Goal: Book appointment/travel/reservation

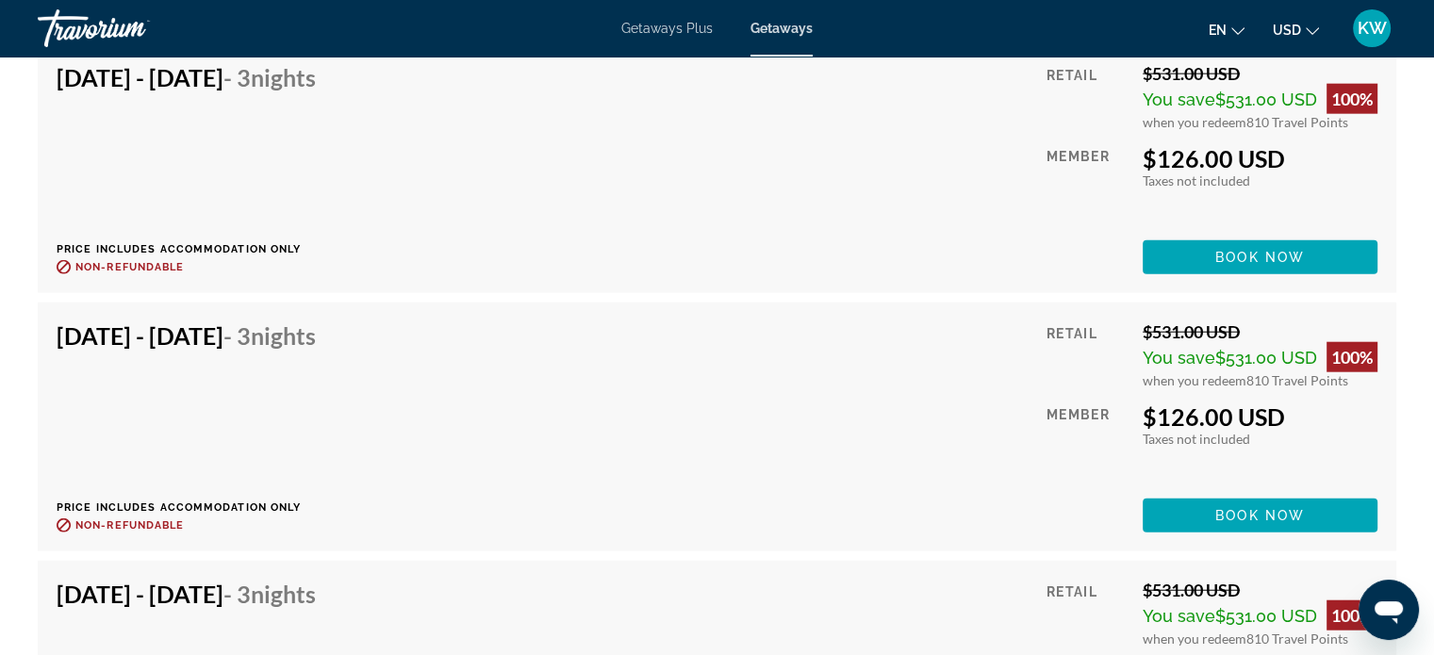
scroll to position [4581, 0]
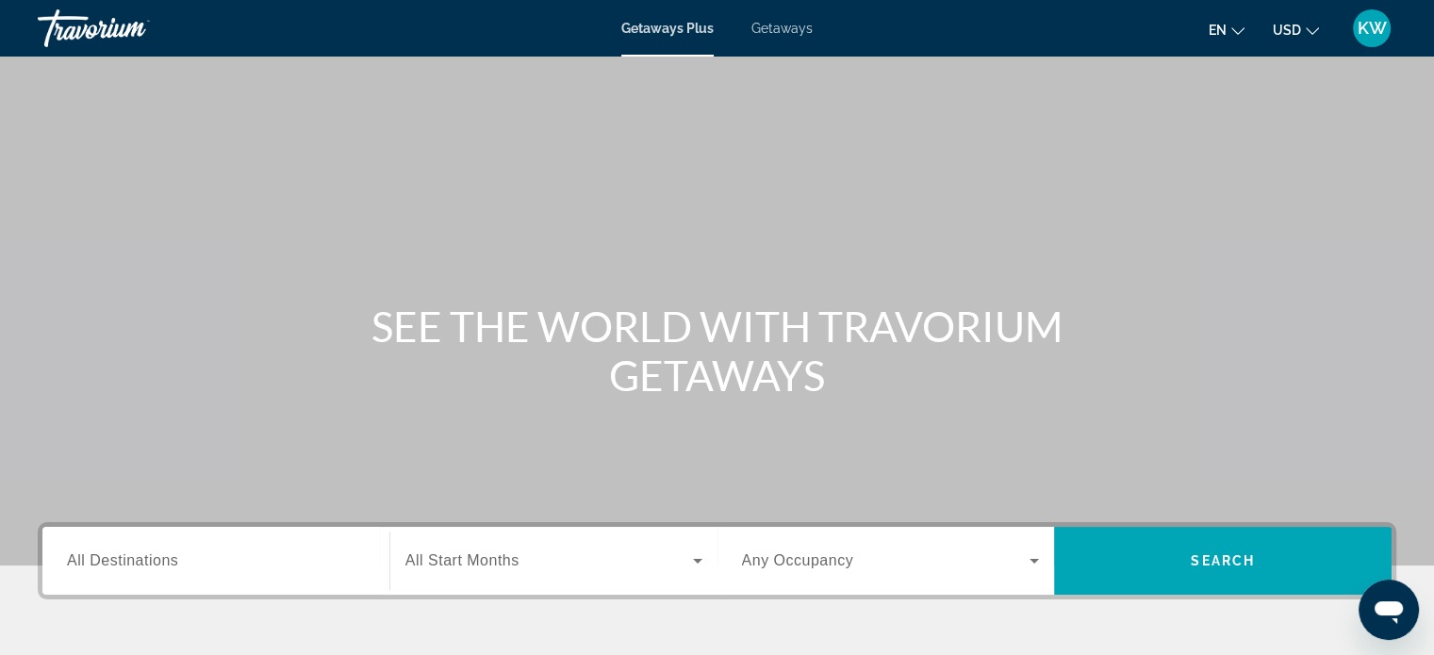
click at [796, 21] on span "Getaways" at bounding box center [782, 28] width 61 height 15
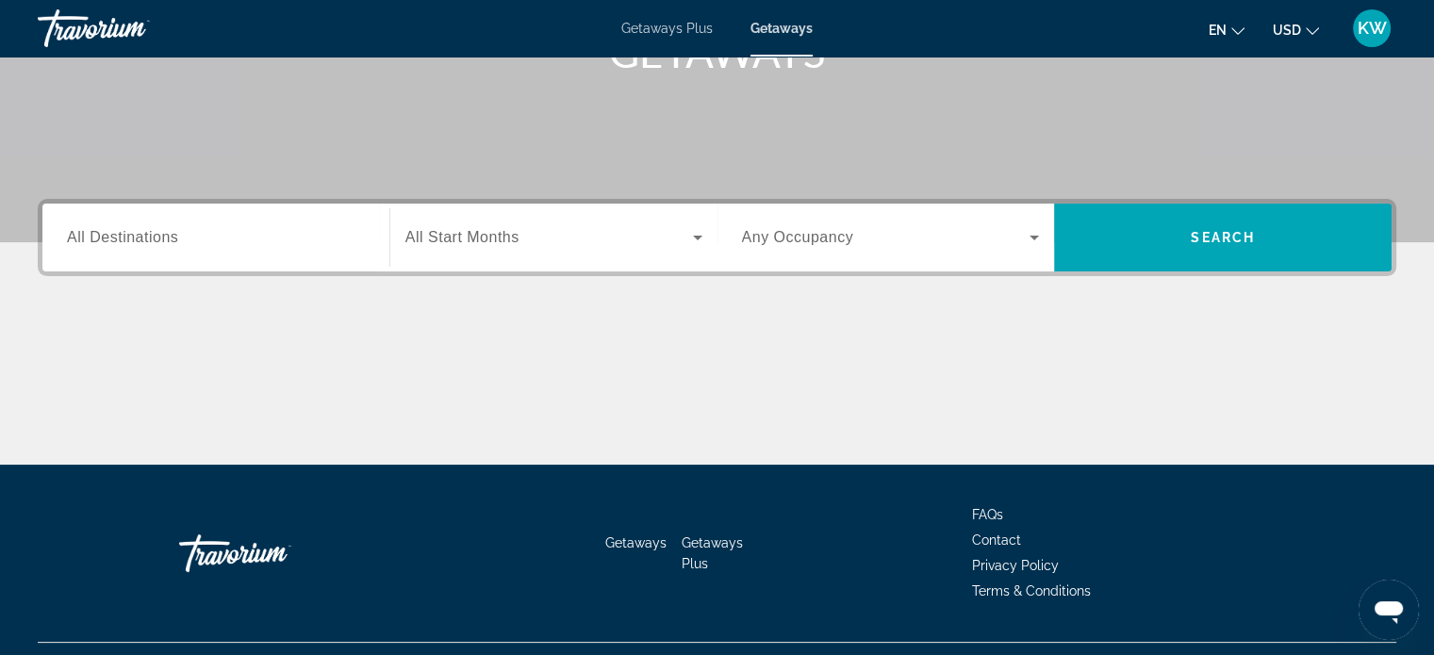
scroll to position [363, 0]
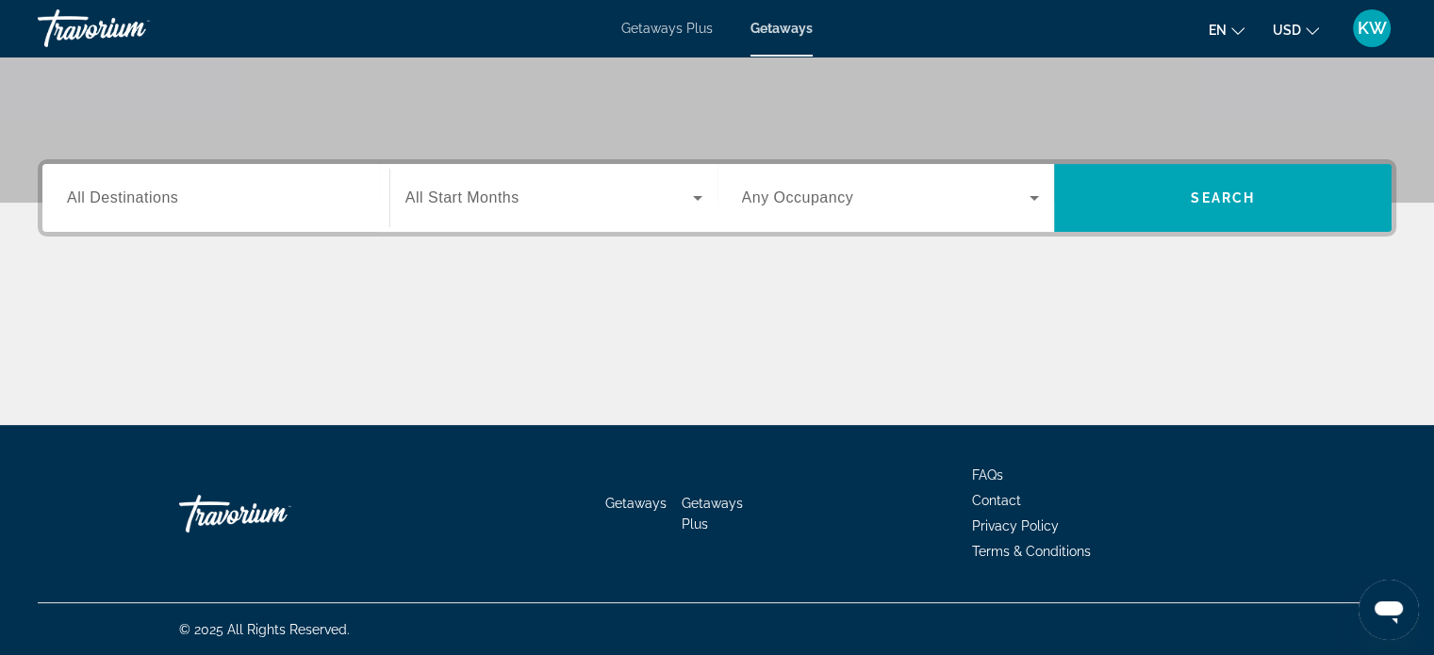
click at [487, 209] on div "Search widget" at bounding box center [554, 198] width 297 height 53
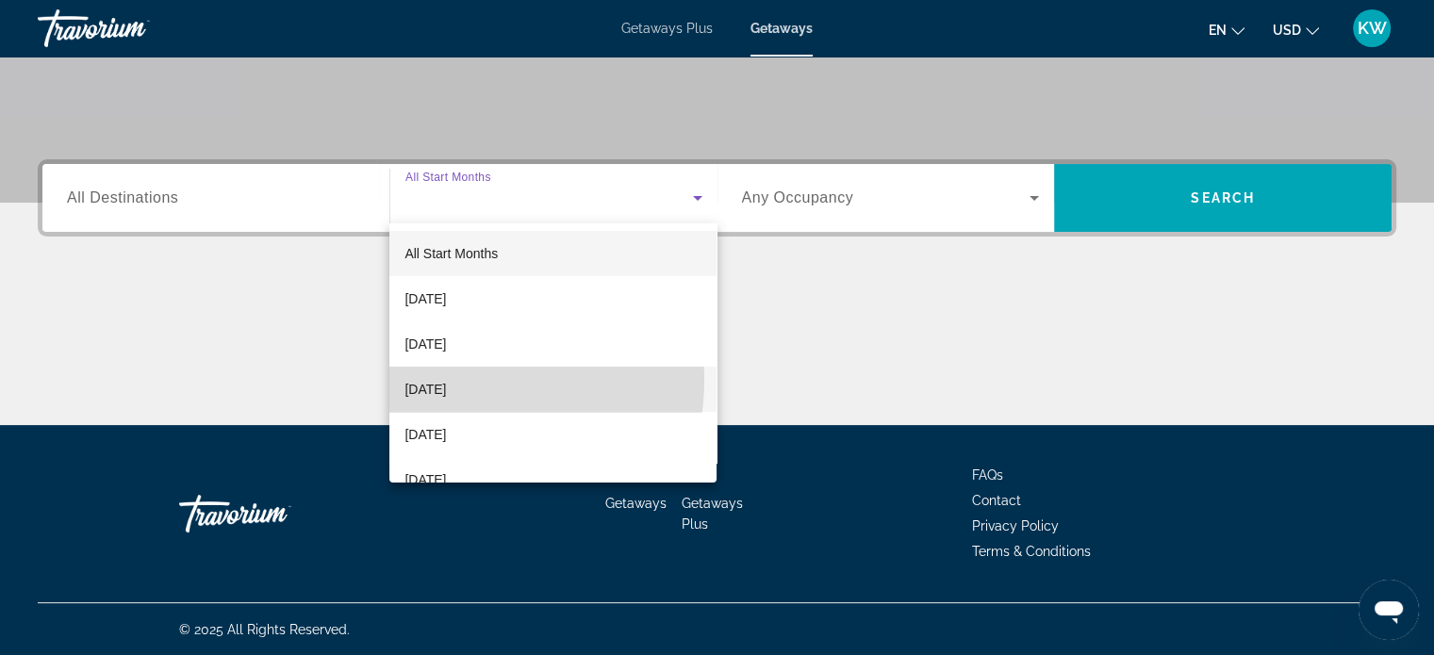
click at [446, 380] on span "[DATE]" at bounding box center [425, 389] width 41 height 23
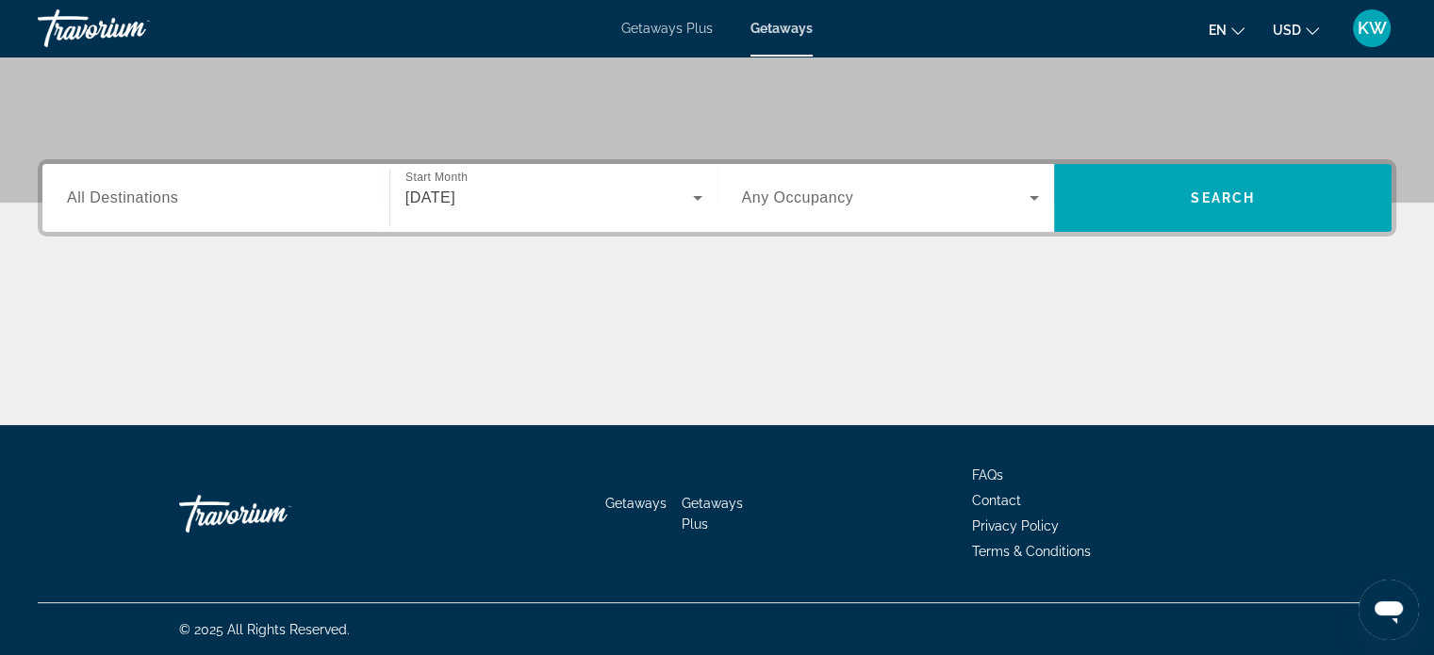
click at [820, 218] on div "Search widget" at bounding box center [891, 198] width 298 height 53
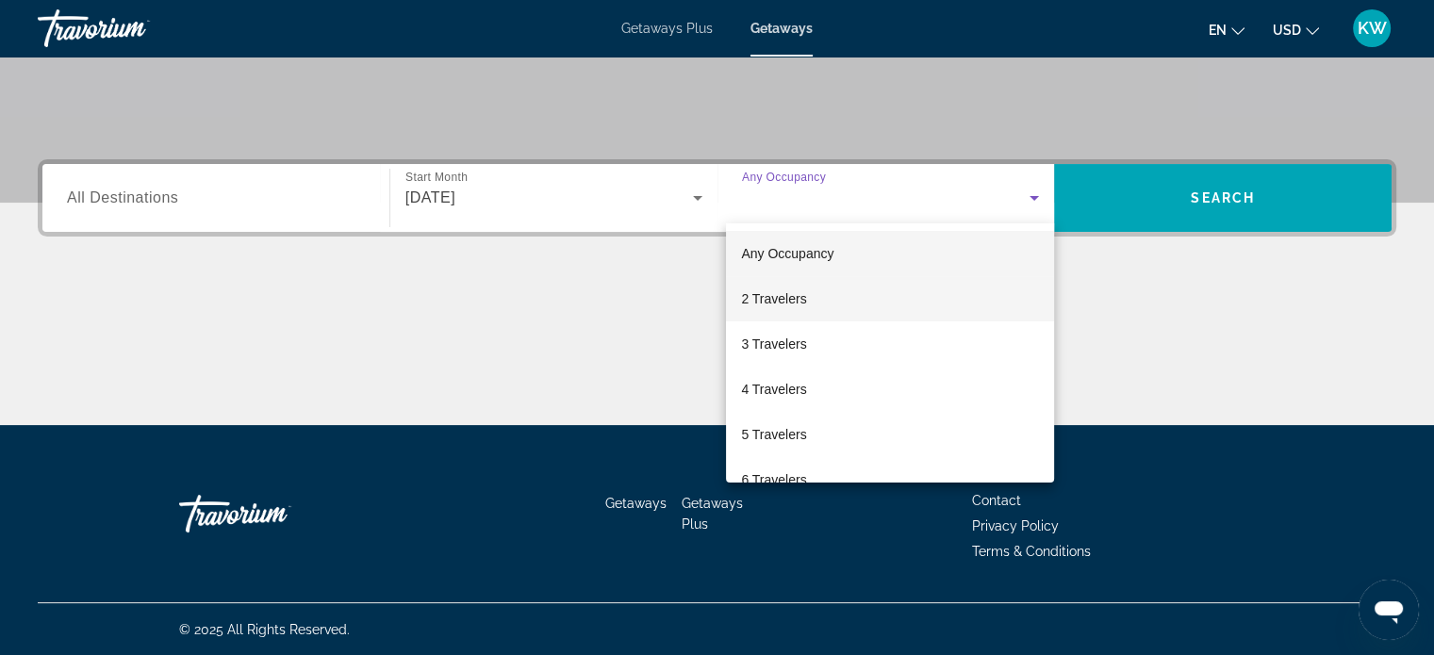
click at [815, 297] on mat-option "2 Travelers" at bounding box center [890, 298] width 328 height 45
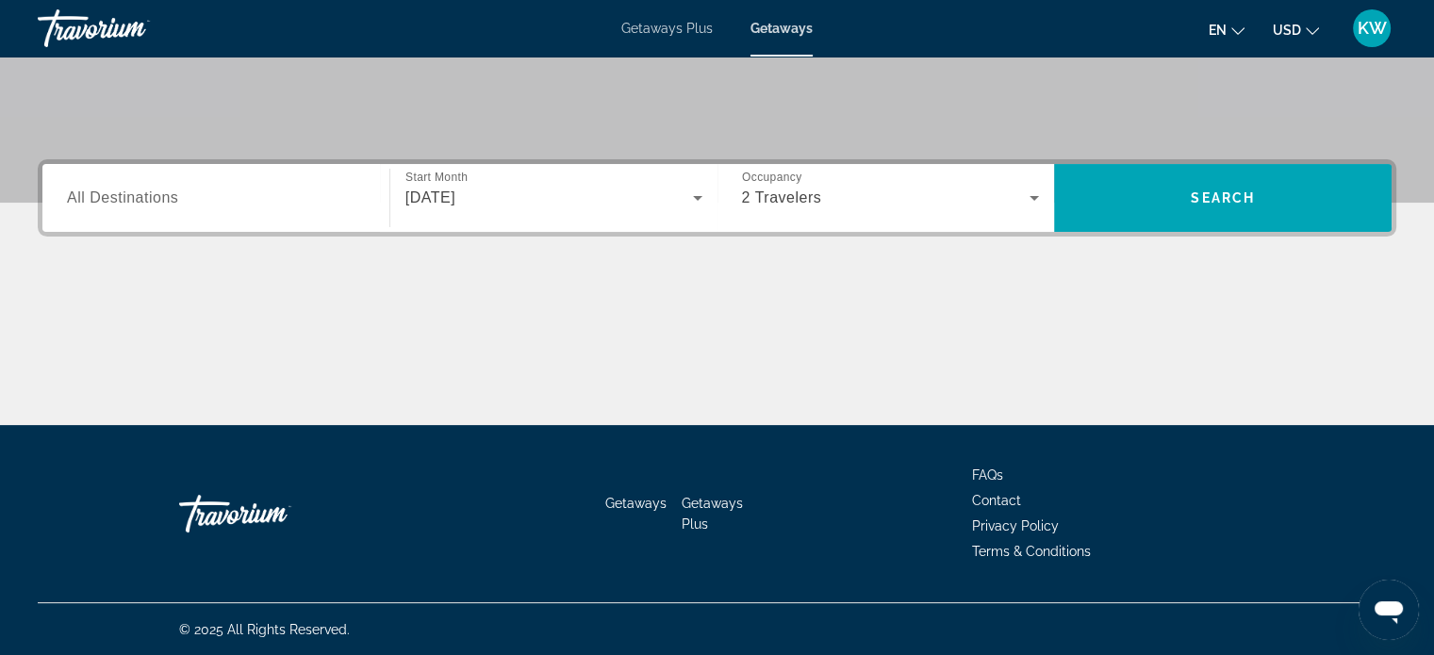
click at [296, 210] on div "Search widget" at bounding box center [216, 199] width 298 height 54
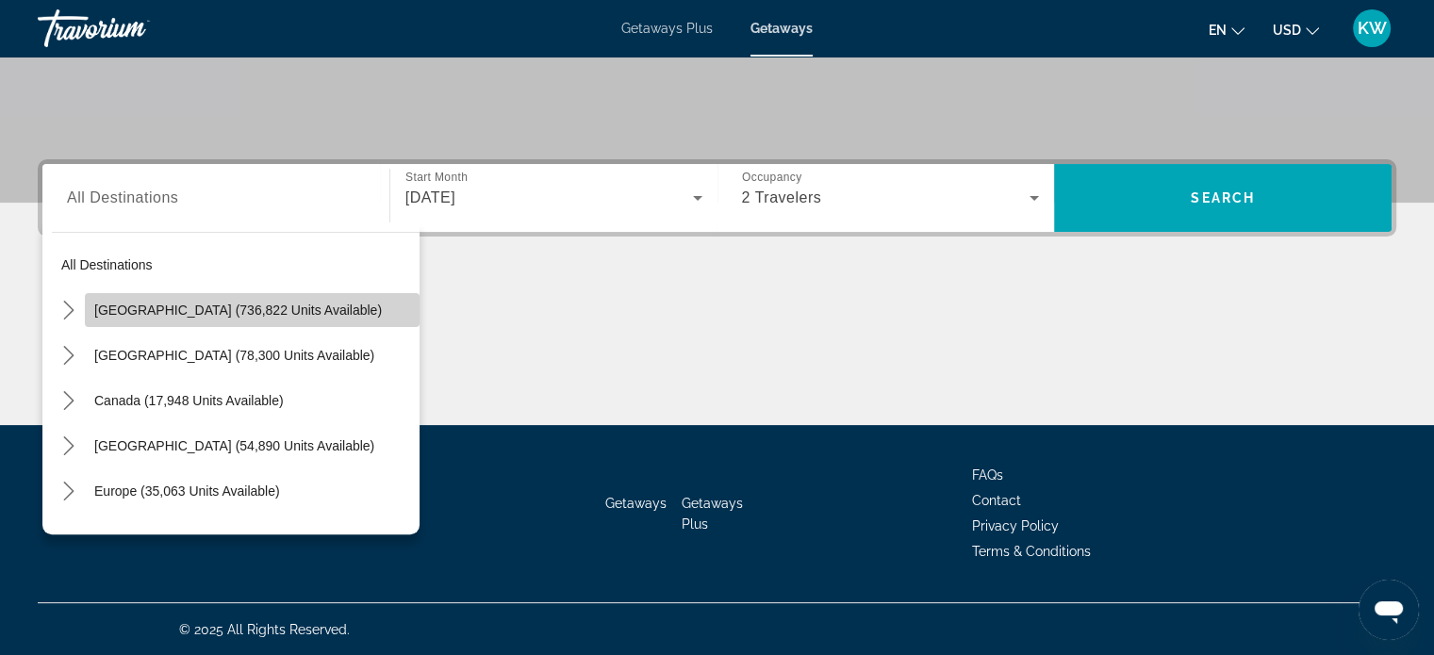
click at [269, 303] on span "[GEOGRAPHIC_DATA] (736,822 units available)" at bounding box center [238, 310] width 288 height 15
type input "**********"
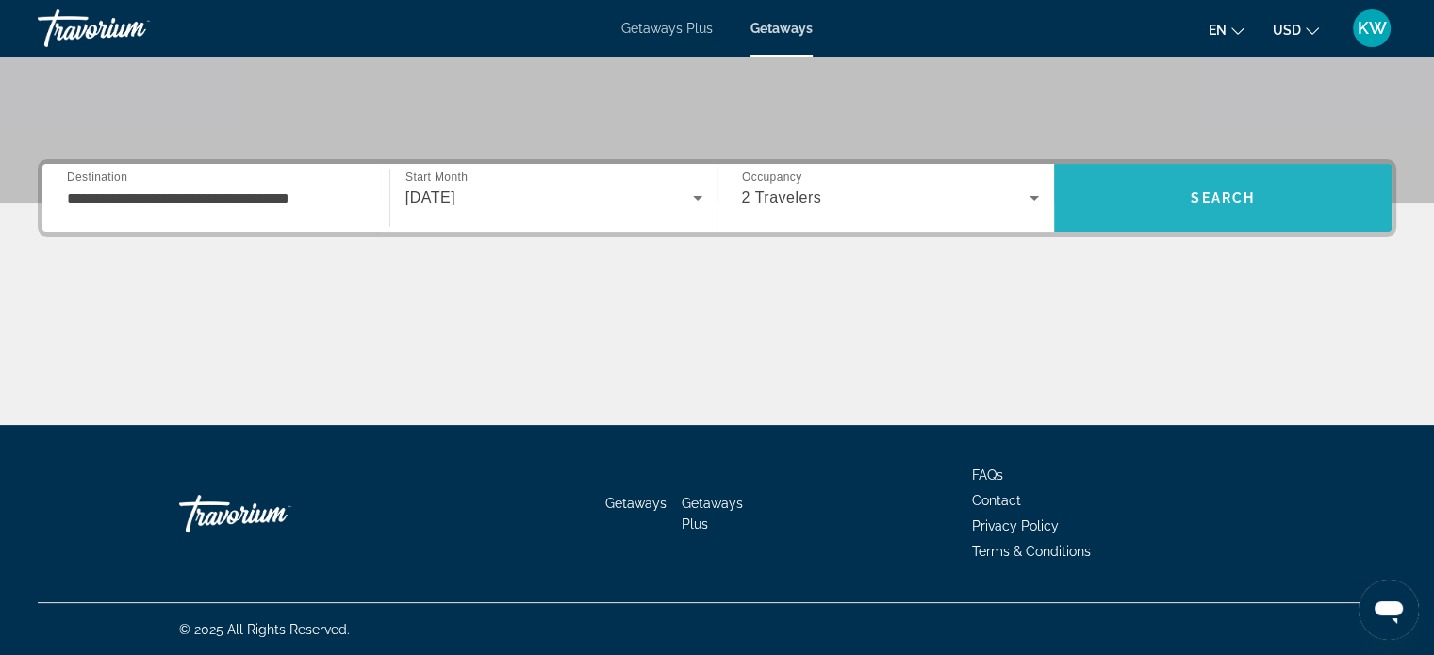
click at [1158, 197] on span "Search" at bounding box center [1223, 197] width 338 height 45
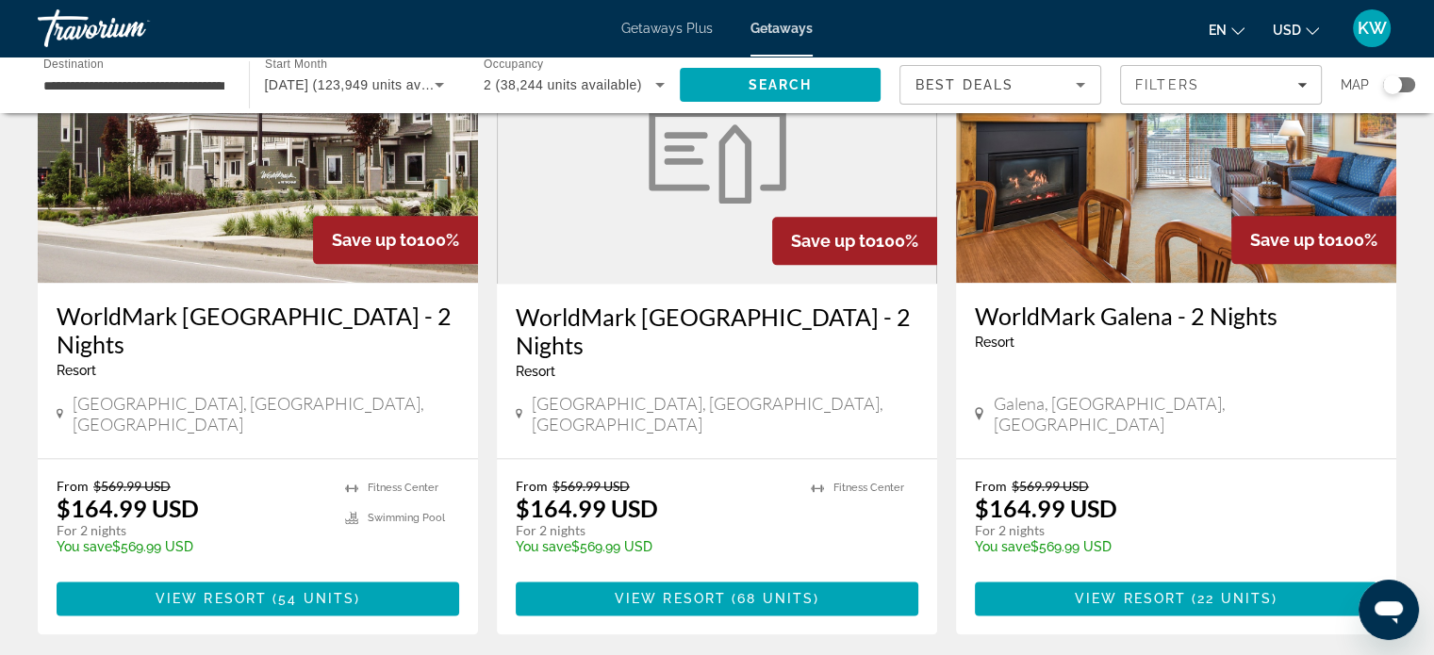
scroll to position [2271, 0]
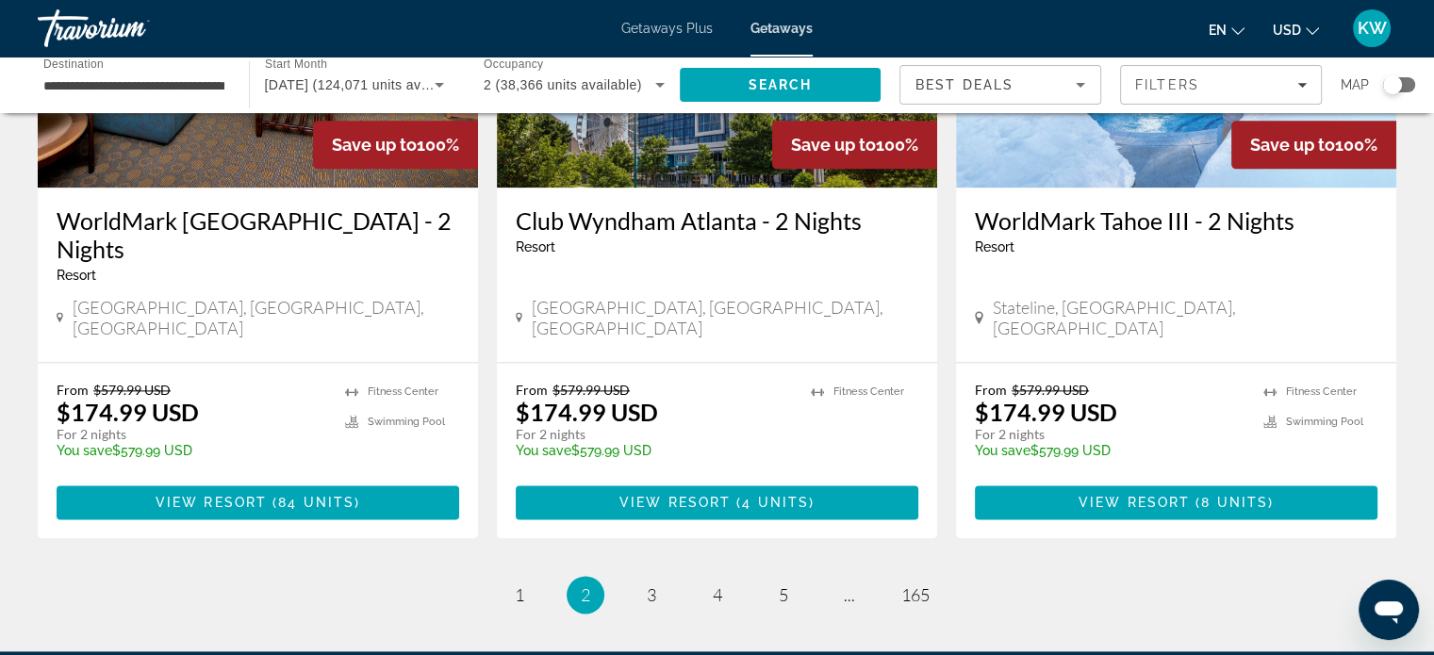
scroll to position [2367, 0]
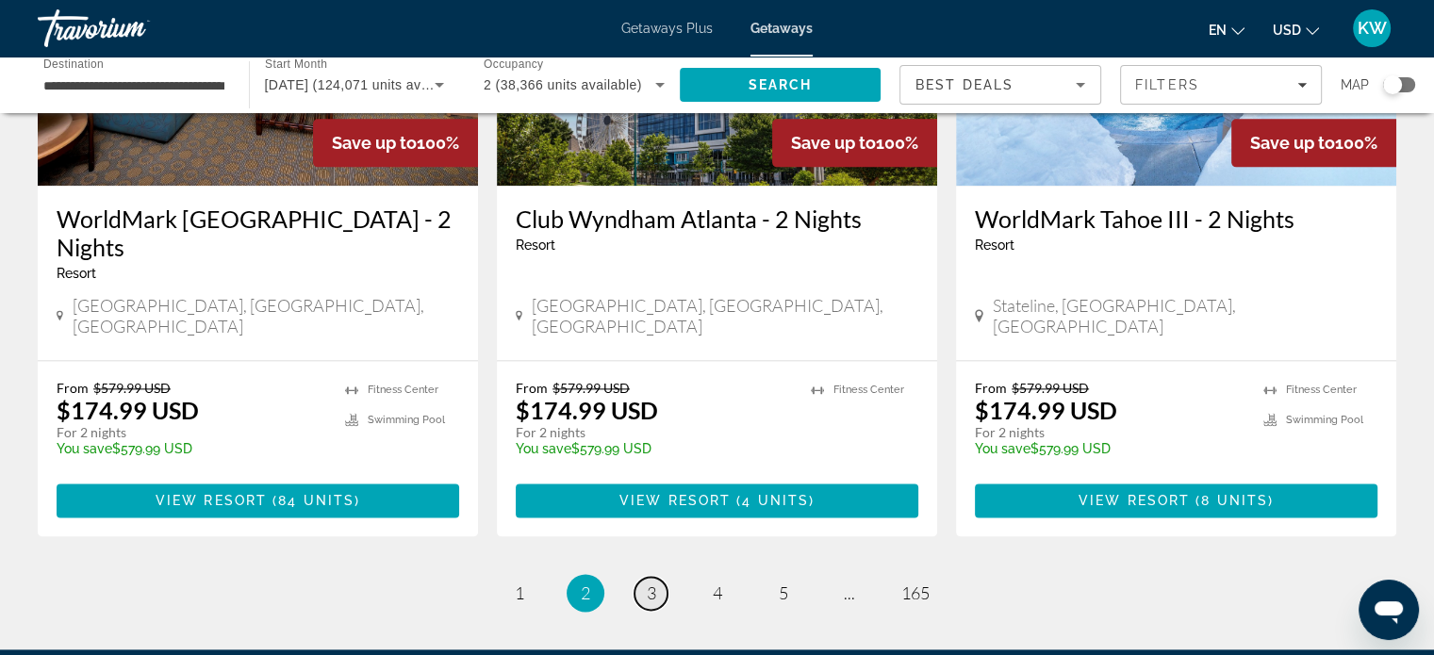
click at [645, 577] on link "page 3" at bounding box center [651, 593] width 33 height 33
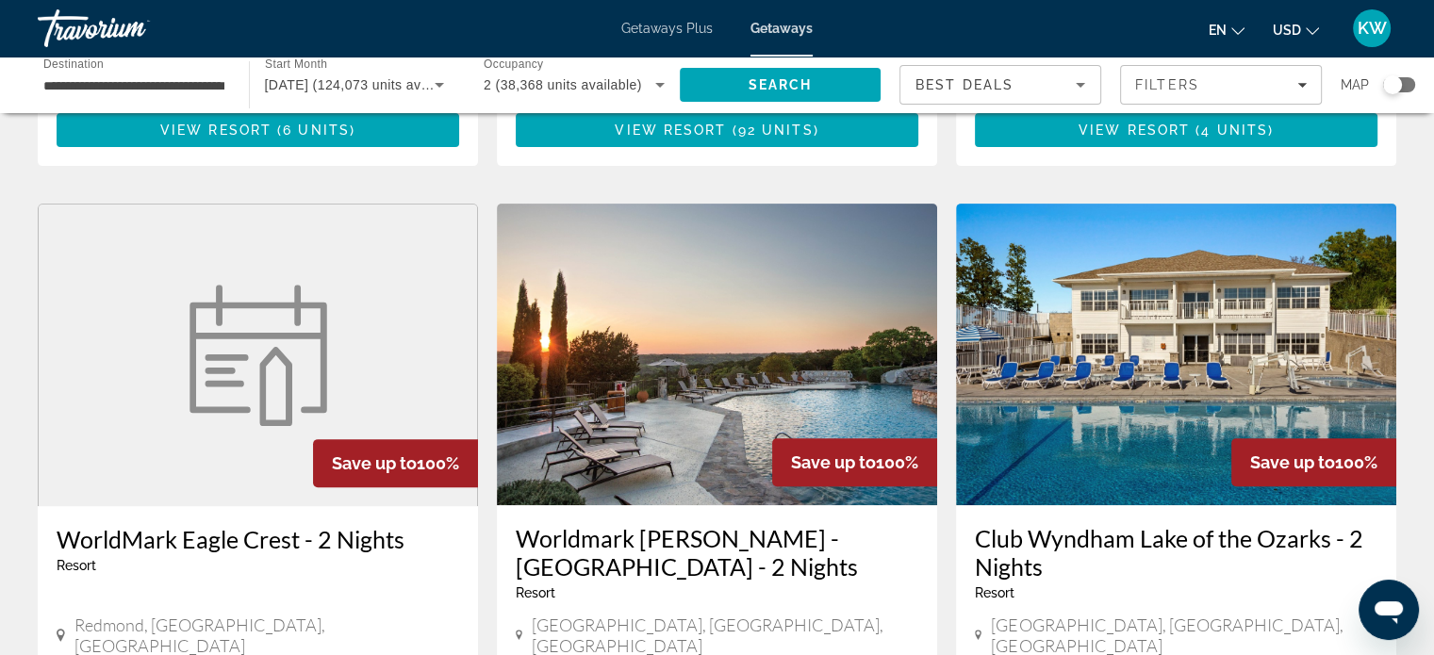
scroll to position [671, 0]
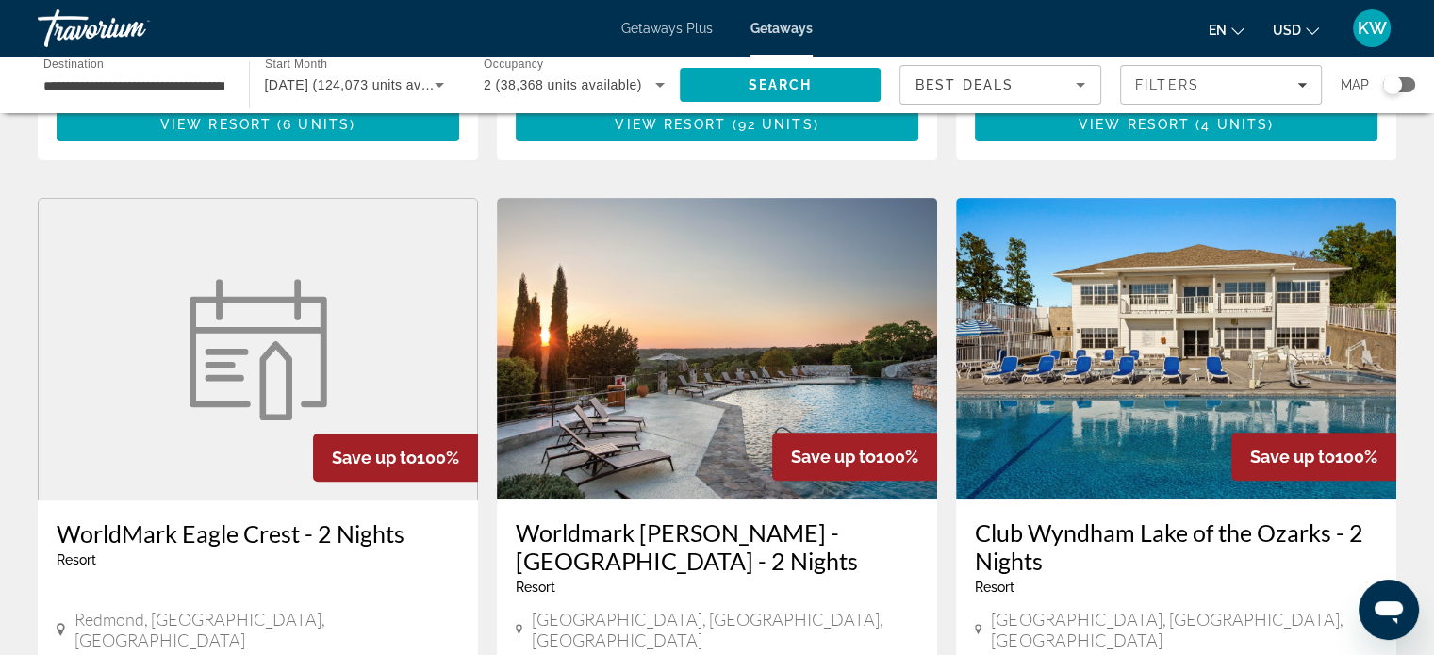
click at [645, 500] on div "Worldmark [PERSON_NAME] - [GEOGRAPHIC_DATA] - 2 Nights Resort - This is an adul…" at bounding box center [717, 587] width 440 height 174
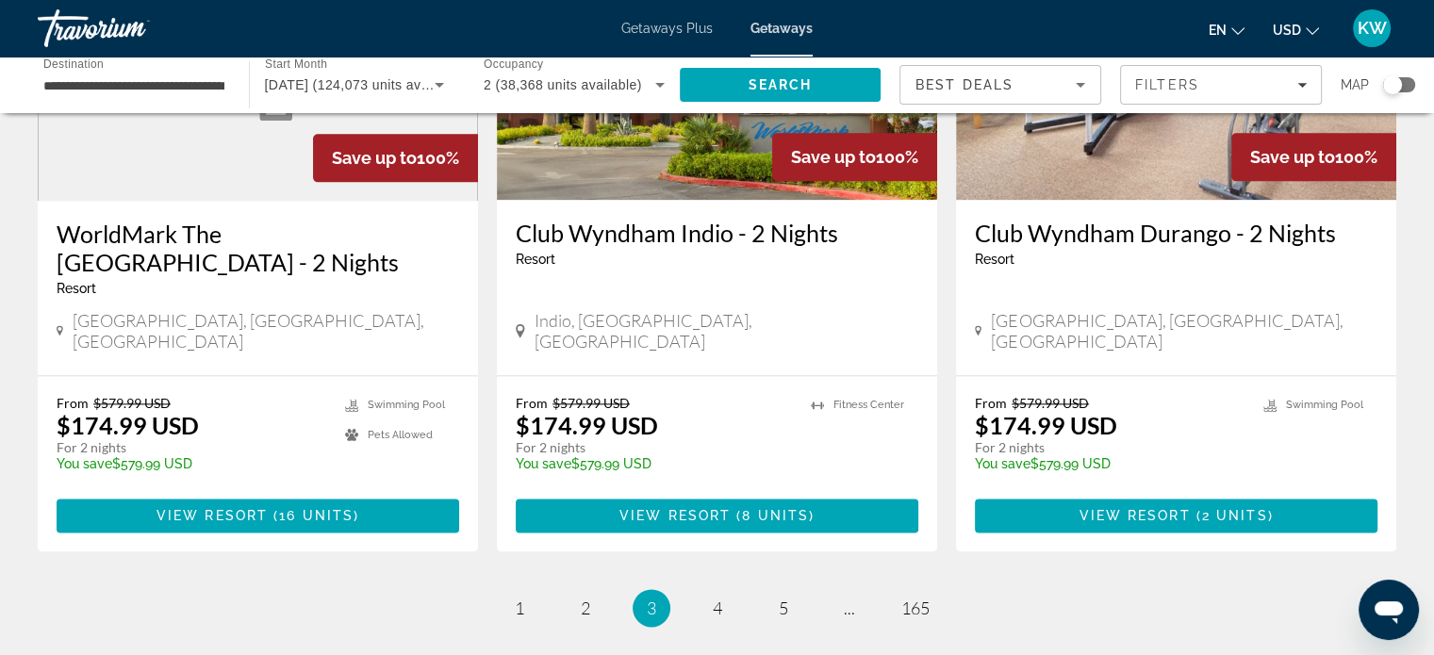
scroll to position [2353, 0]
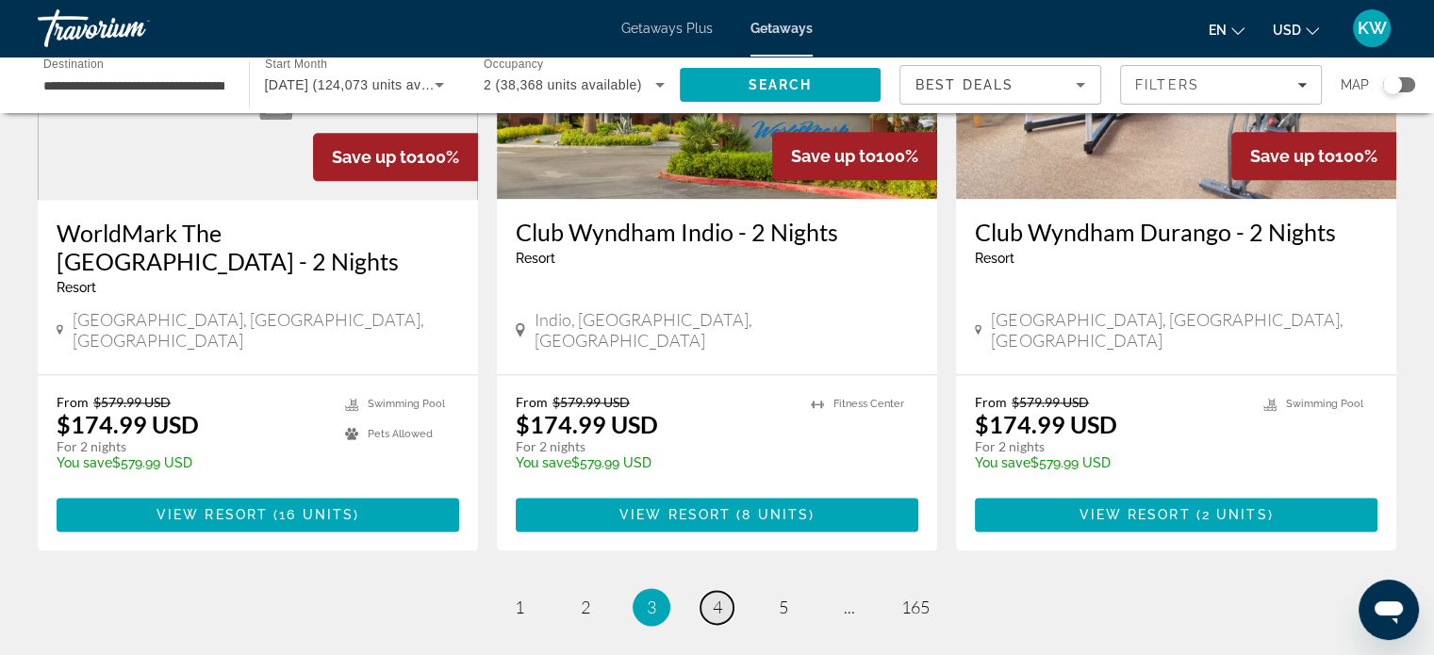
click at [709, 591] on link "page 4" at bounding box center [717, 607] width 33 height 33
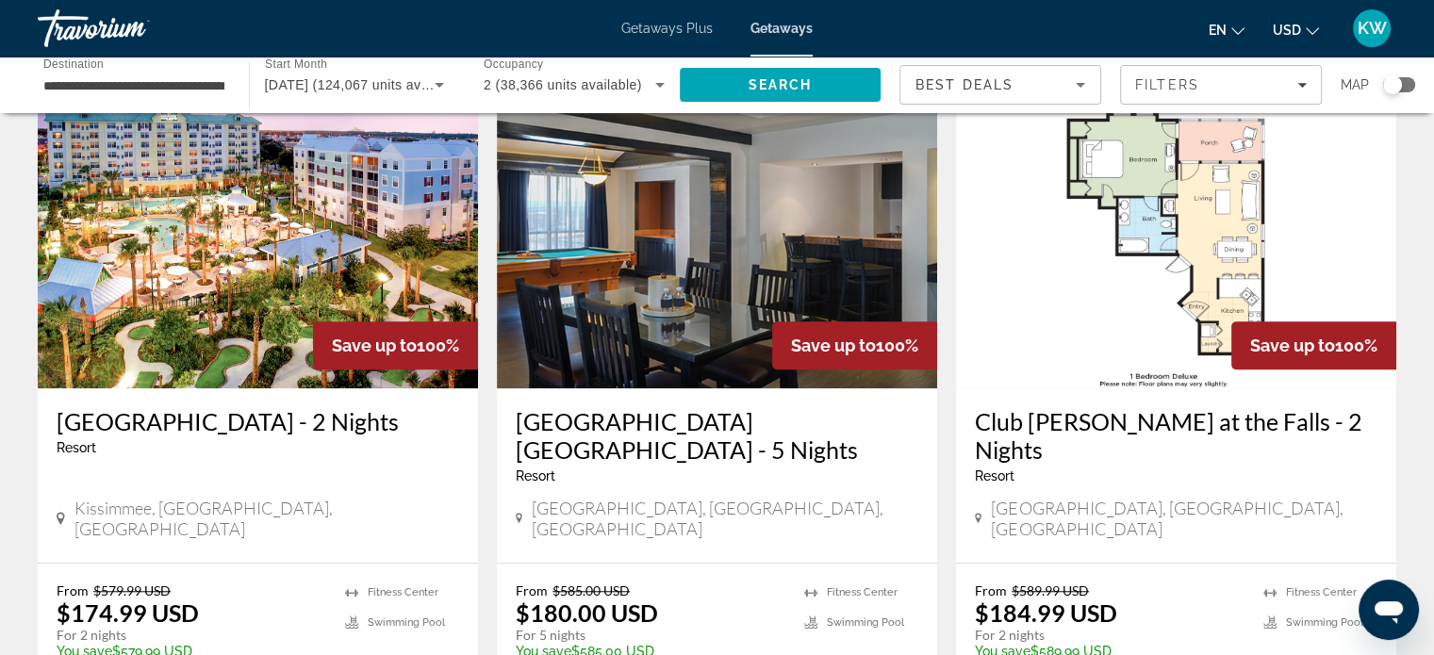
scroll to position [1447, 0]
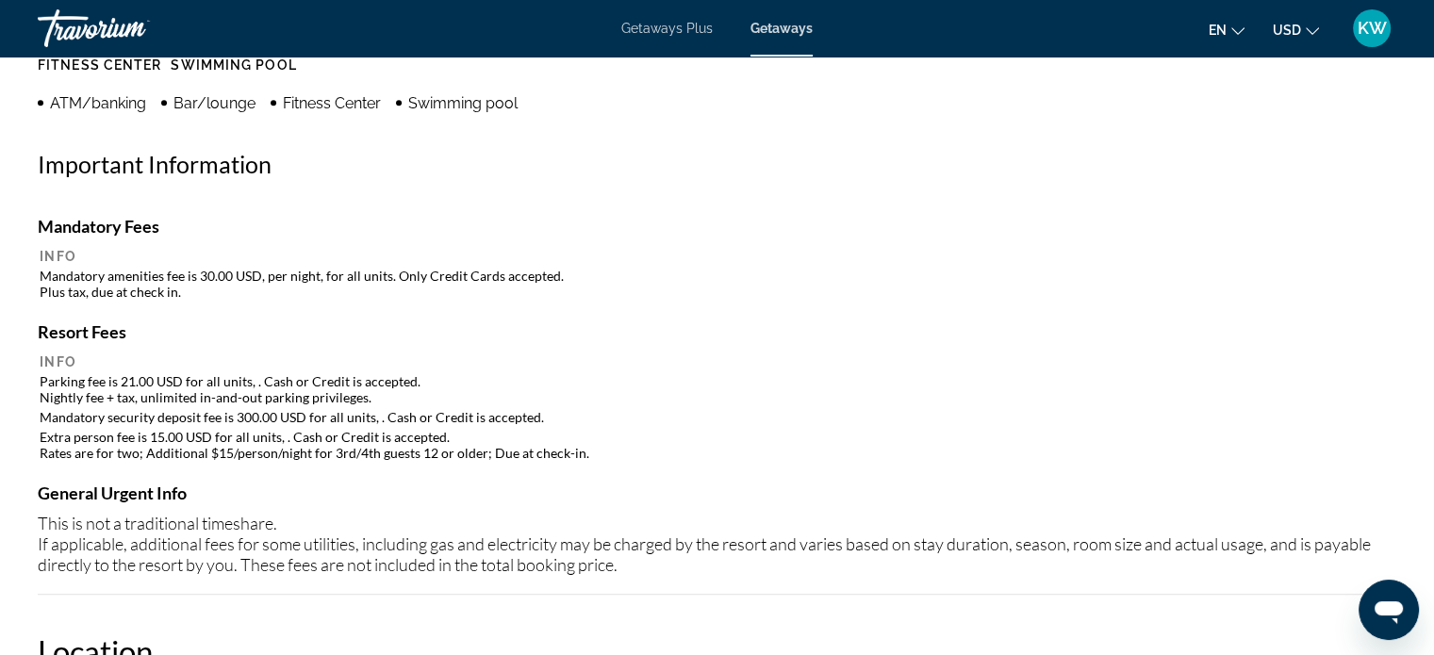
scroll to position [1651, 0]
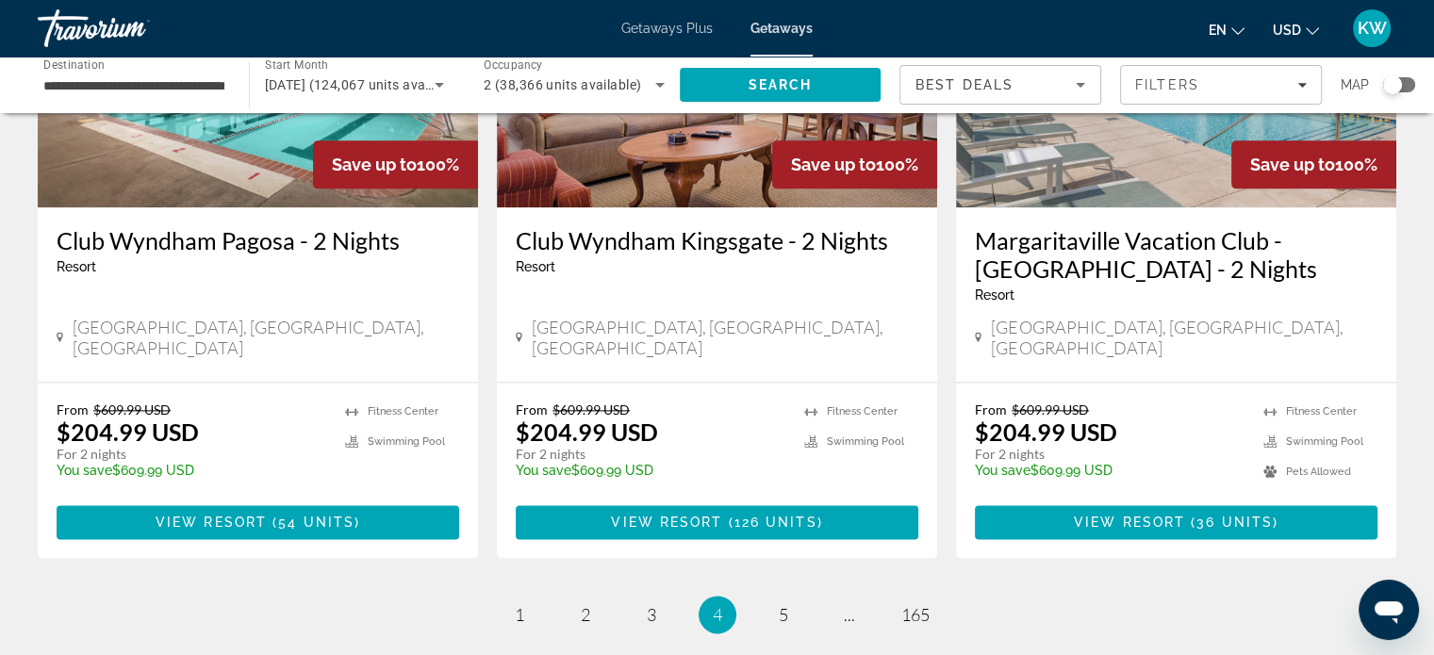
scroll to position [2322, 0]
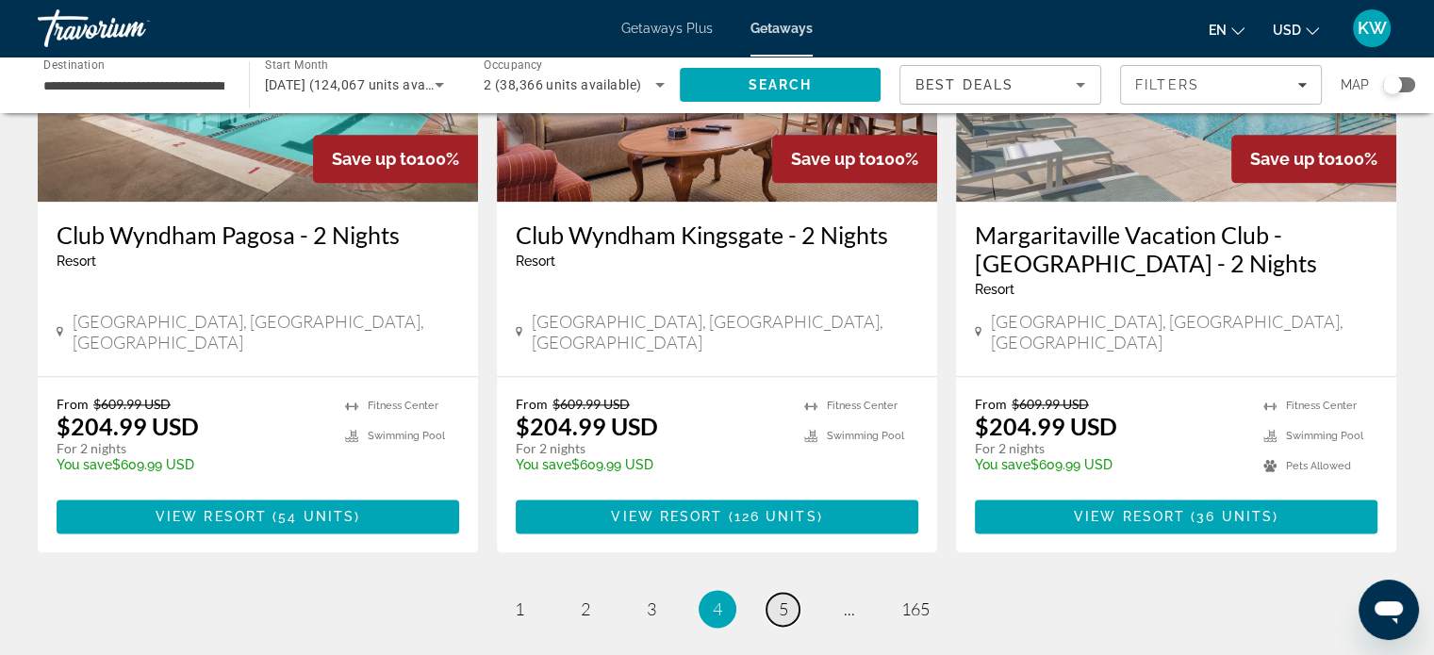
click at [781, 599] on span "5" at bounding box center [783, 609] width 9 height 21
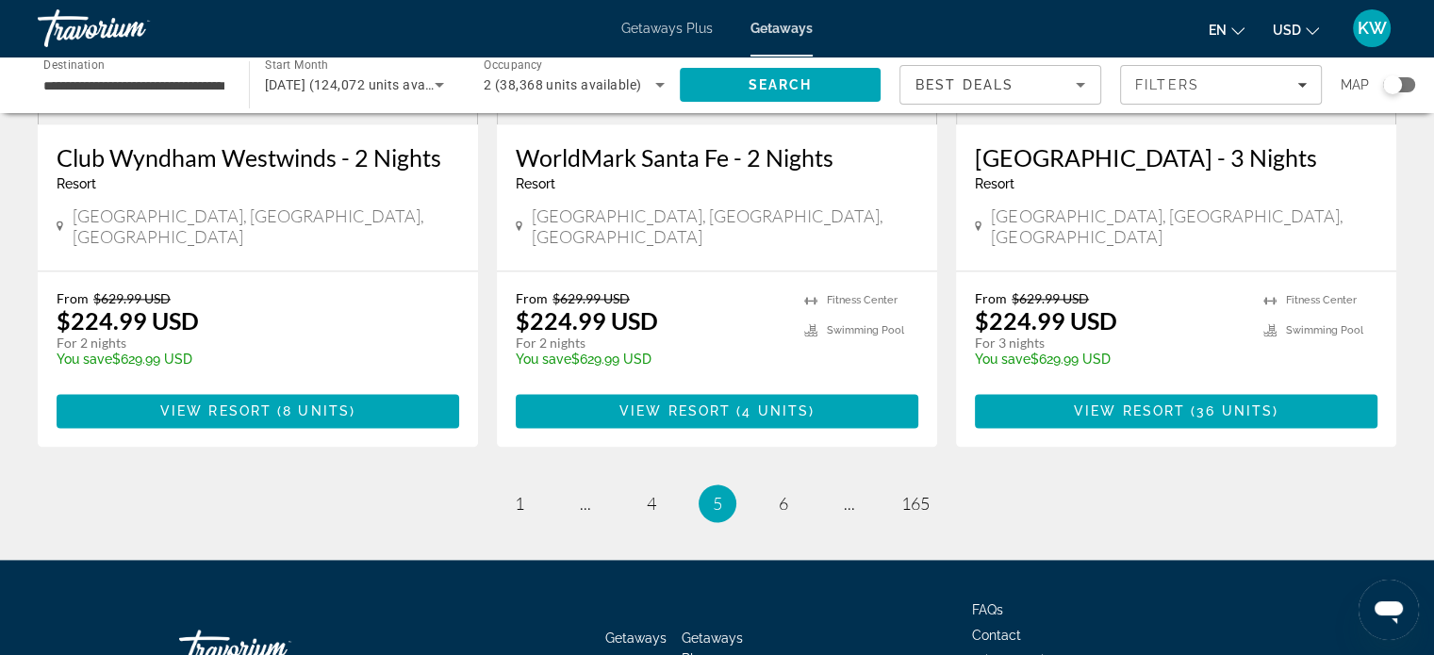
scroll to position [2482, 0]
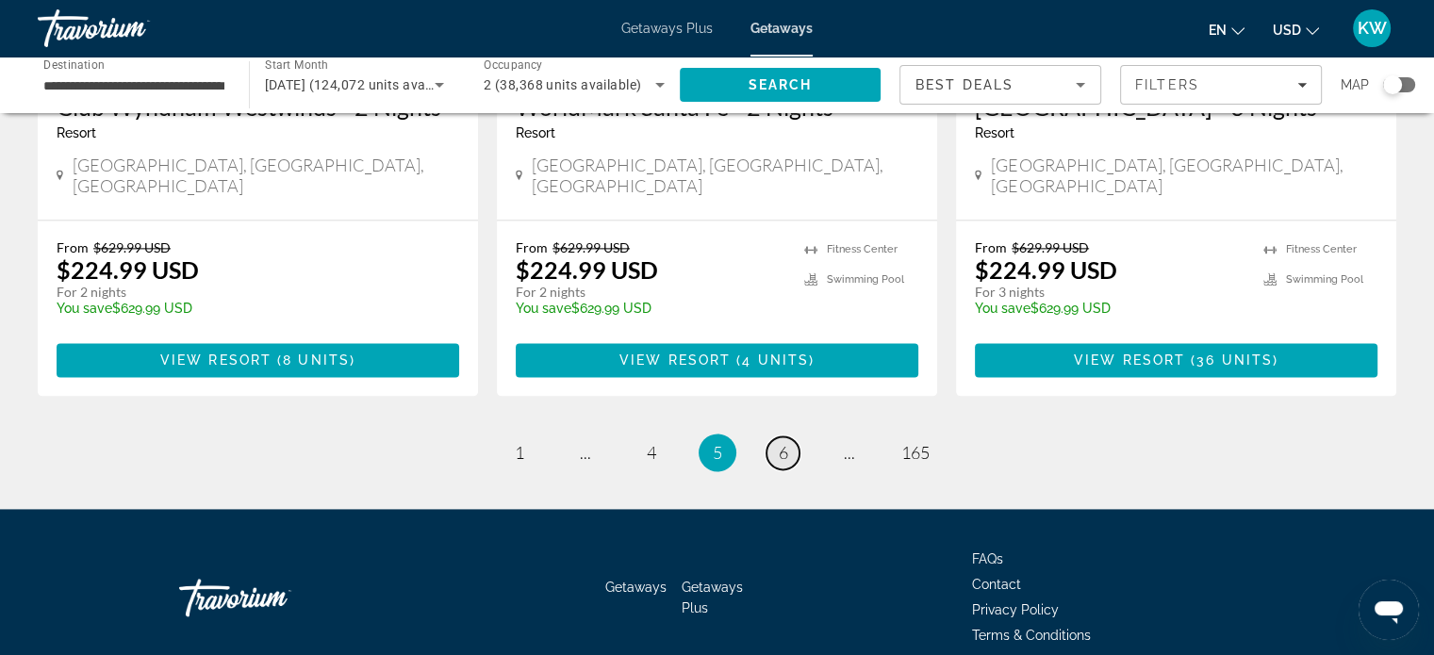
click at [795, 437] on link "page 6" at bounding box center [783, 453] width 33 height 33
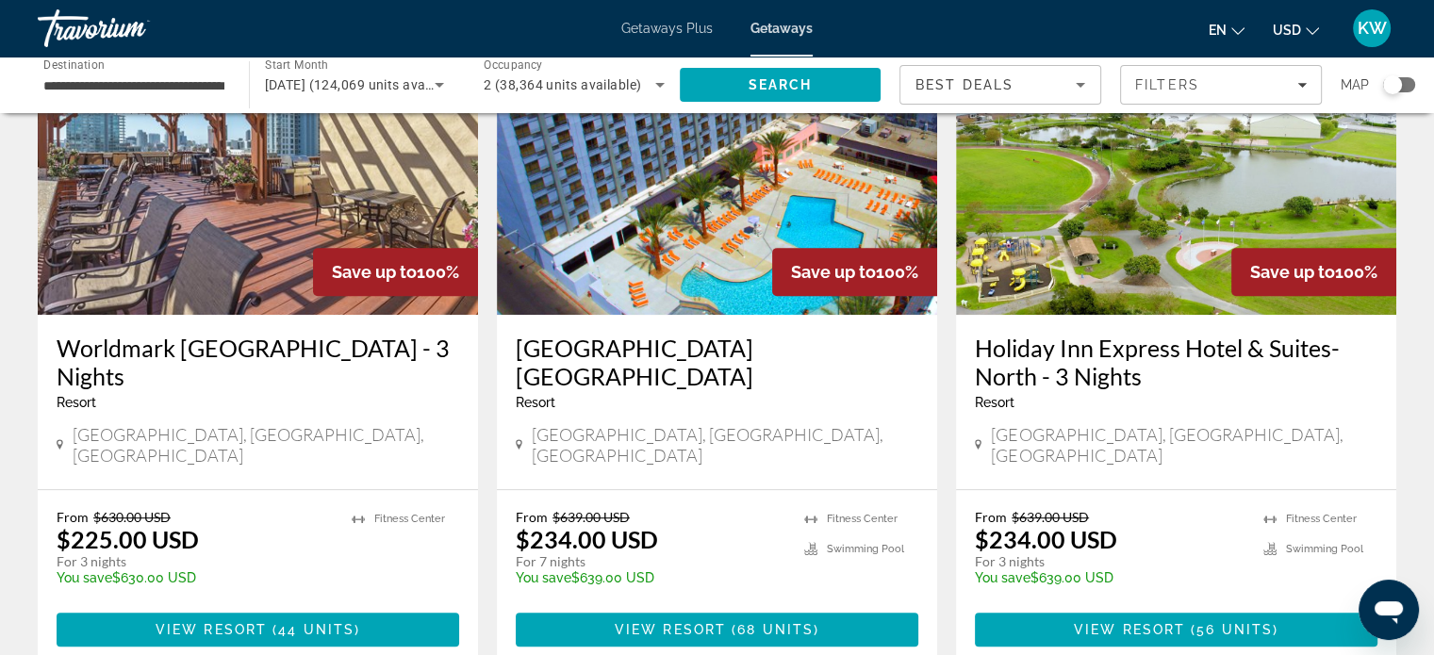
scroll to position [886, 0]
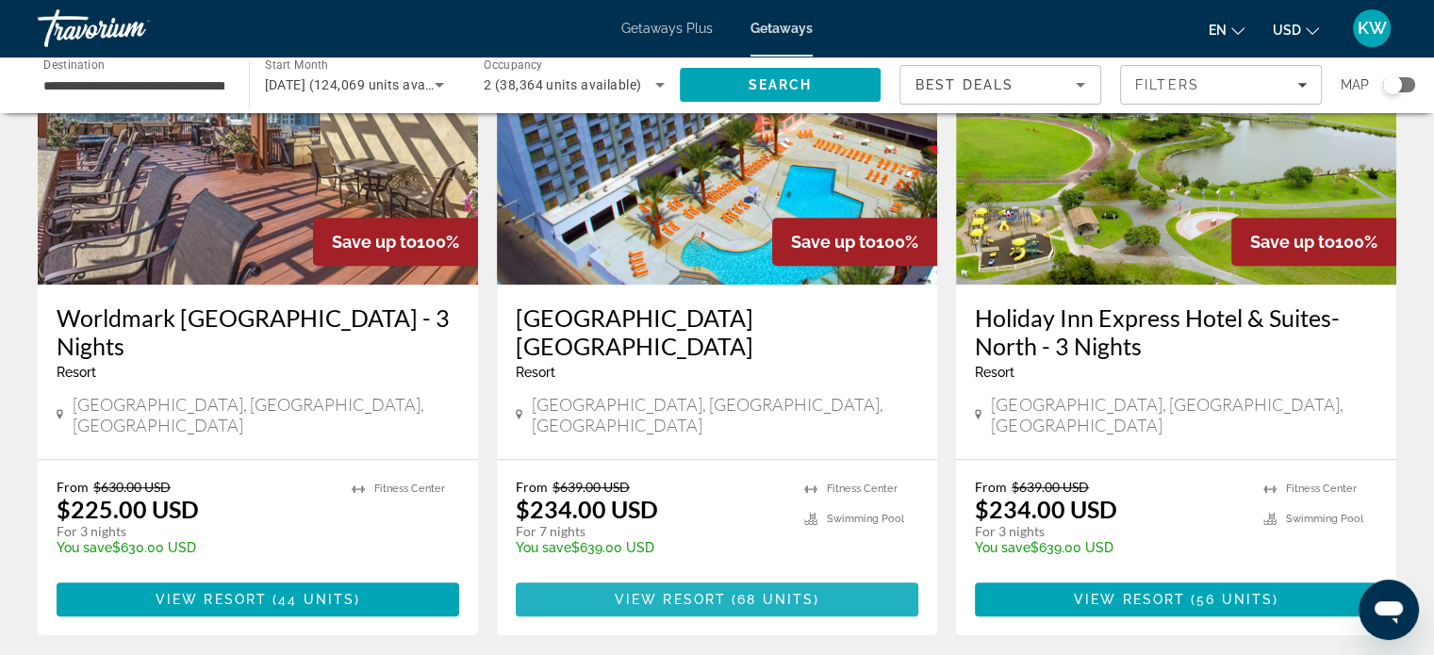
click at [735, 592] on span "( 68 units )" at bounding box center [772, 599] width 93 height 15
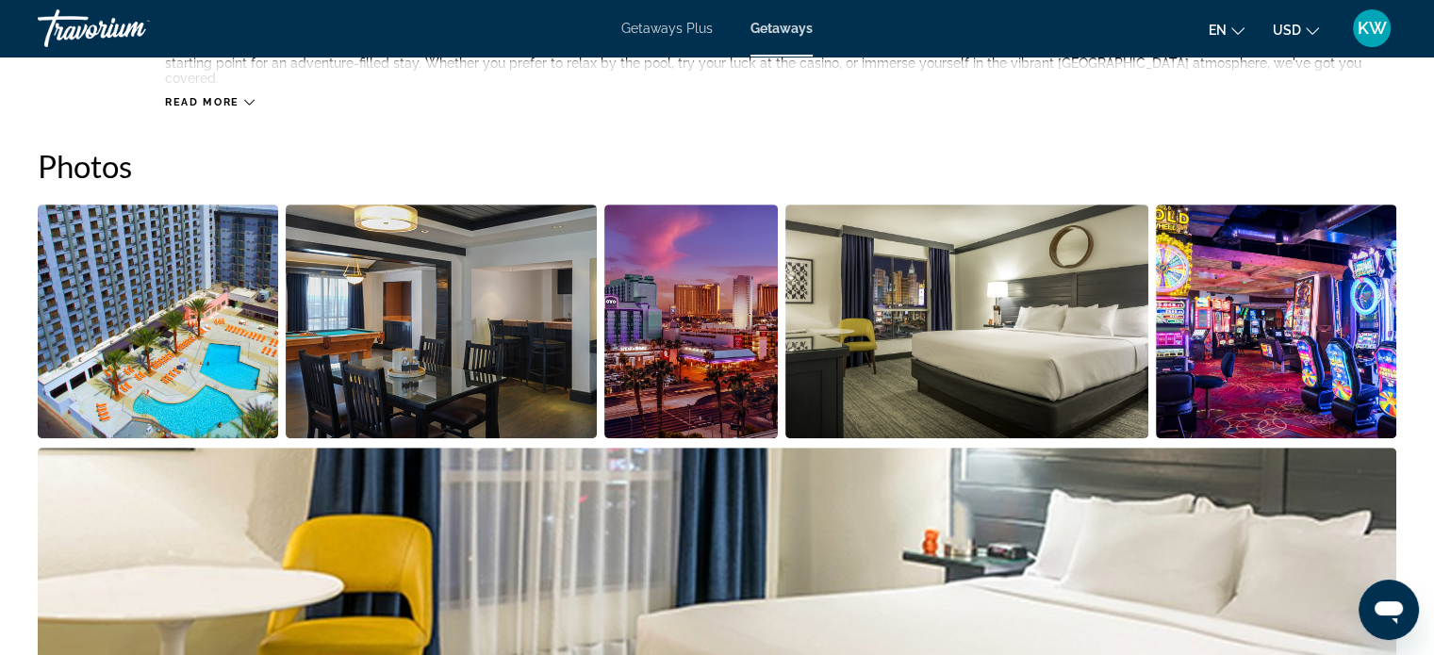
scroll to position [822, 0]
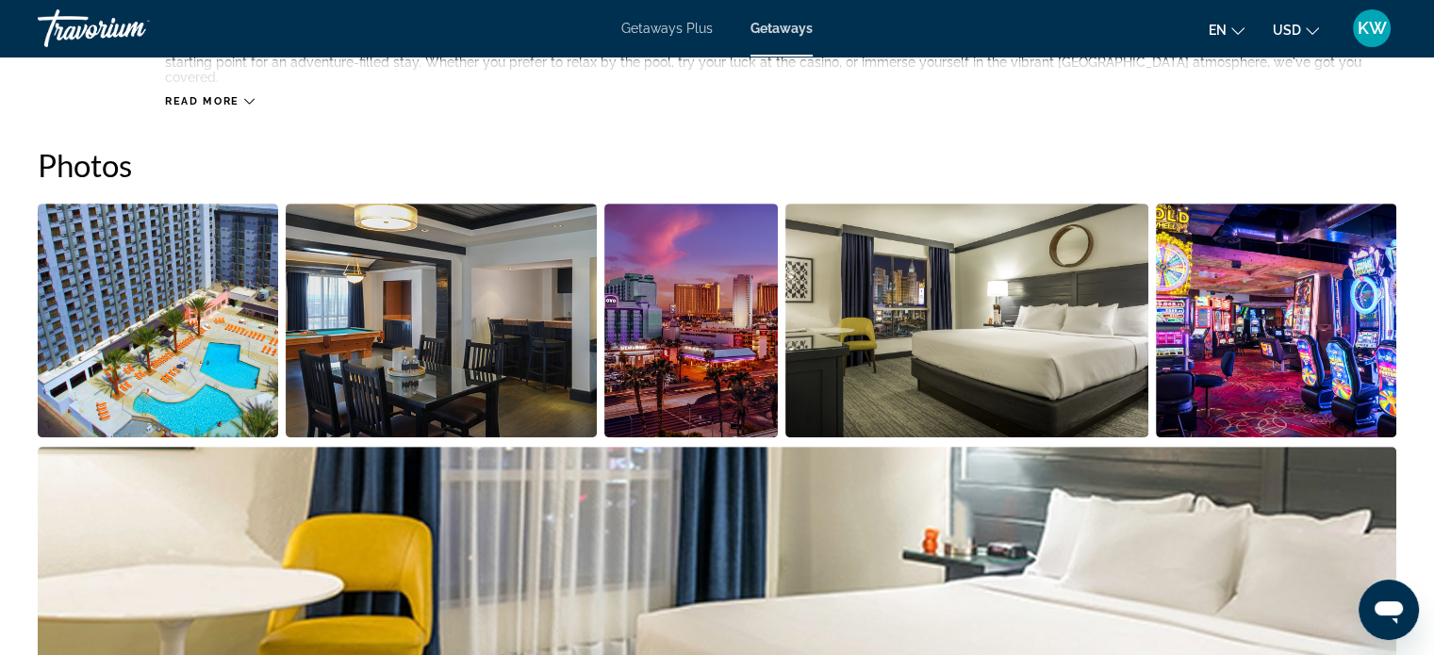
click at [408, 293] on img "Open full-screen image slider" at bounding box center [441, 321] width 311 height 234
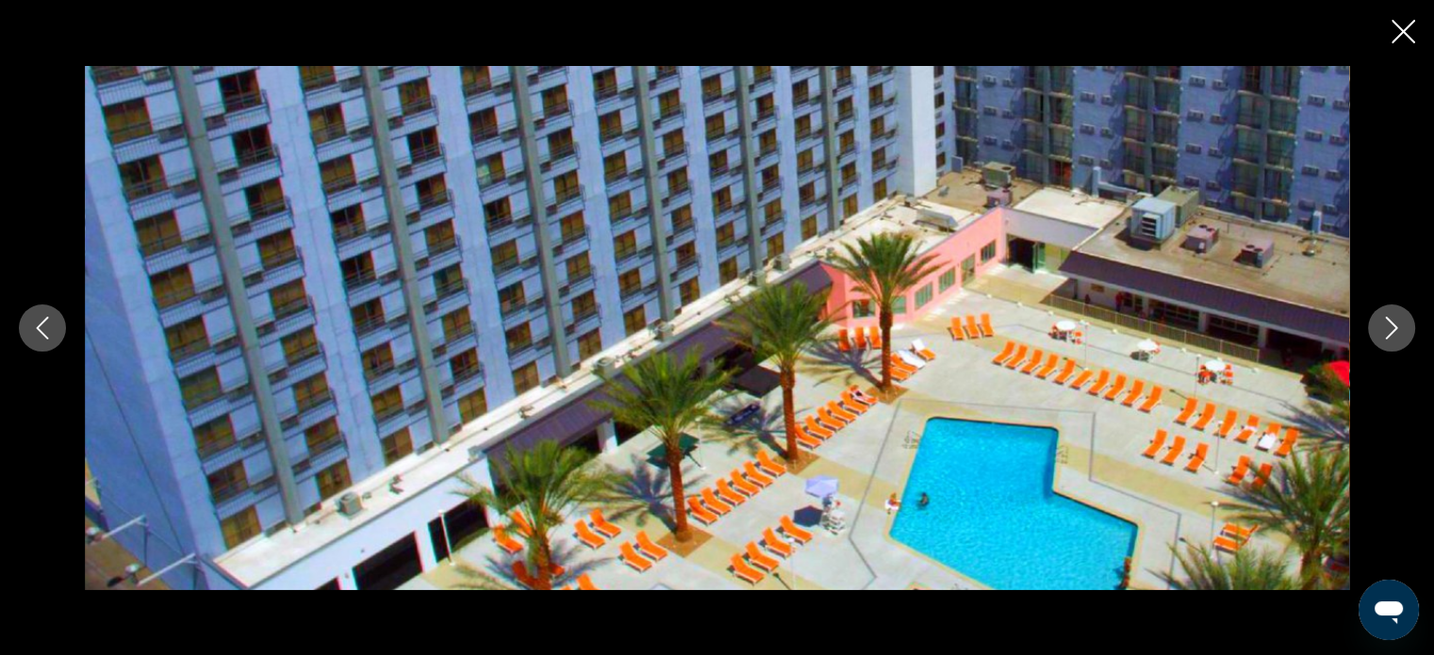
click at [1386, 317] on icon "Next image" at bounding box center [1392, 328] width 12 height 23
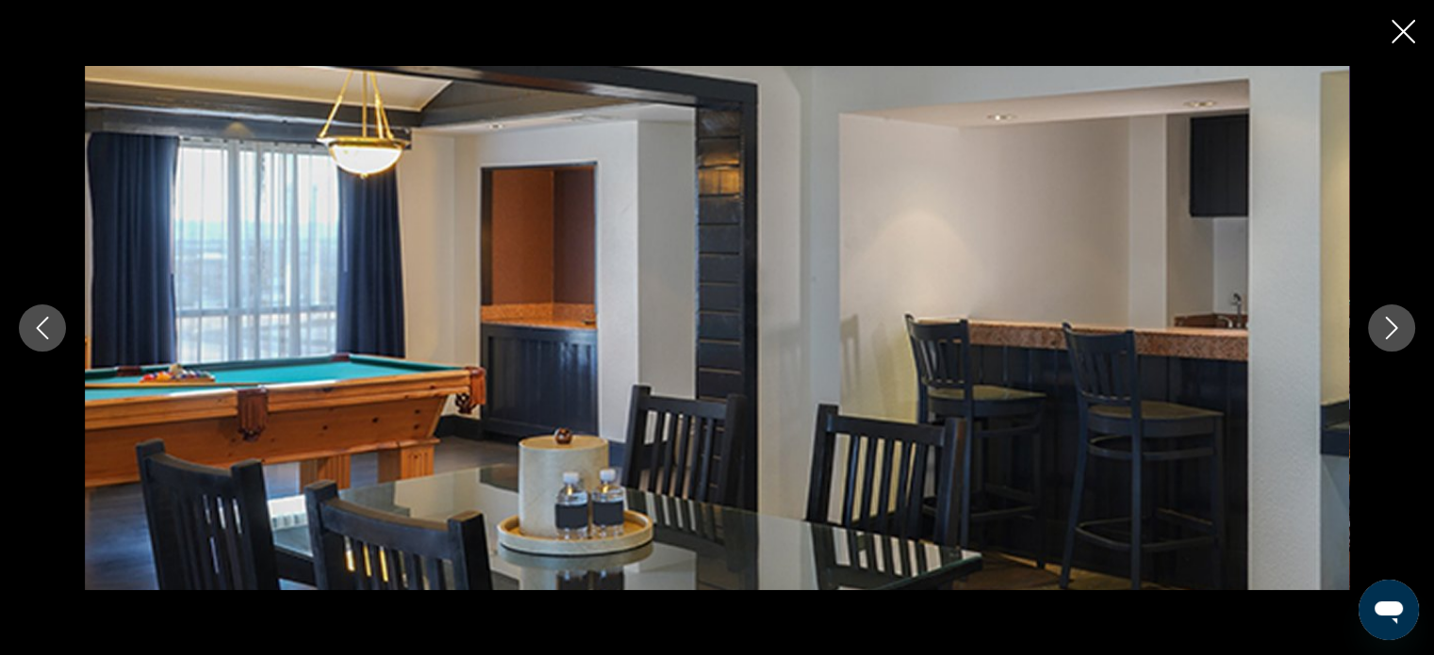
click at [1386, 317] on icon "Next image" at bounding box center [1392, 328] width 12 height 23
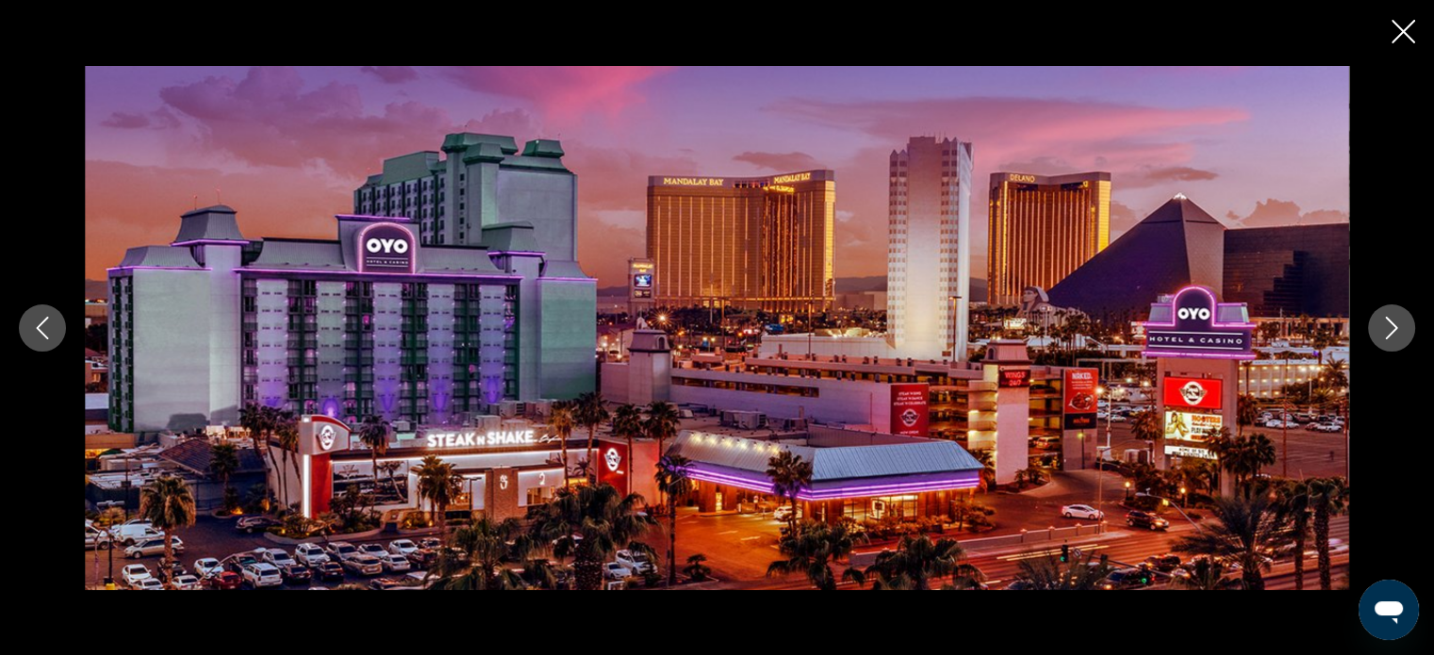
click at [1386, 317] on icon "Next image" at bounding box center [1392, 328] width 12 height 23
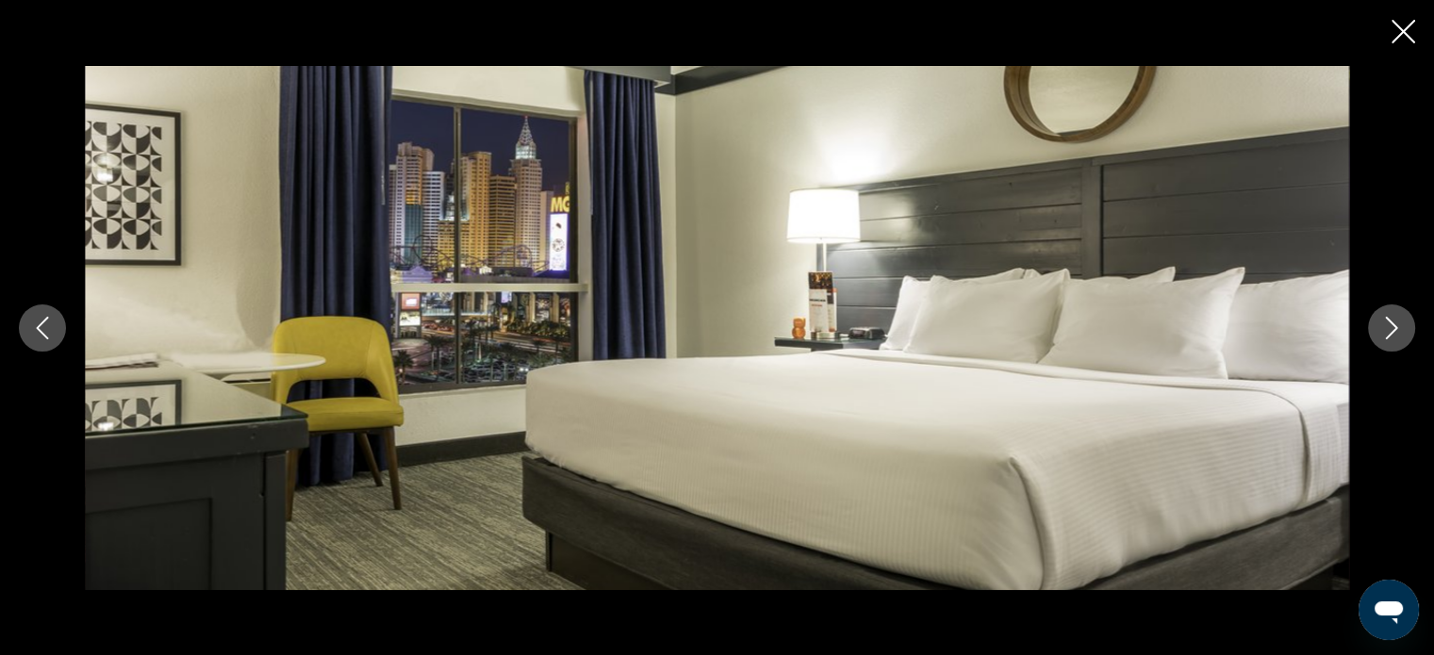
click at [1386, 317] on icon "Next image" at bounding box center [1392, 328] width 12 height 23
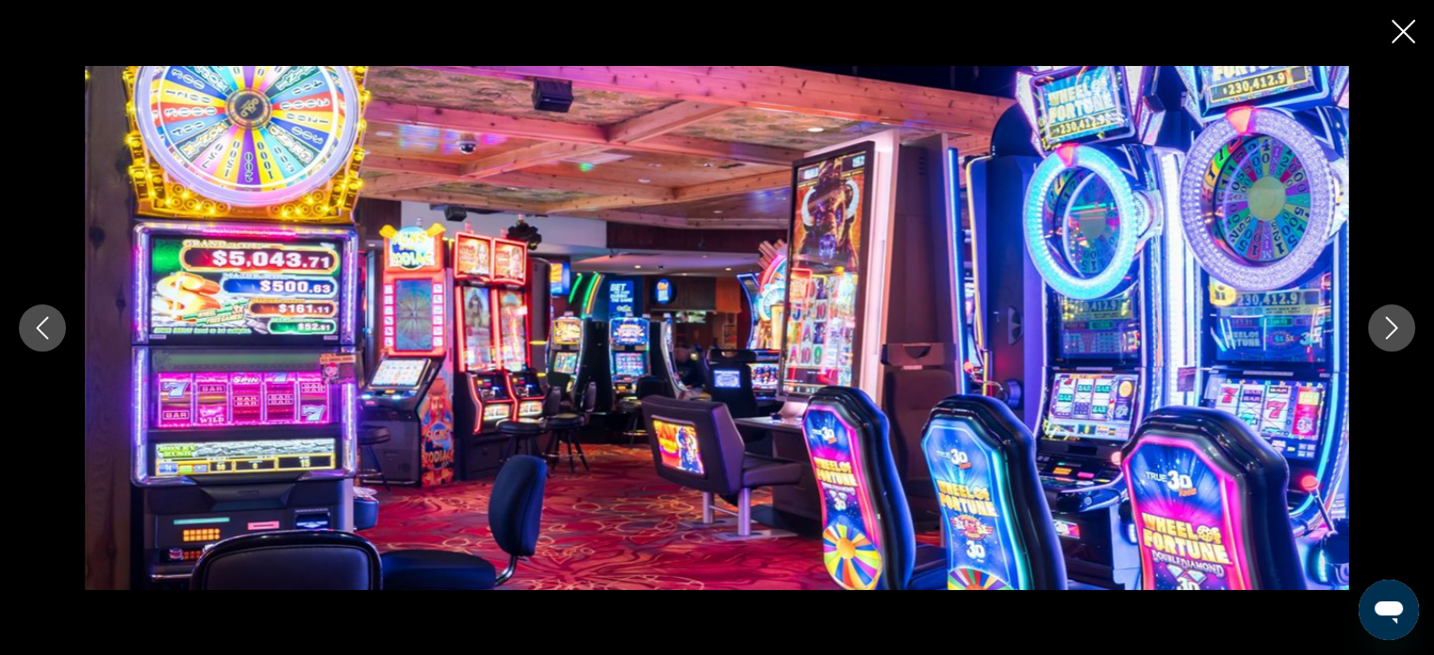
click at [1386, 317] on icon "Next image" at bounding box center [1392, 328] width 12 height 23
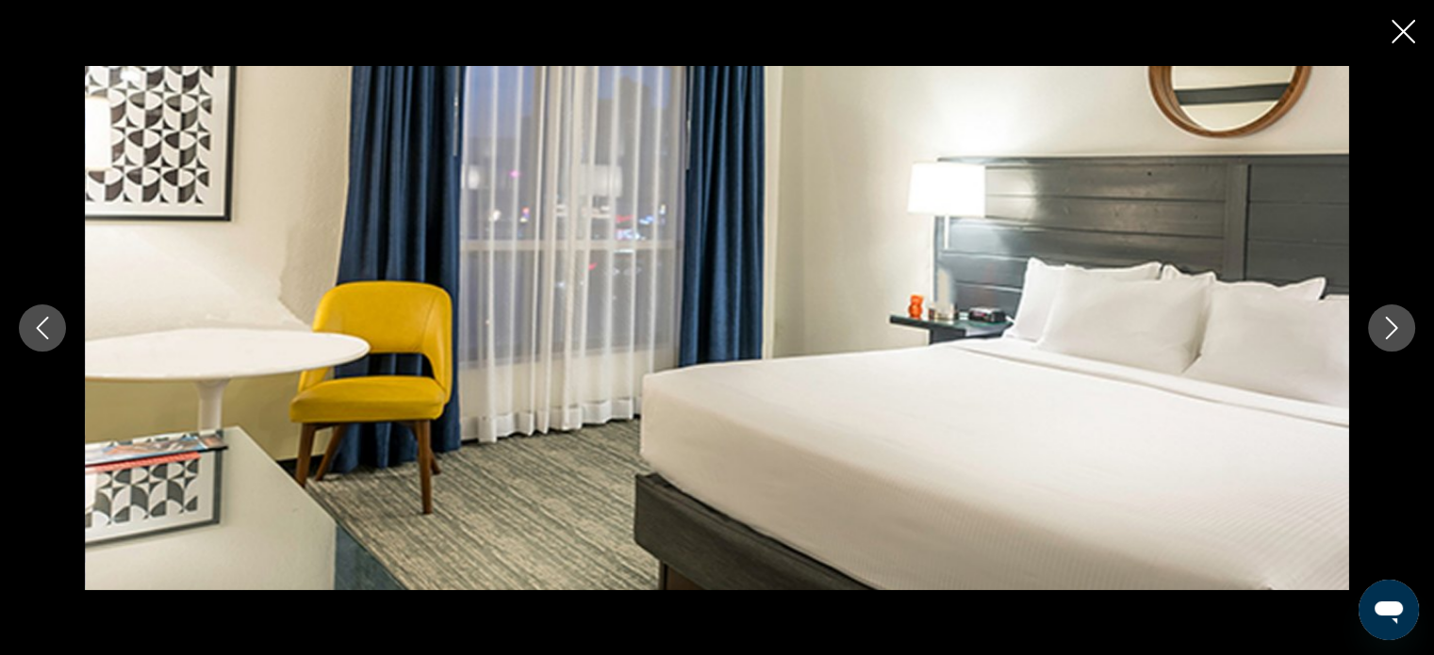
click at [1386, 317] on icon "Next image" at bounding box center [1392, 328] width 12 height 23
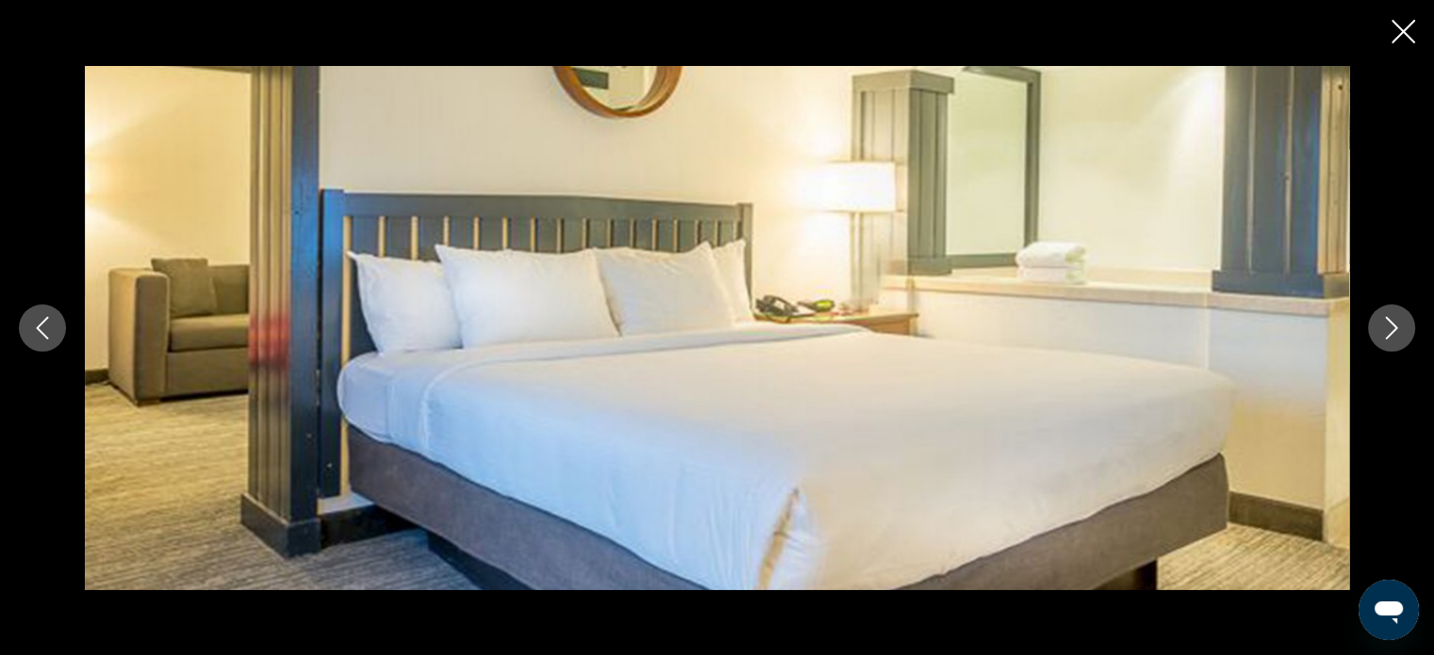
click at [1386, 317] on icon "Next image" at bounding box center [1392, 328] width 12 height 23
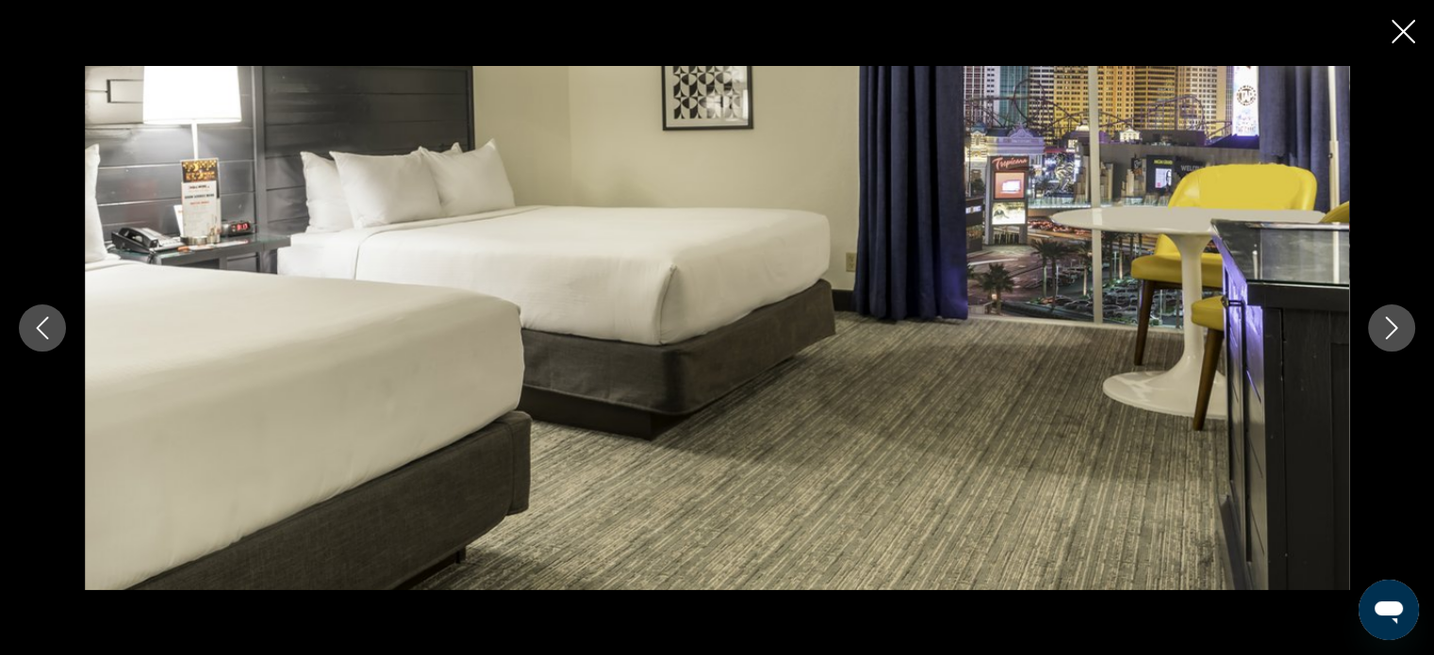
click at [1386, 317] on icon "Next image" at bounding box center [1392, 328] width 12 height 23
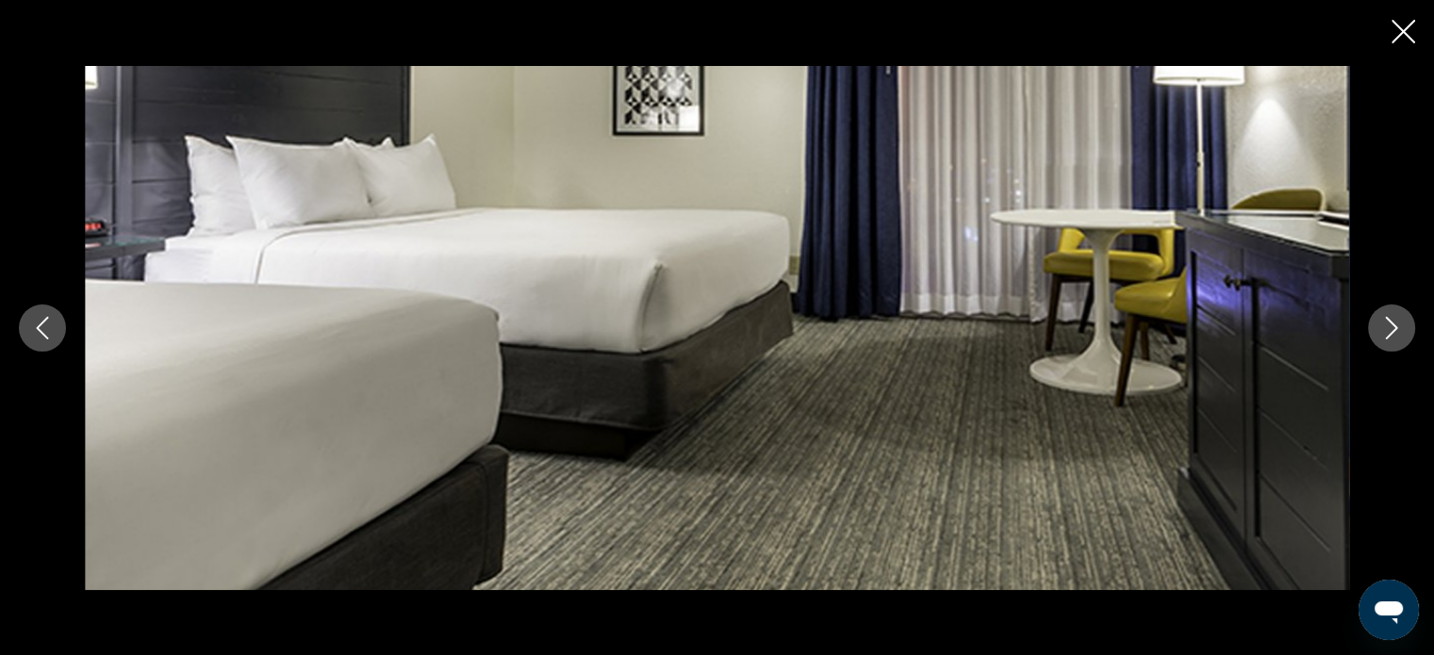
click at [1386, 317] on icon "Next image" at bounding box center [1392, 328] width 12 height 23
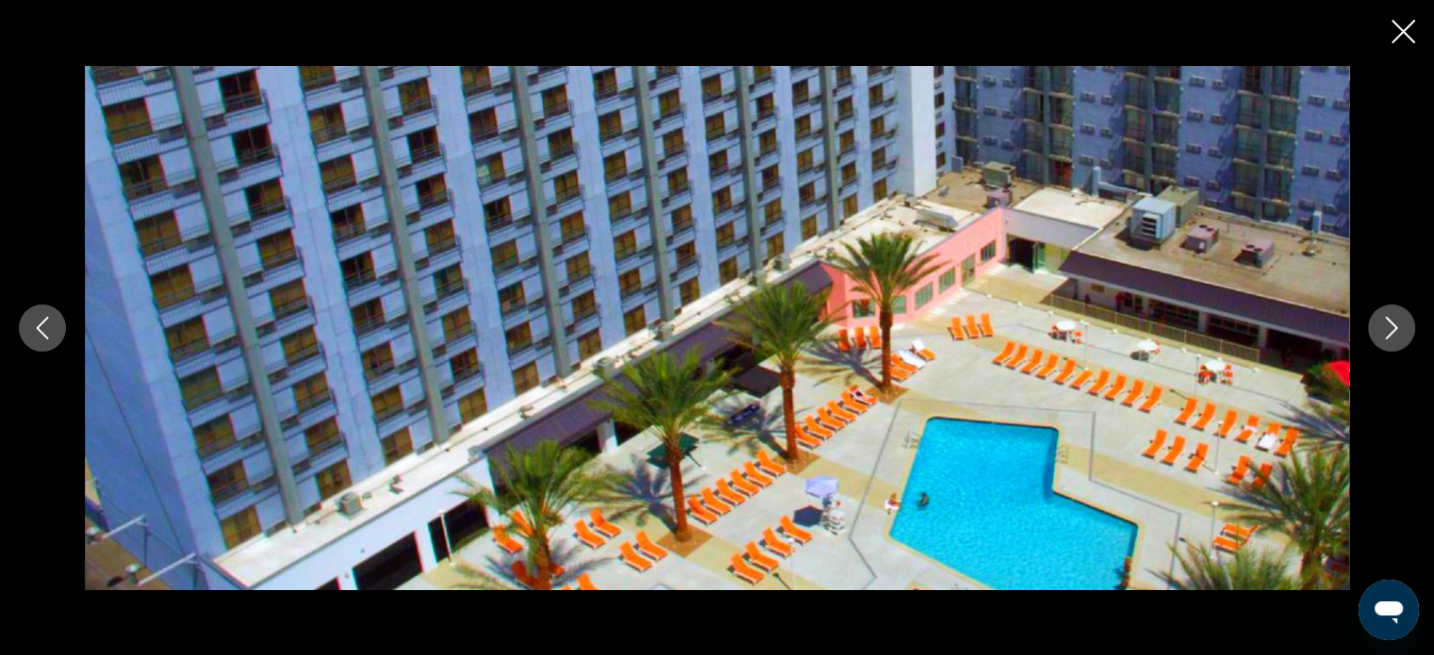
click at [1386, 317] on icon "Next image" at bounding box center [1392, 328] width 12 height 23
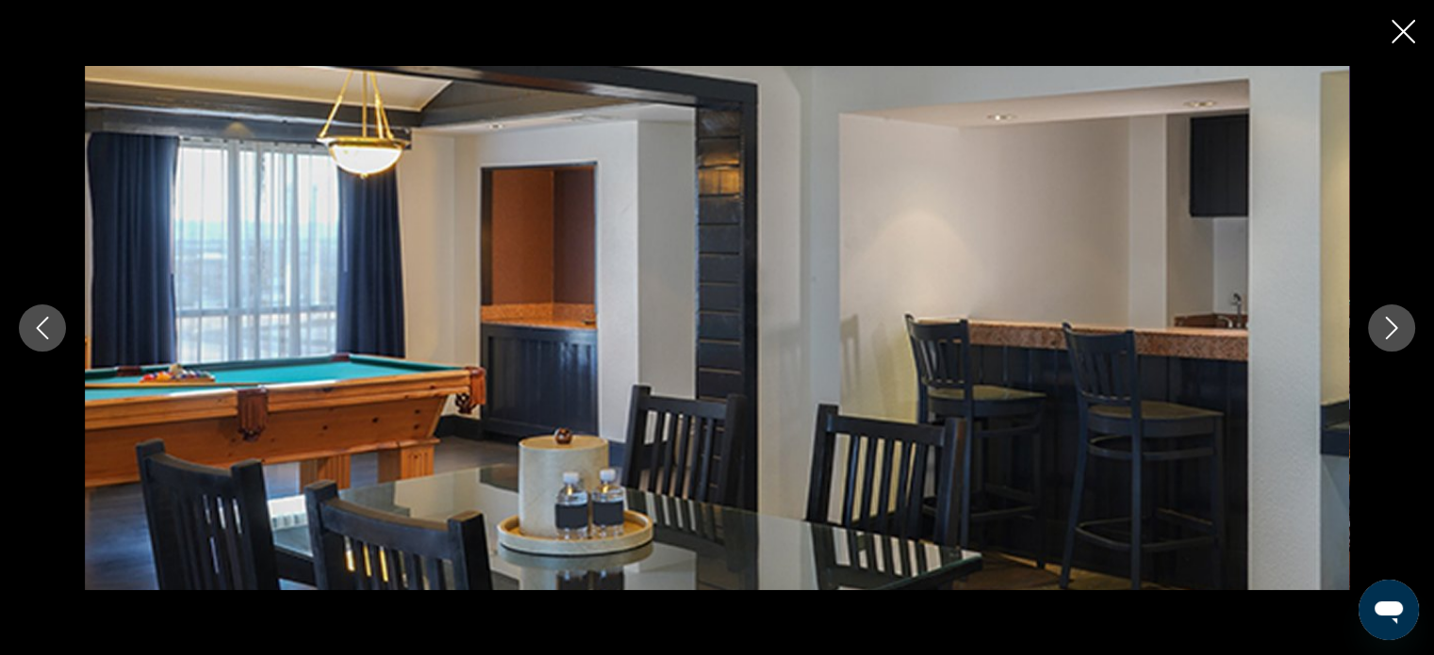
click at [1386, 317] on icon "Next image" at bounding box center [1392, 328] width 12 height 23
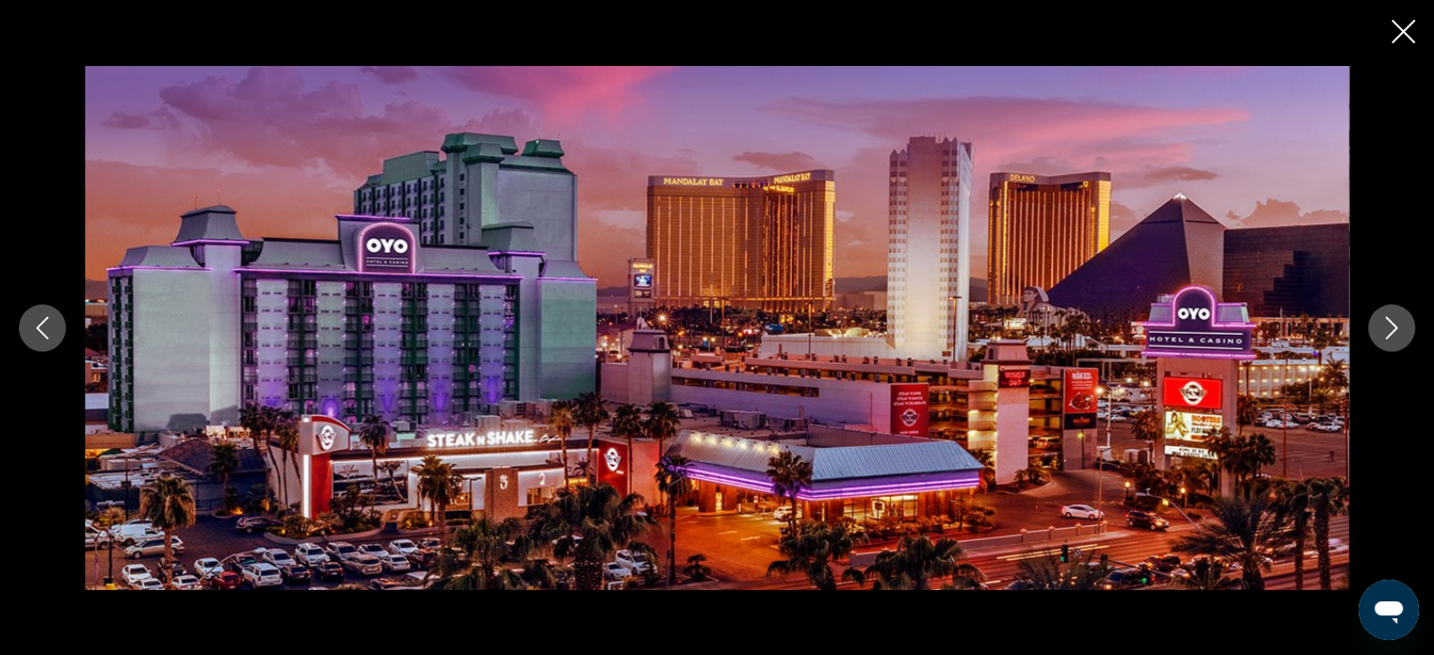
click at [1400, 37] on icon "Close slideshow" at bounding box center [1404, 32] width 24 height 24
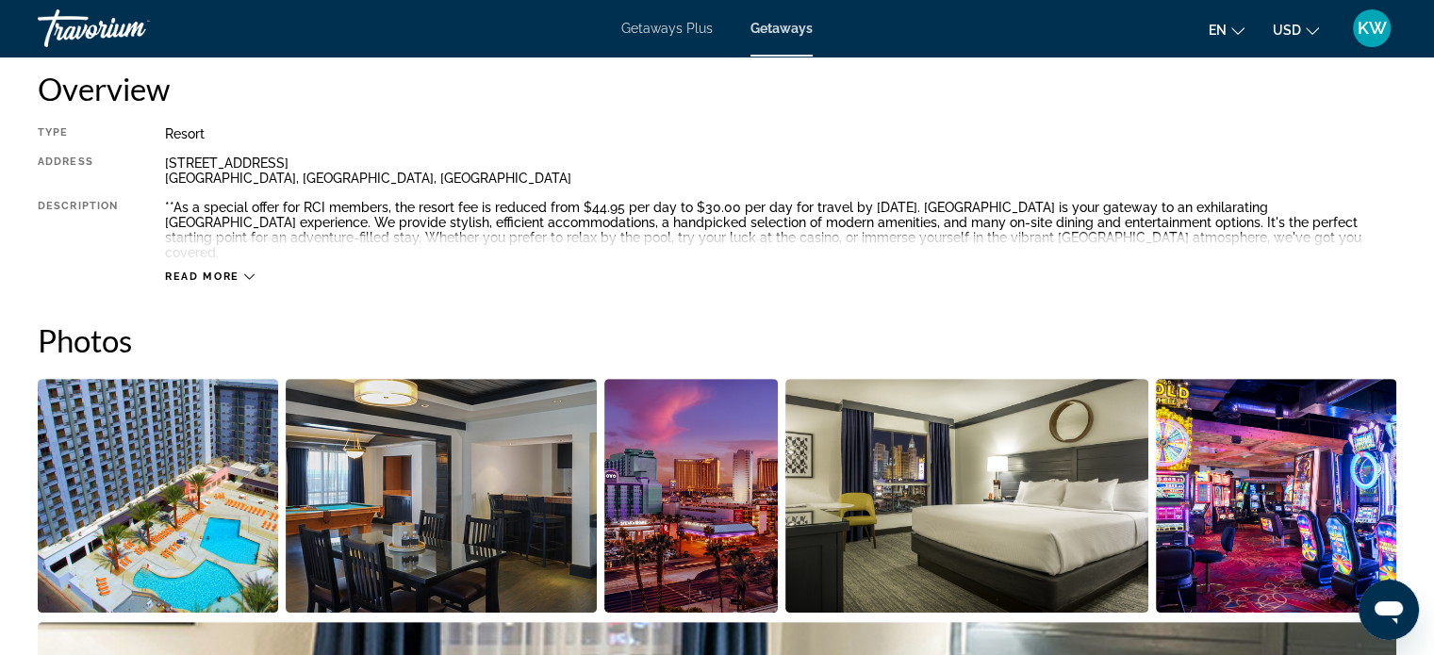
scroll to position [619, 0]
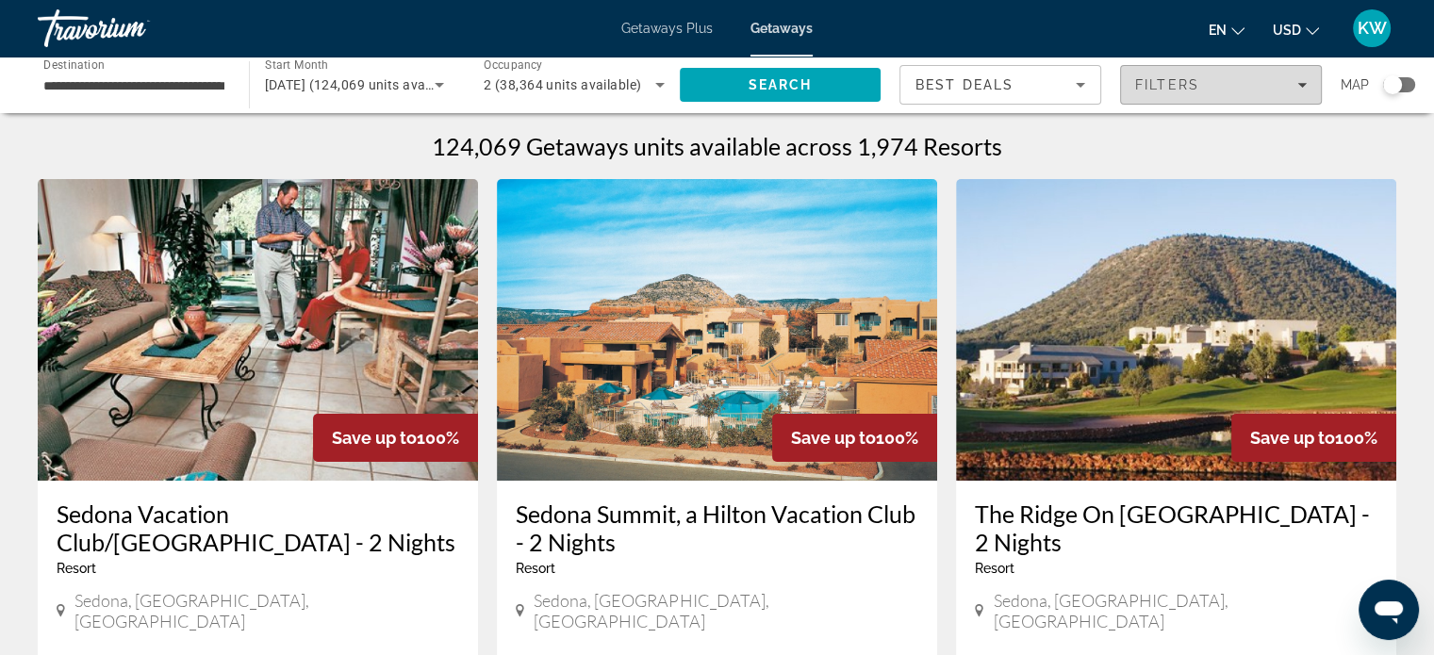
click at [1237, 97] on span "Filters" at bounding box center [1221, 84] width 200 height 45
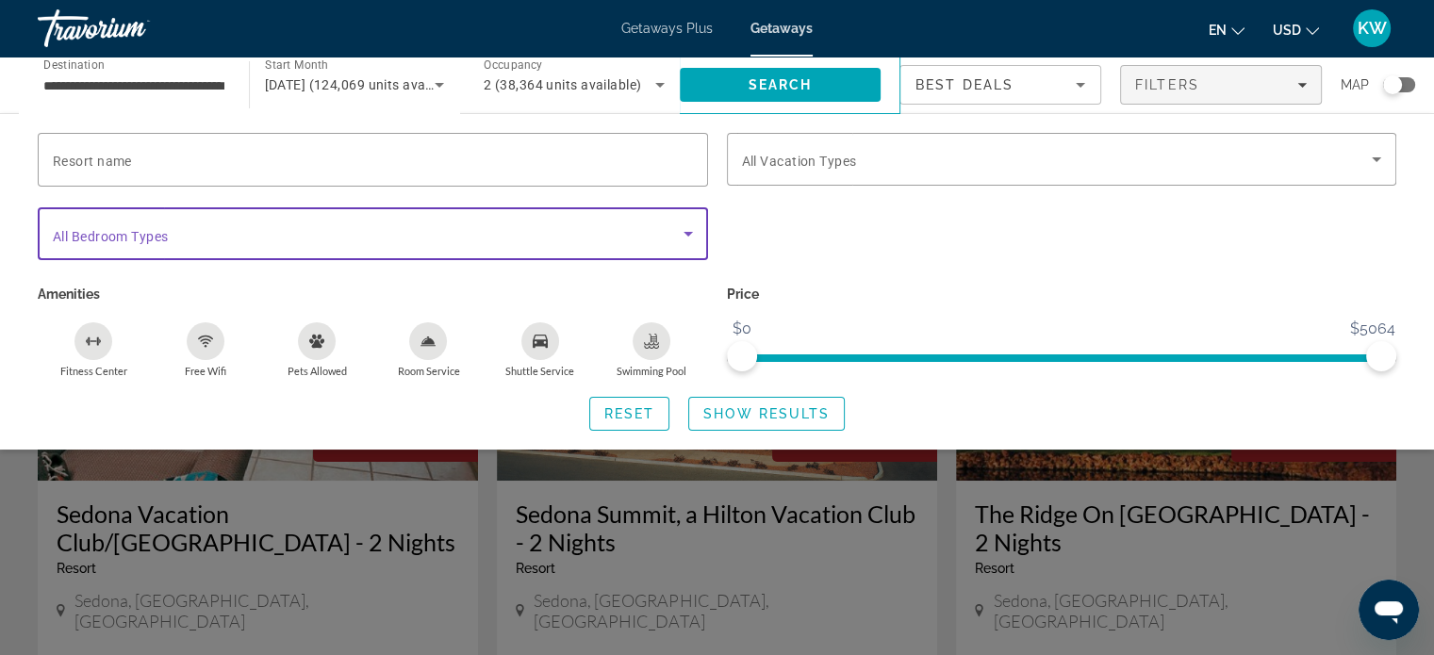
click at [490, 224] on span "Search widget" at bounding box center [368, 234] width 631 height 23
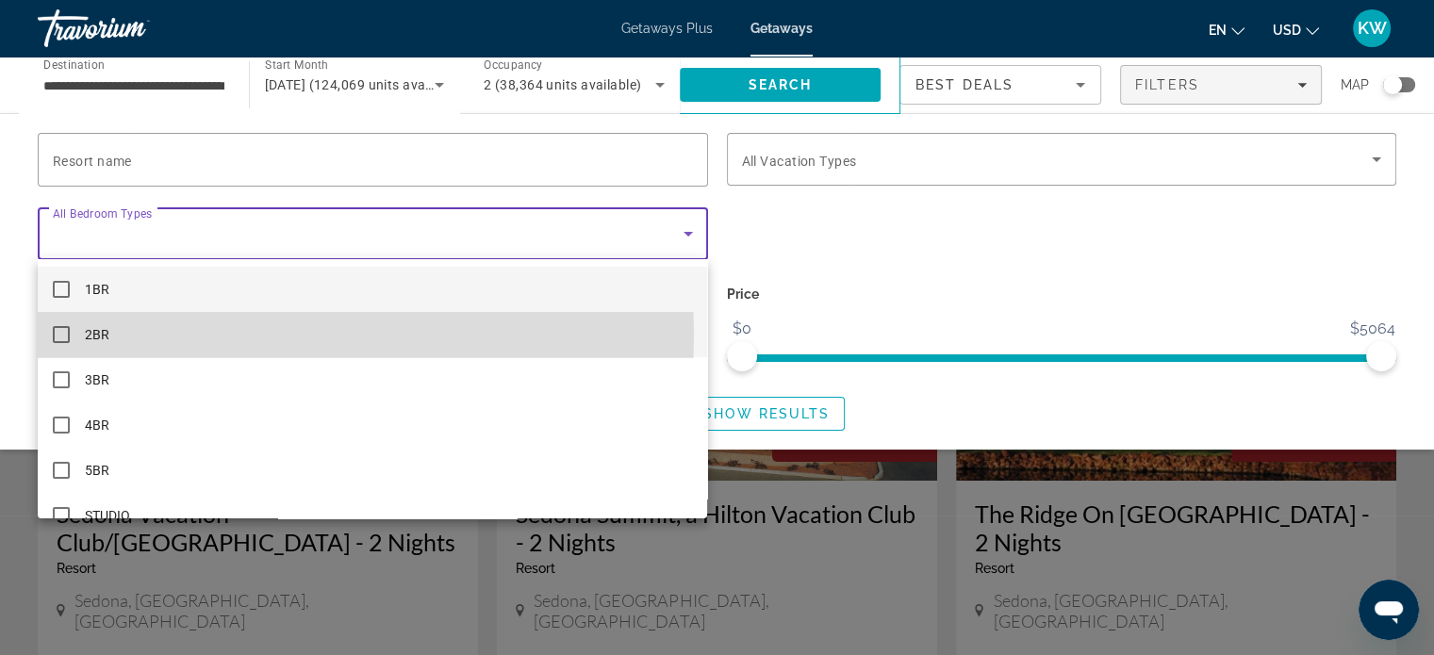
click at [70, 334] on mat-option "2BR" at bounding box center [373, 334] width 670 height 45
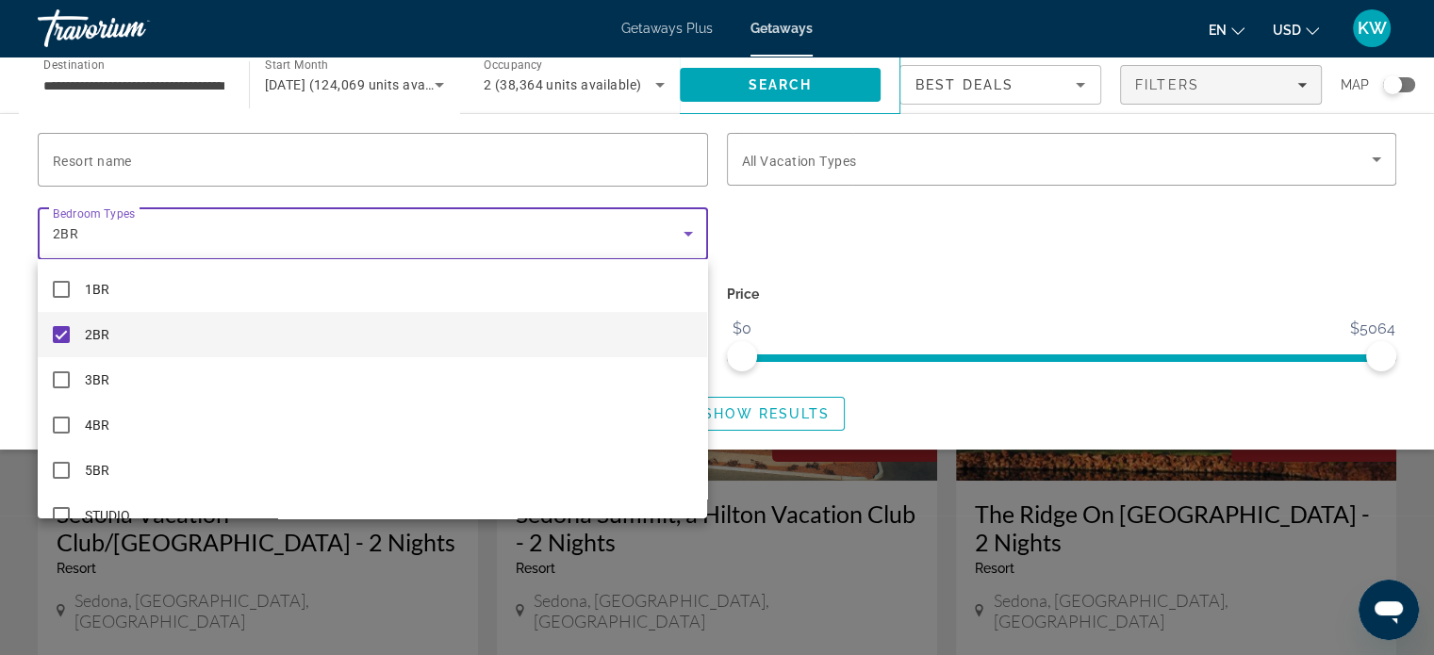
click at [225, 161] on div at bounding box center [717, 327] width 1434 height 655
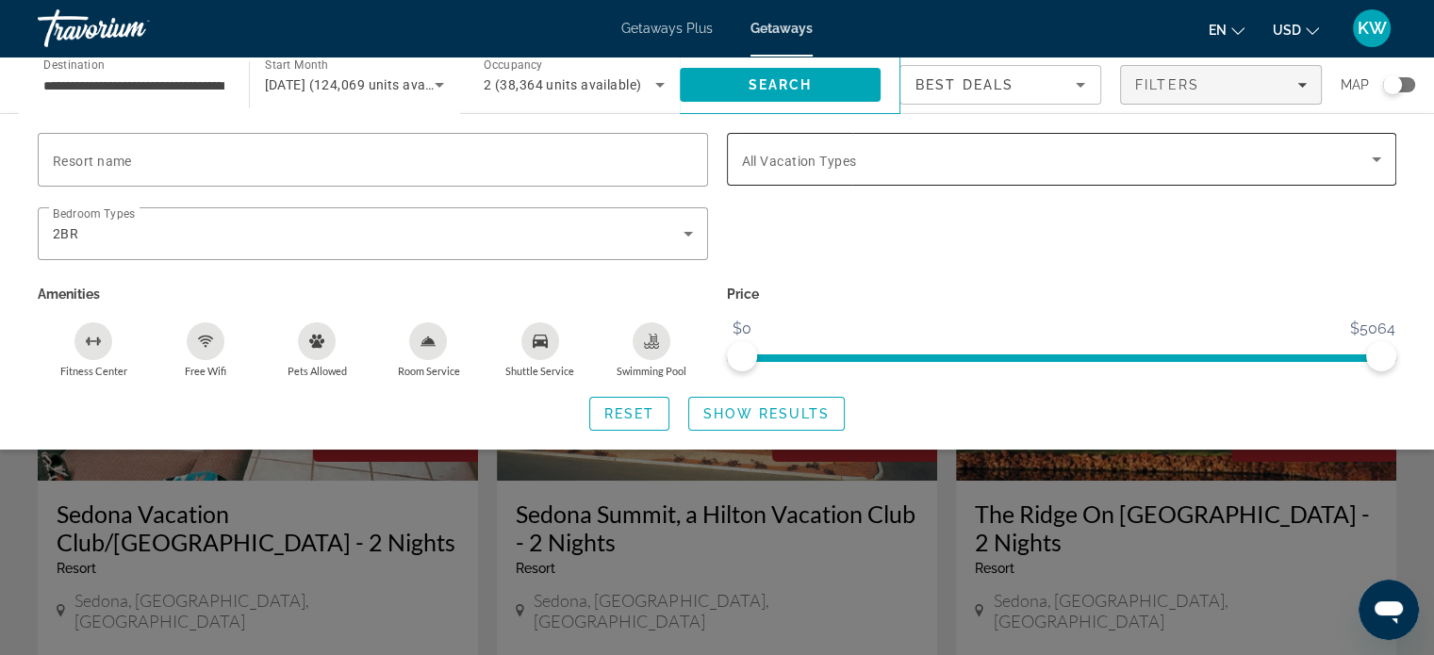
click at [860, 134] on div "Search widget" at bounding box center [1062, 159] width 640 height 53
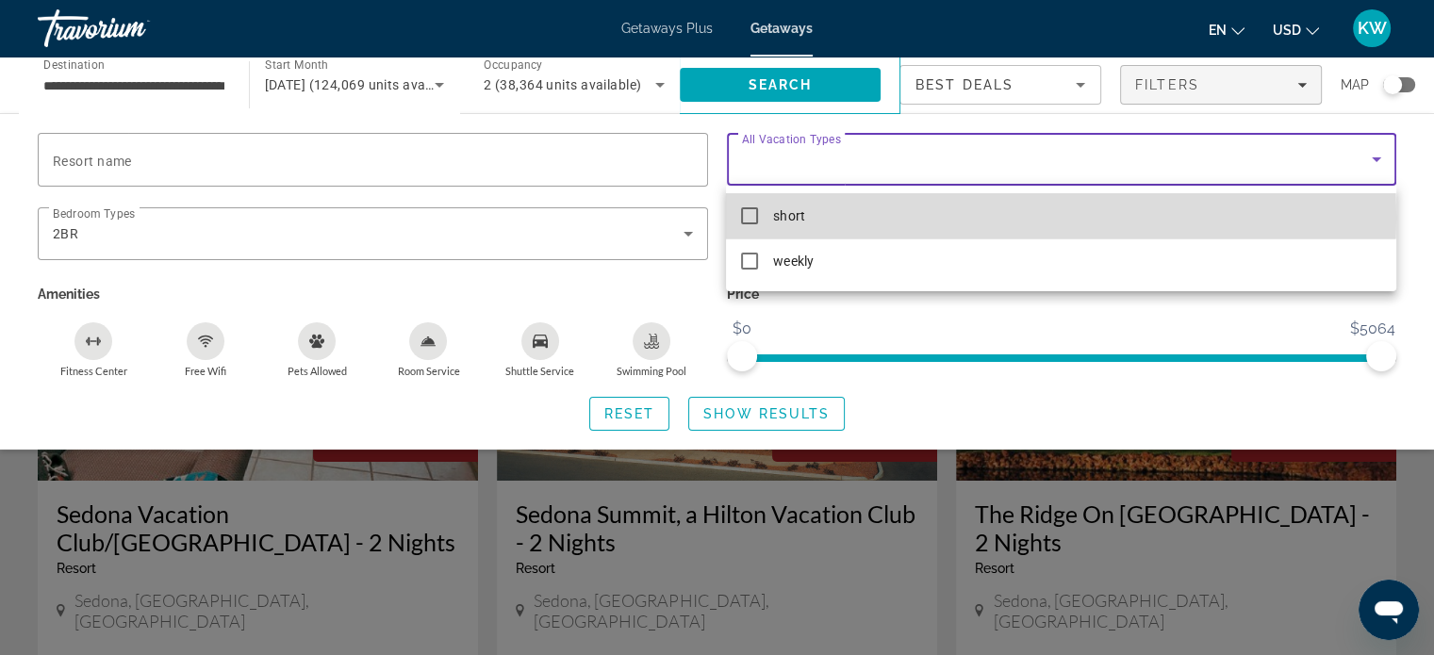
click at [853, 218] on mat-option "short" at bounding box center [1061, 215] width 670 height 45
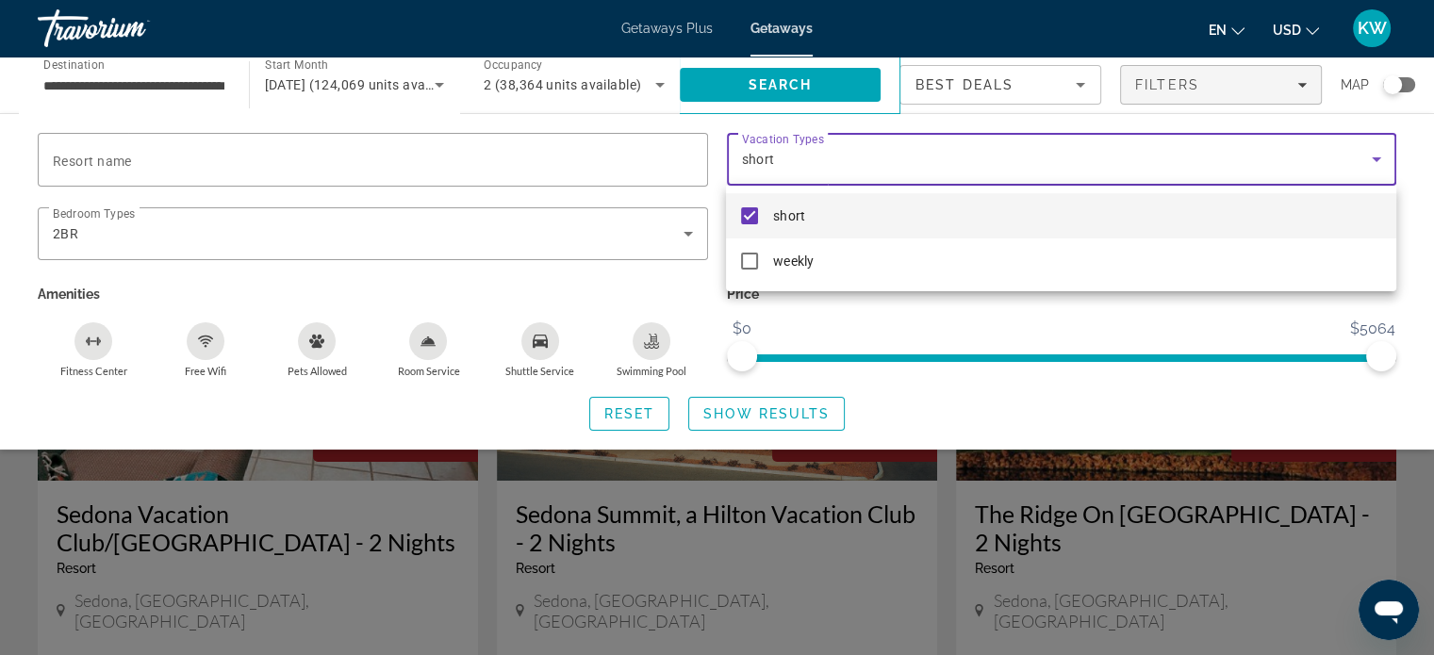
drag, startPoint x: 1381, startPoint y: 354, endPoint x: 1275, endPoint y: 362, distance: 106.0
click at [1275, 362] on div at bounding box center [717, 327] width 1434 height 655
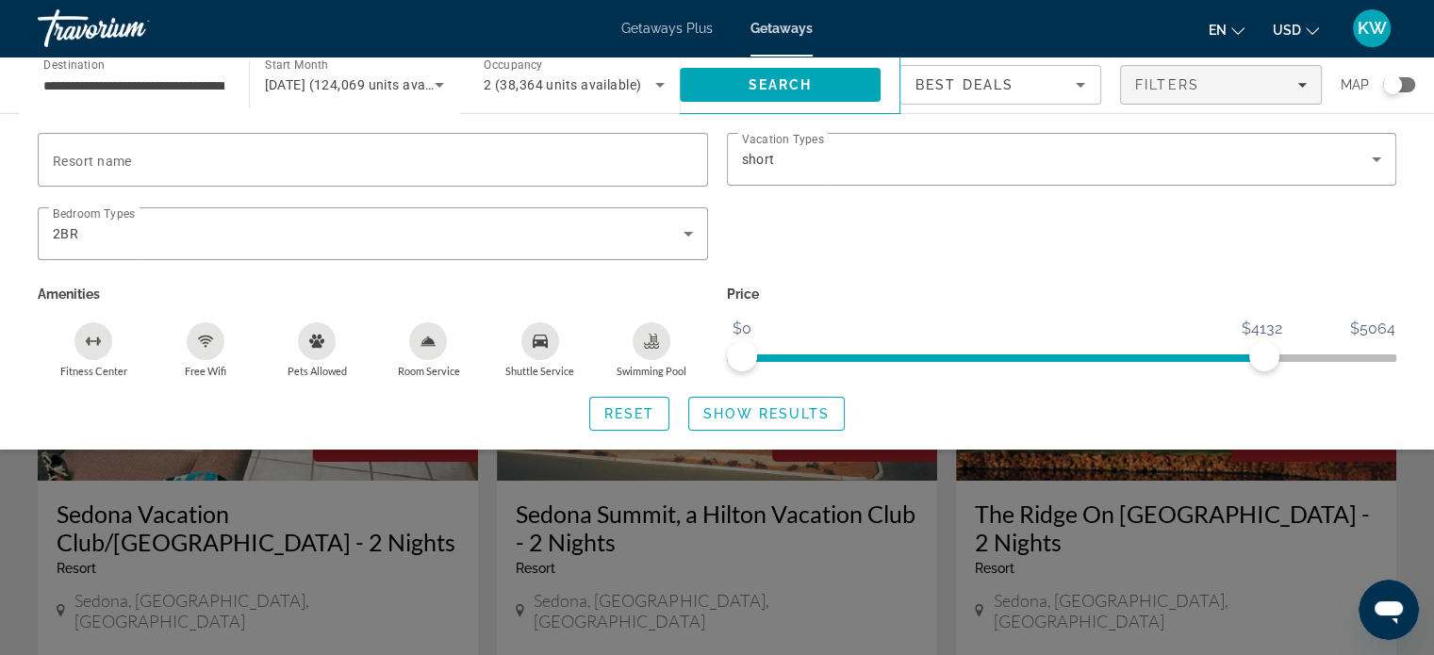
click at [1264, 362] on span "ngx-slider" at bounding box center [1003, 355] width 522 height 30
click at [943, 352] on span "ngx-slider" at bounding box center [1003, 355] width 522 height 30
click at [943, 352] on span "ngx-slider" at bounding box center [944, 356] width 30 height 30
drag, startPoint x: 943, startPoint y: 352, endPoint x: 687, endPoint y: 384, distance: 258.5
click at [687, 384] on div "Resort name Vacation Types All Vacation Types short Bedroom Types All Bedroom T…" at bounding box center [717, 282] width 1434 height 298
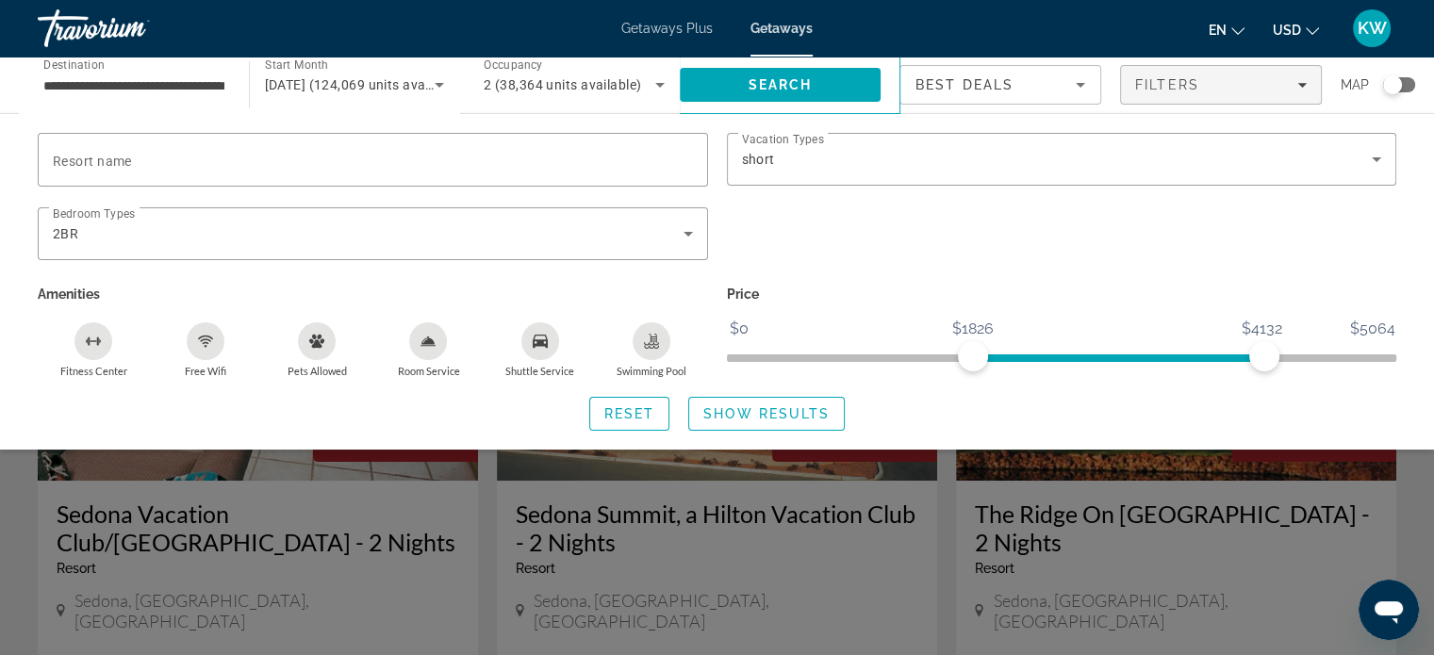
click at [973, 357] on span "ngx-slider" at bounding box center [1118, 359] width 291 height 8
drag, startPoint x: 972, startPoint y: 357, endPoint x: 715, endPoint y: 368, distance: 257.7
click at [715, 368] on div "Resort name Vacation Types All Vacation Types short Bedroom Types All Bedroom T…" at bounding box center [717, 255] width 1378 height 245
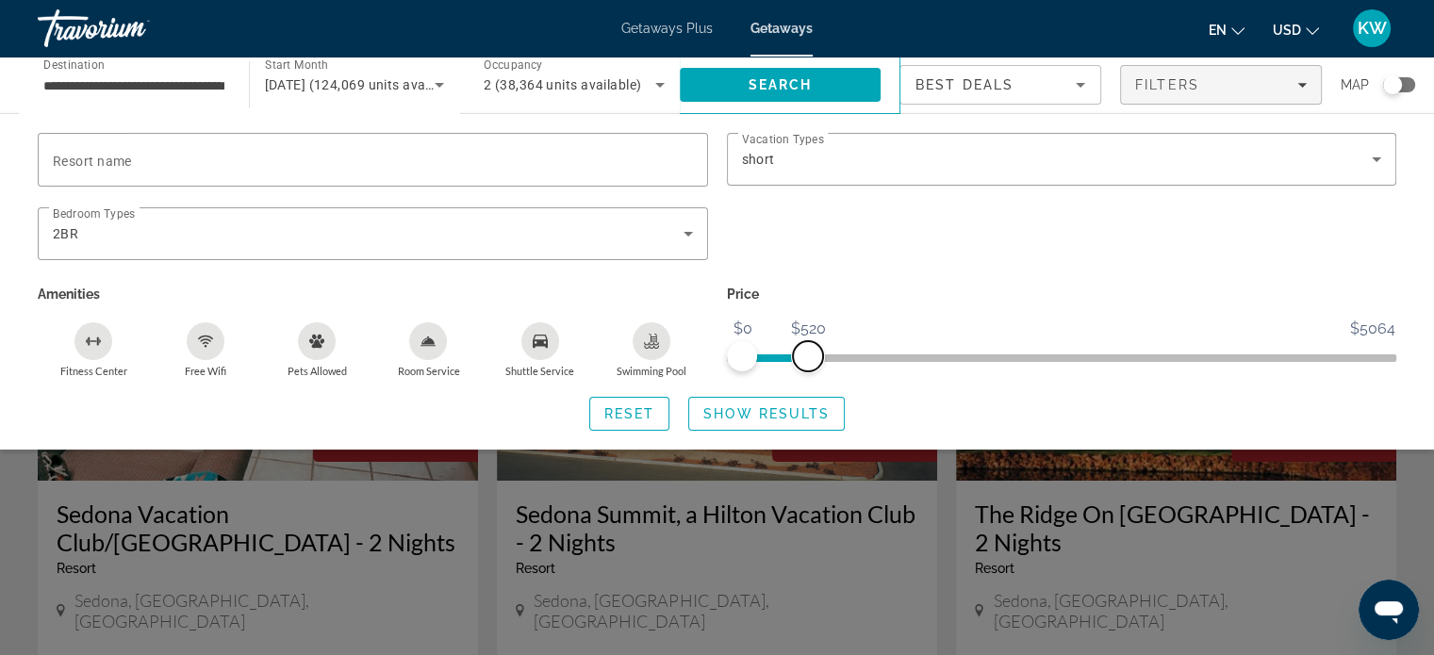
drag, startPoint x: 1261, startPoint y: 358, endPoint x: 807, endPoint y: 374, distance: 453.9
click at [807, 374] on div "Price $0 $5064 $0 $520" at bounding box center [1062, 329] width 689 height 97
click at [427, 354] on div "Room Service" at bounding box center [428, 342] width 38 height 38
click at [534, 346] on icon "Shuttle Service" at bounding box center [540, 341] width 15 height 13
click at [196, 342] on div "Free Wifi" at bounding box center [206, 342] width 38 height 38
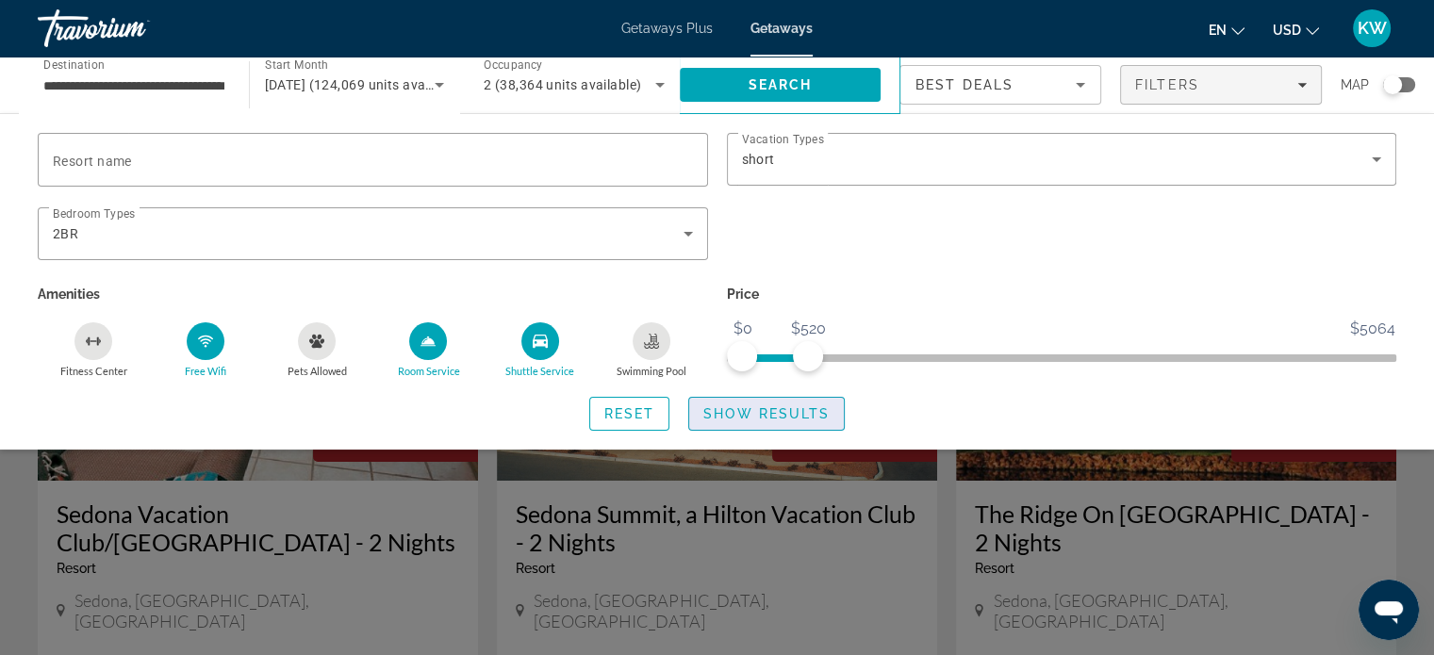
click at [735, 419] on span "Show Results" at bounding box center [767, 413] width 126 height 15
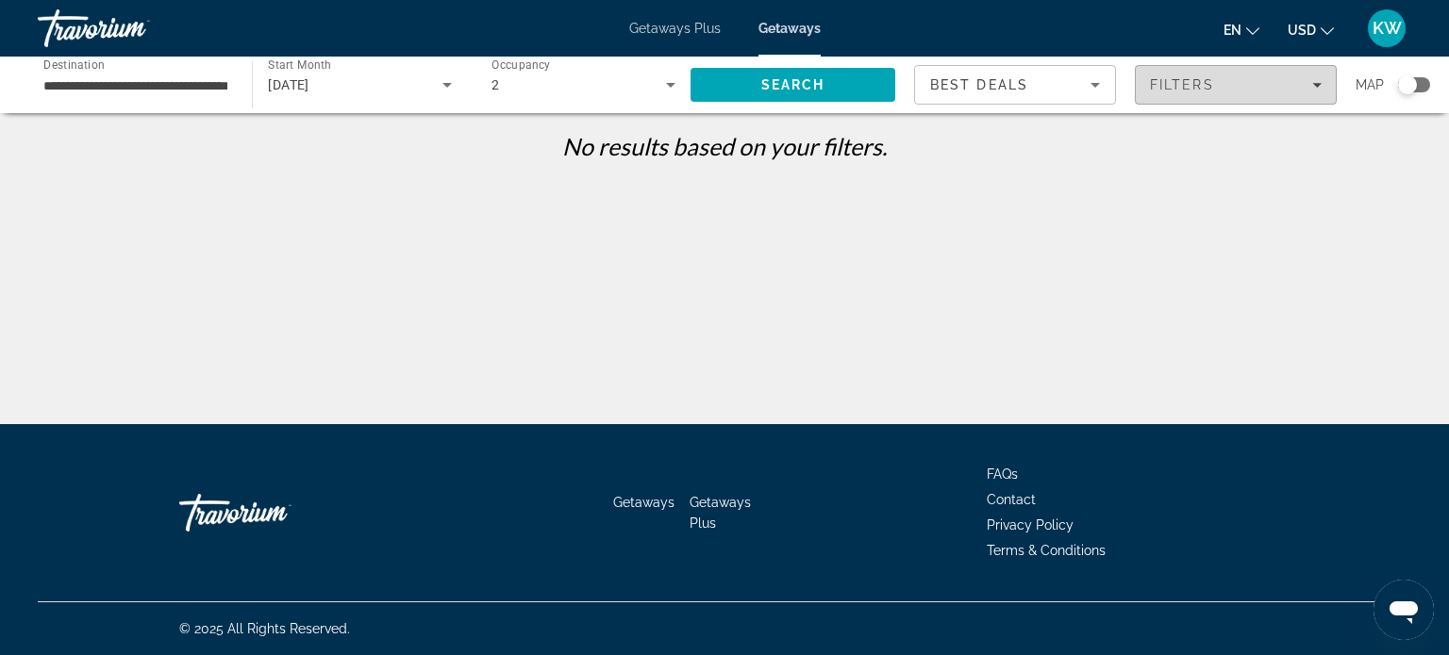
click at [1151, 101] on span "Filters" at bounding box center [1235, 84] width 200 height 45
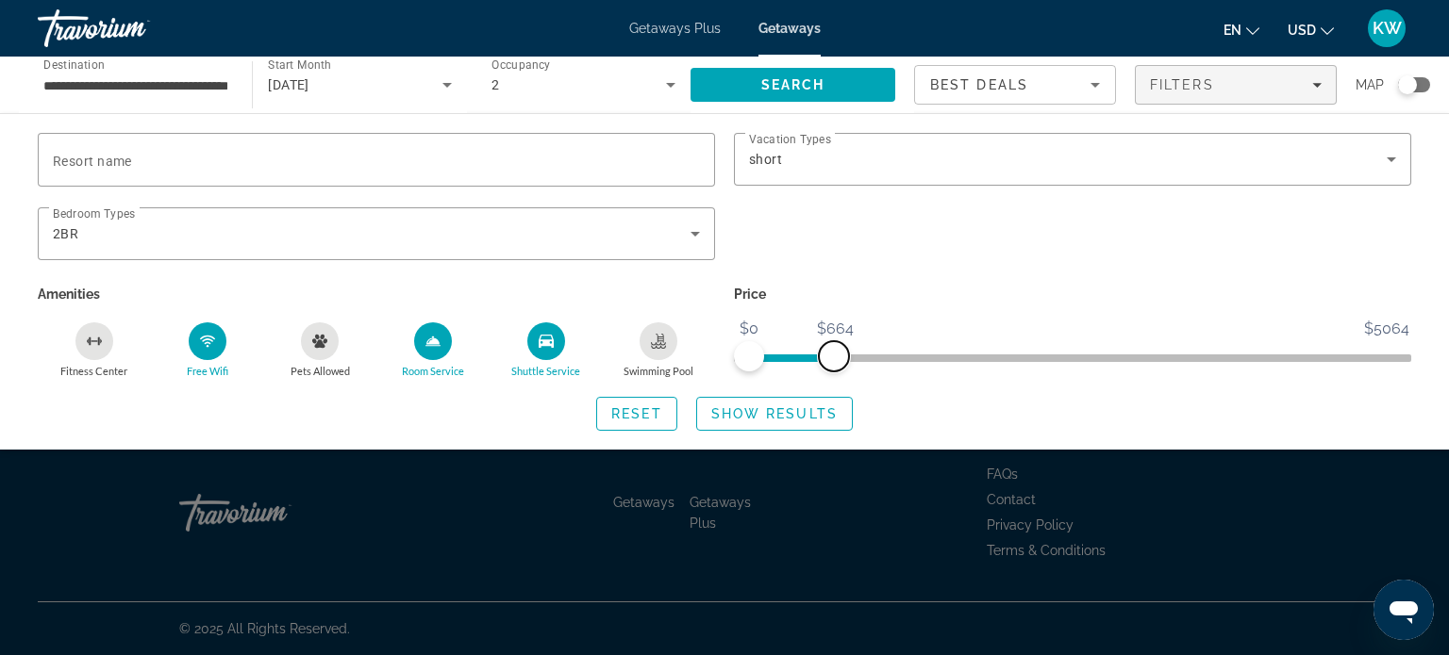
drag, startPoint x: 808, startPoint y: 355, endPoint x: 834, endPoint y: 364, distance: 27.2
click at [834, 364] on span "ngx-slider-max" at bounding box center [834, 356] width 30 height 30
click at [535, 339] on div "Shuttle Service" at bounding box center [546, 342] width 38 height 38
click at [425, 342] on icon "Room Service" at bounding box center [432, 341] width 15 height 15
click at [770, 421] on span "Show Results" at bounding box center [774, 413] width 126 height 15
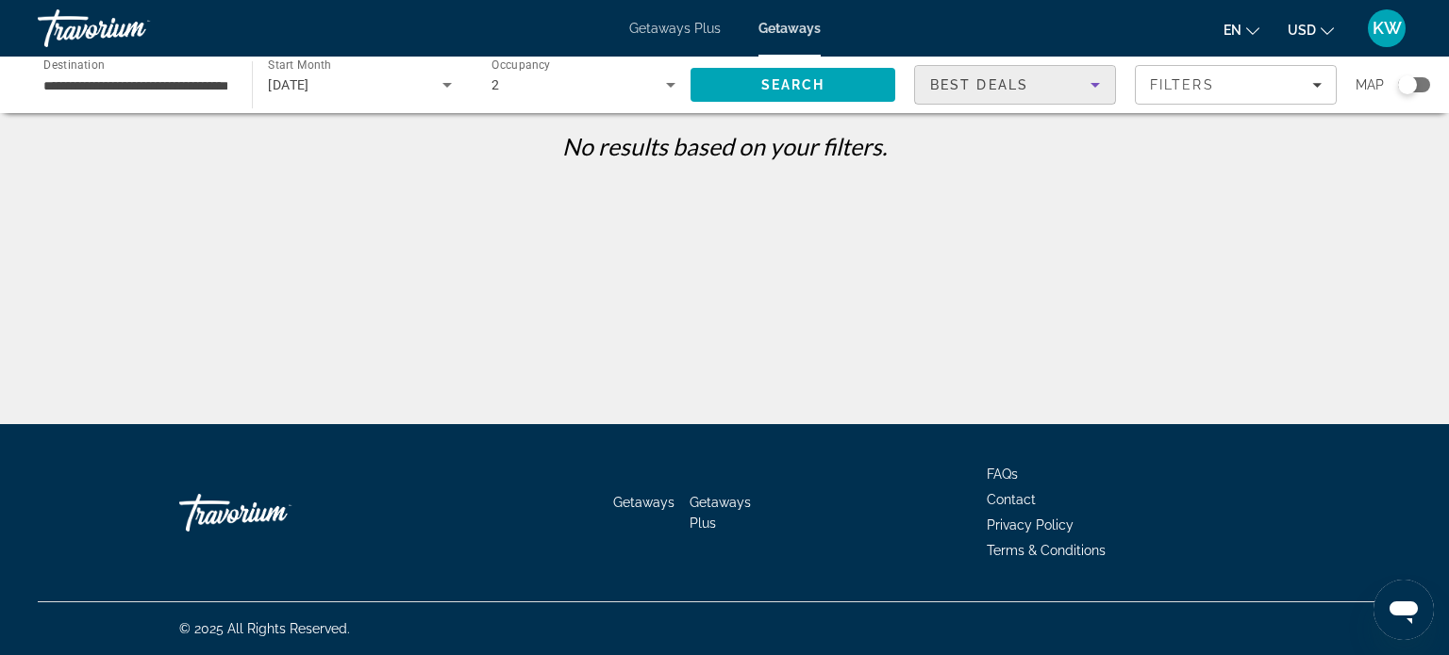
click at [1084, 92] on icon "Sort by" at bounding box center [1095, 85] width 23 height 23
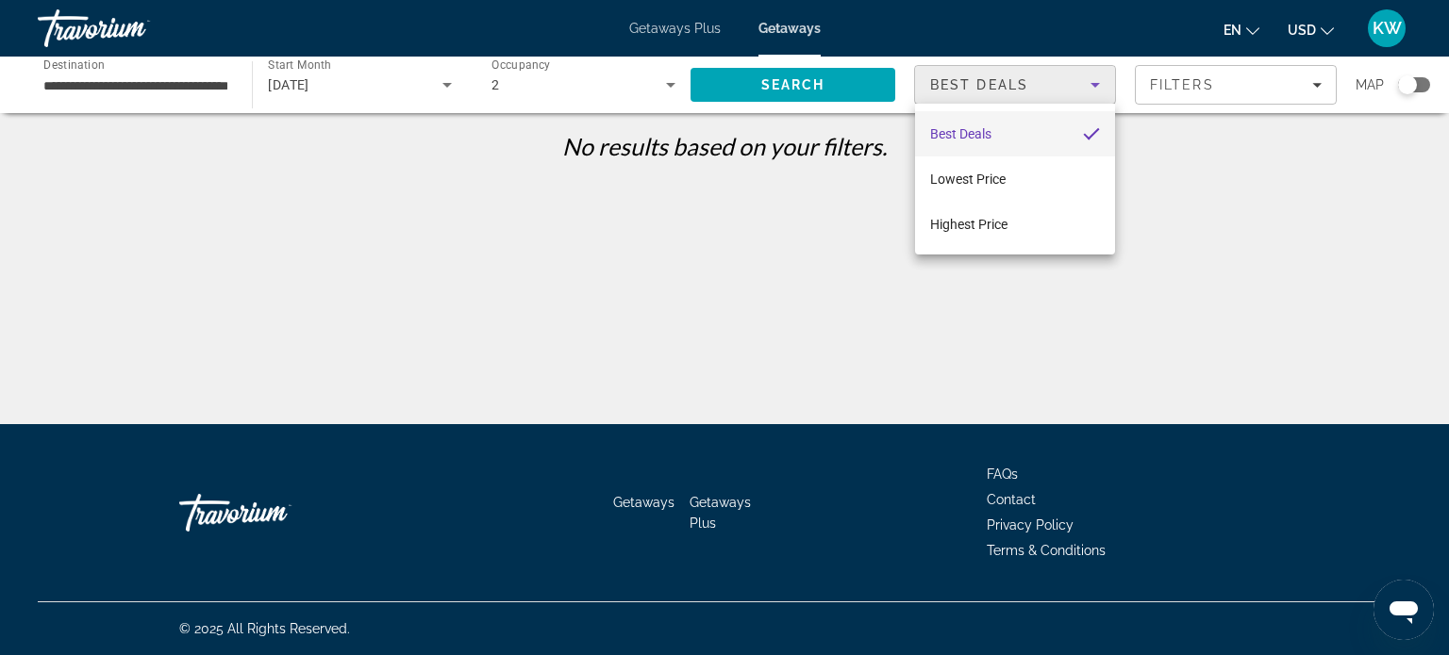
click at [1196, 91] on div at bounding box center [724, 327] width 1449 height 655
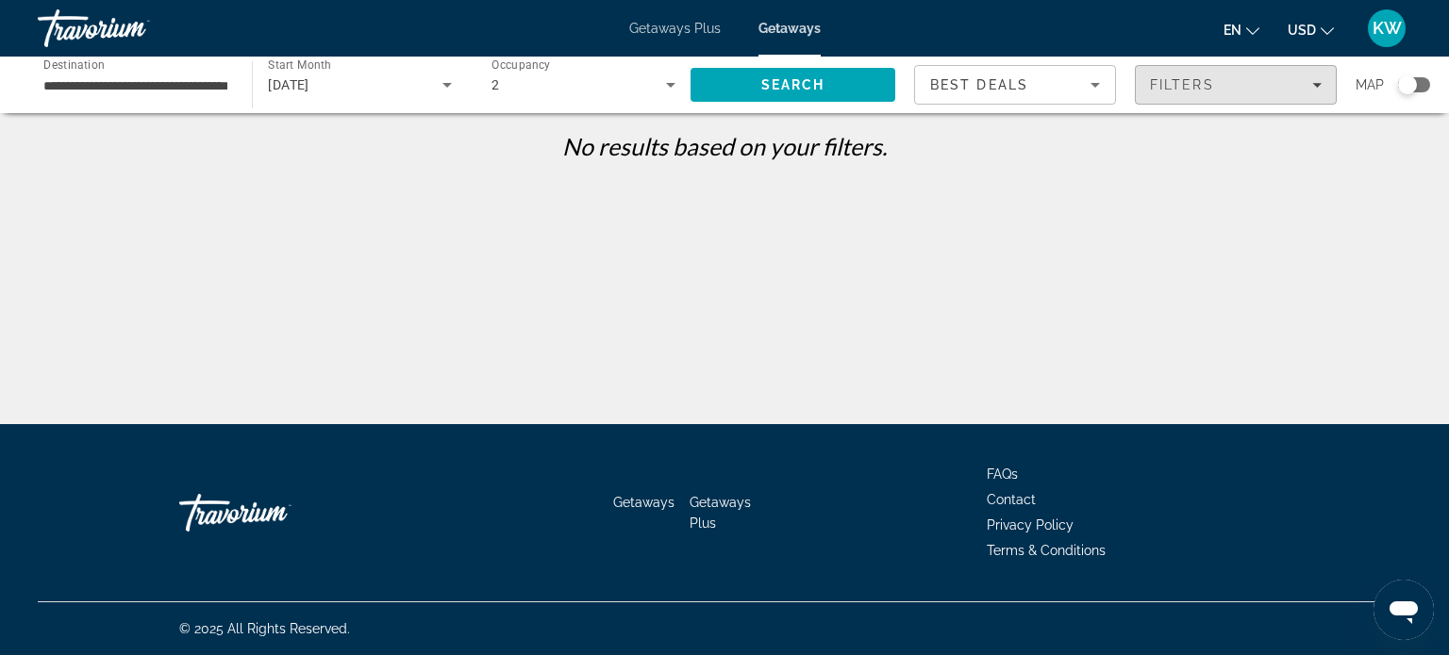
click at [1196, 91] on span "Filters" at bounding box center [1182, 84] width 64 height 15
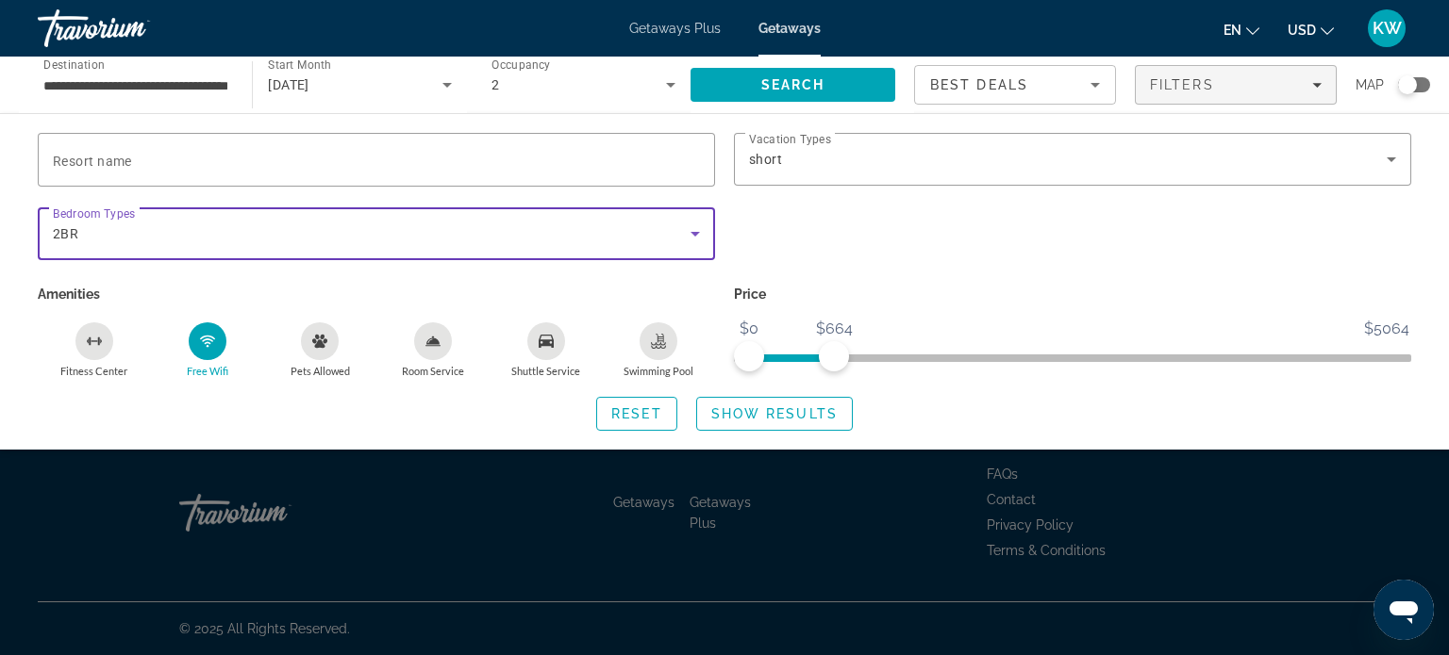
click at [641, 228] on div "2BR" at bounding box center [372, 234] width 638 height 23
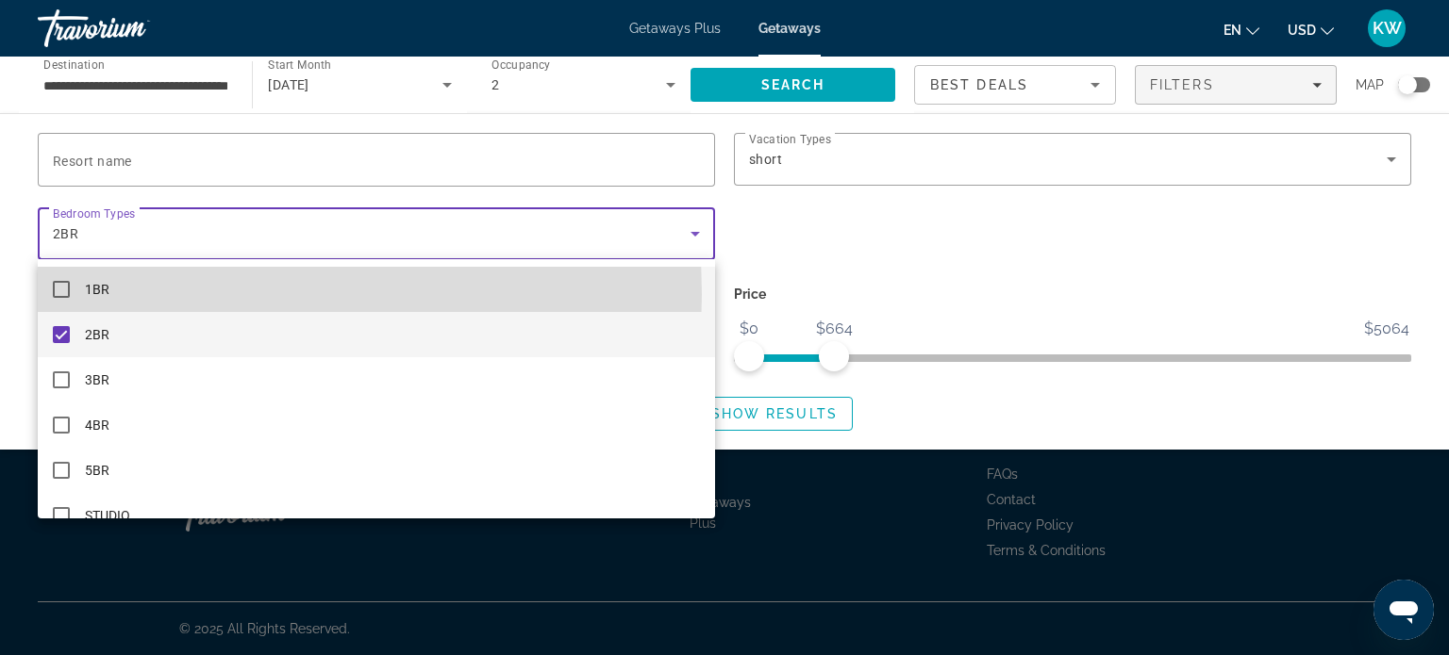
click at [128, 294] on mat-option "1BR" at bounding box center [376, 289] width 677 height 45
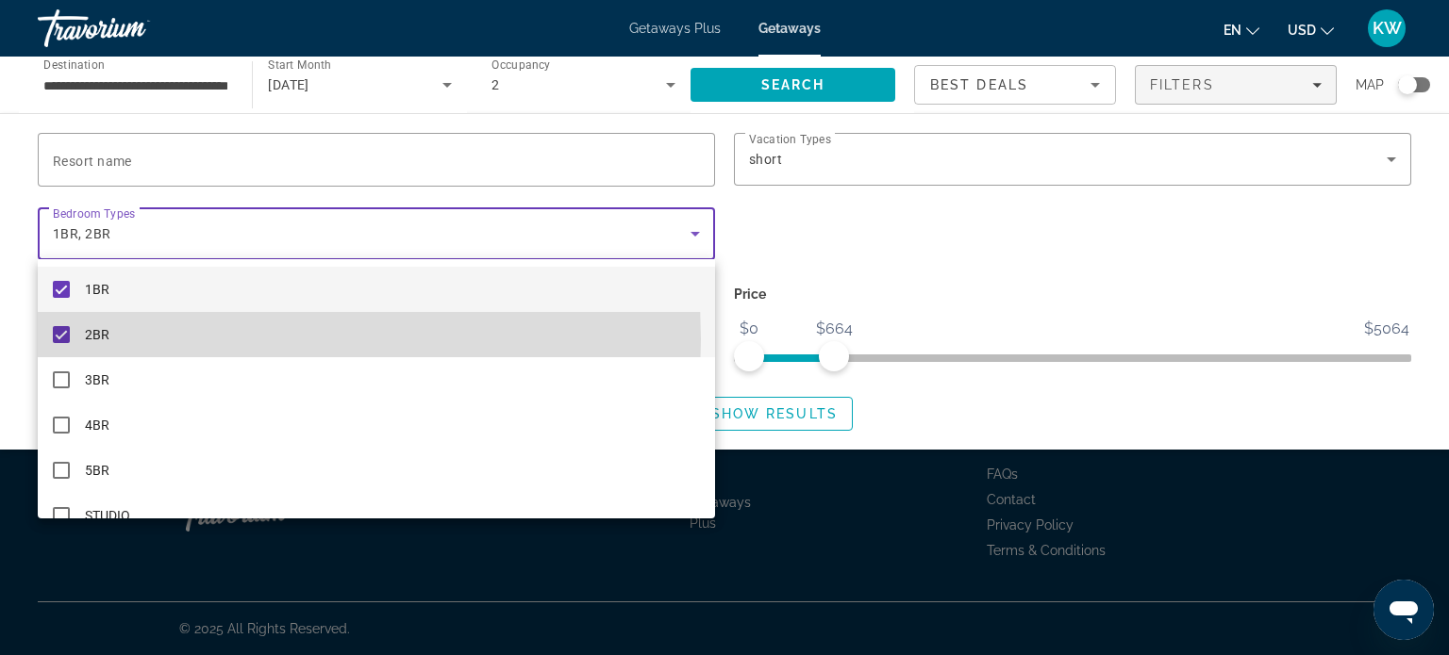
click at [113, 340] on mat-option "2BR" at bounding box center [376, 334] width 677 height 45
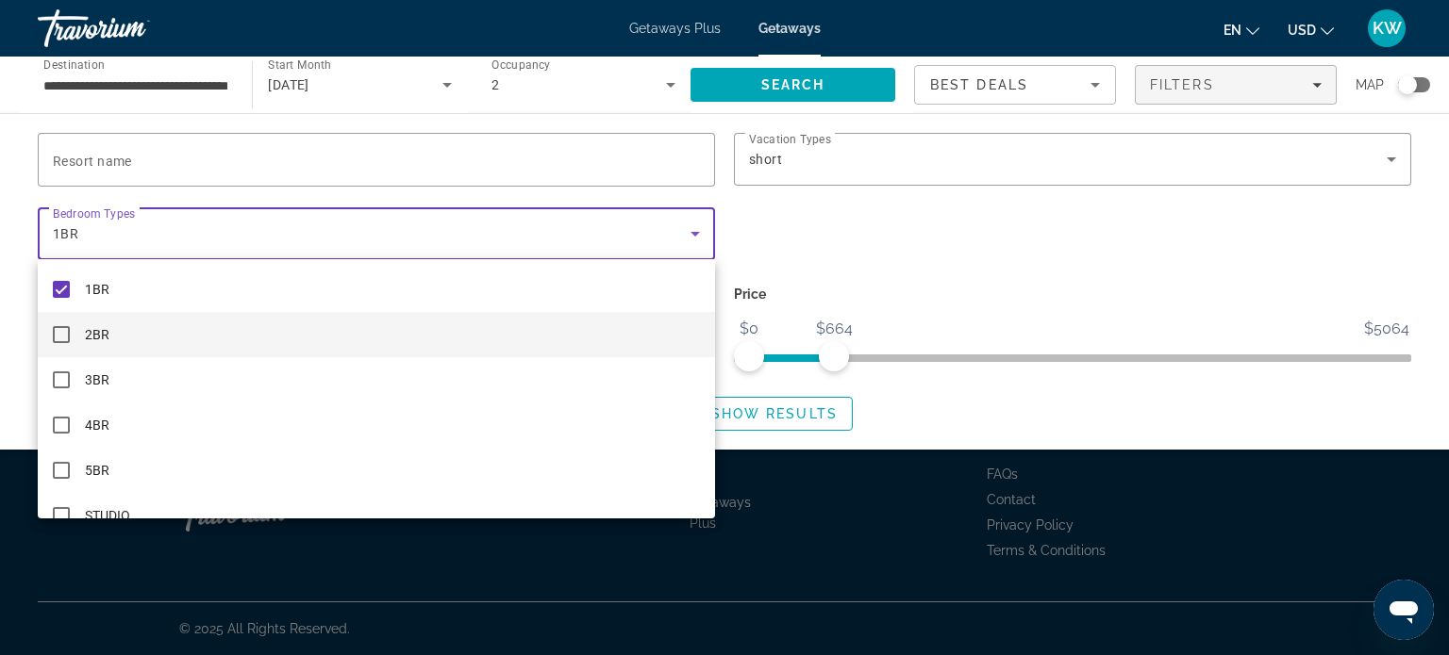
click at [938, 257] on div at bounding box center [724, 327] width 1449 height 655
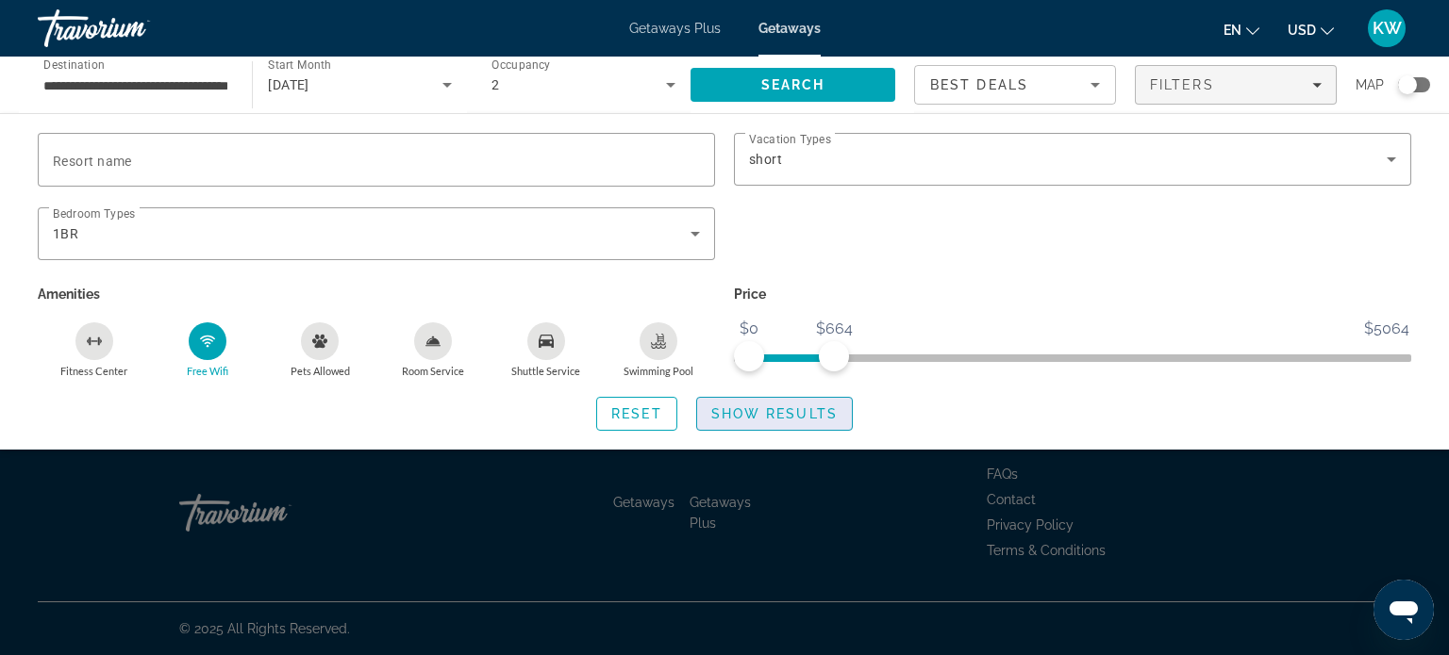
click at [832, 408] on span "Show Results" at bounding box center [774, 413] width 126 height 15
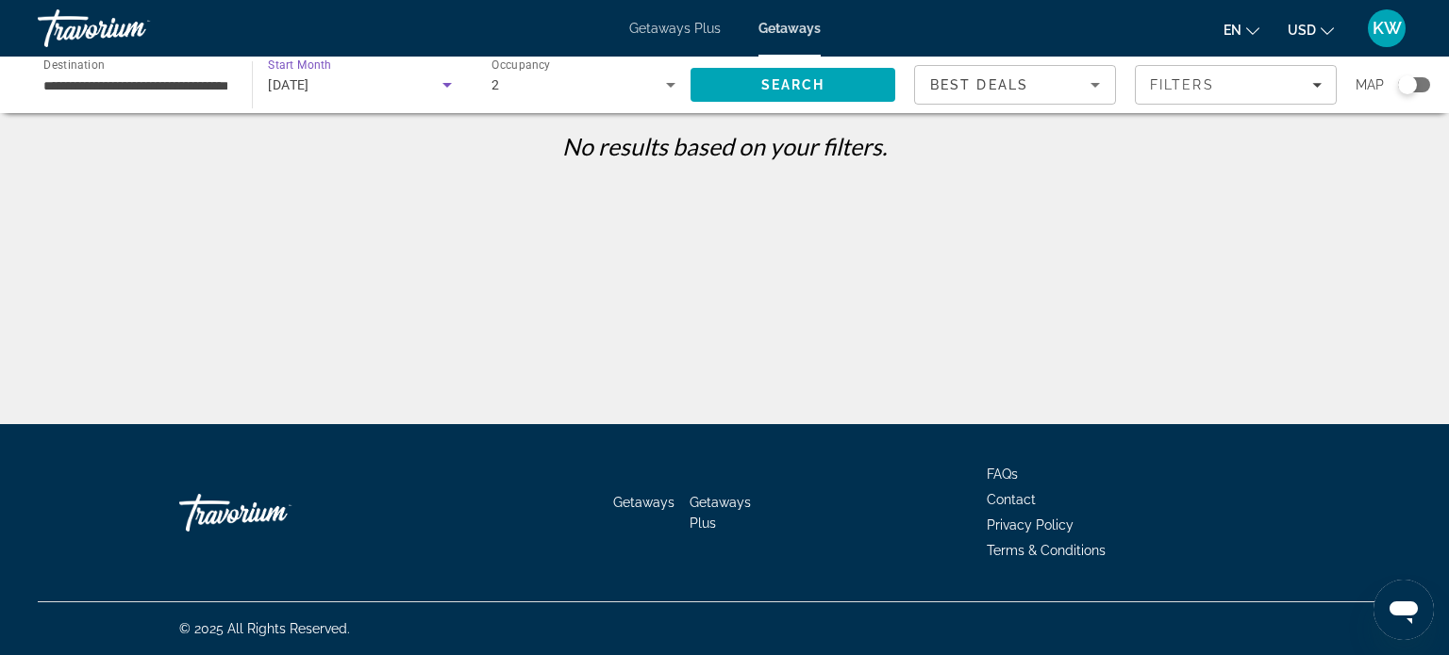
click at [448, 91] on icon "Search widget" at bounding box center [447, 85] width 23 height 23
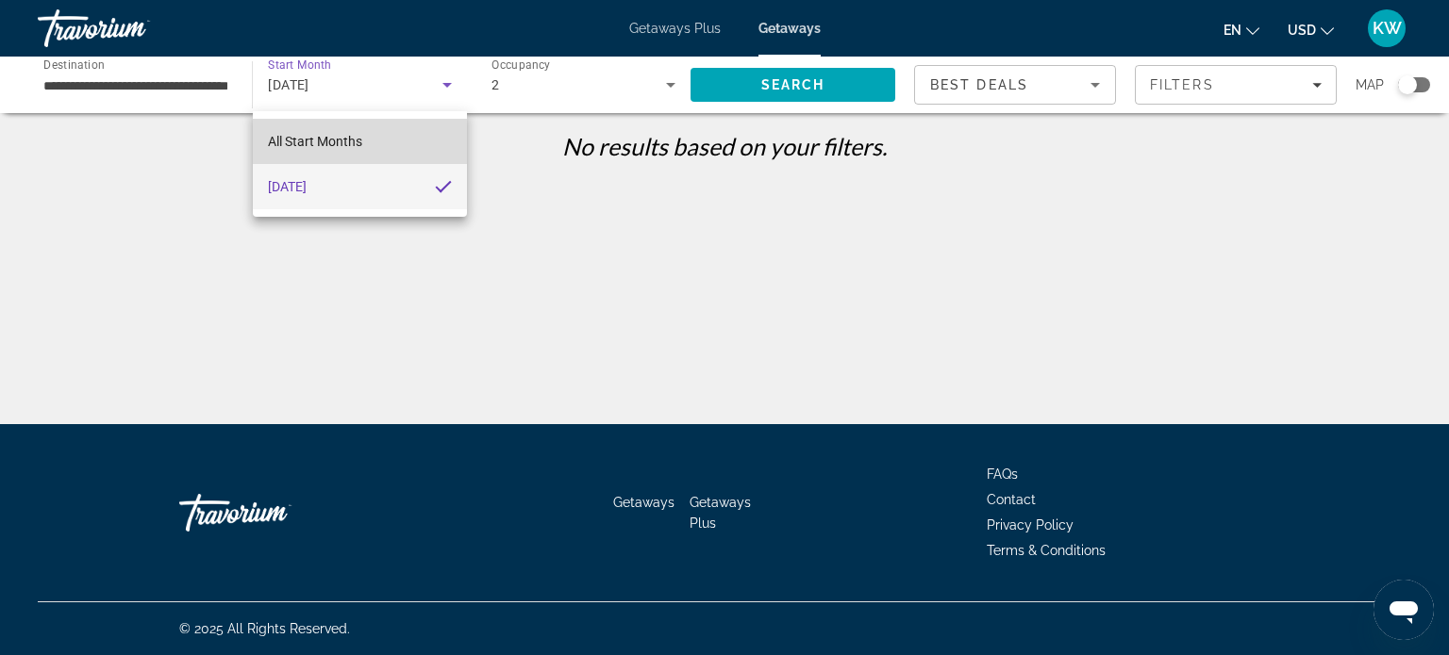
click at [401, 135] on mat-option "All Start Months" at bounding box center [360, 141] width 214 height 45
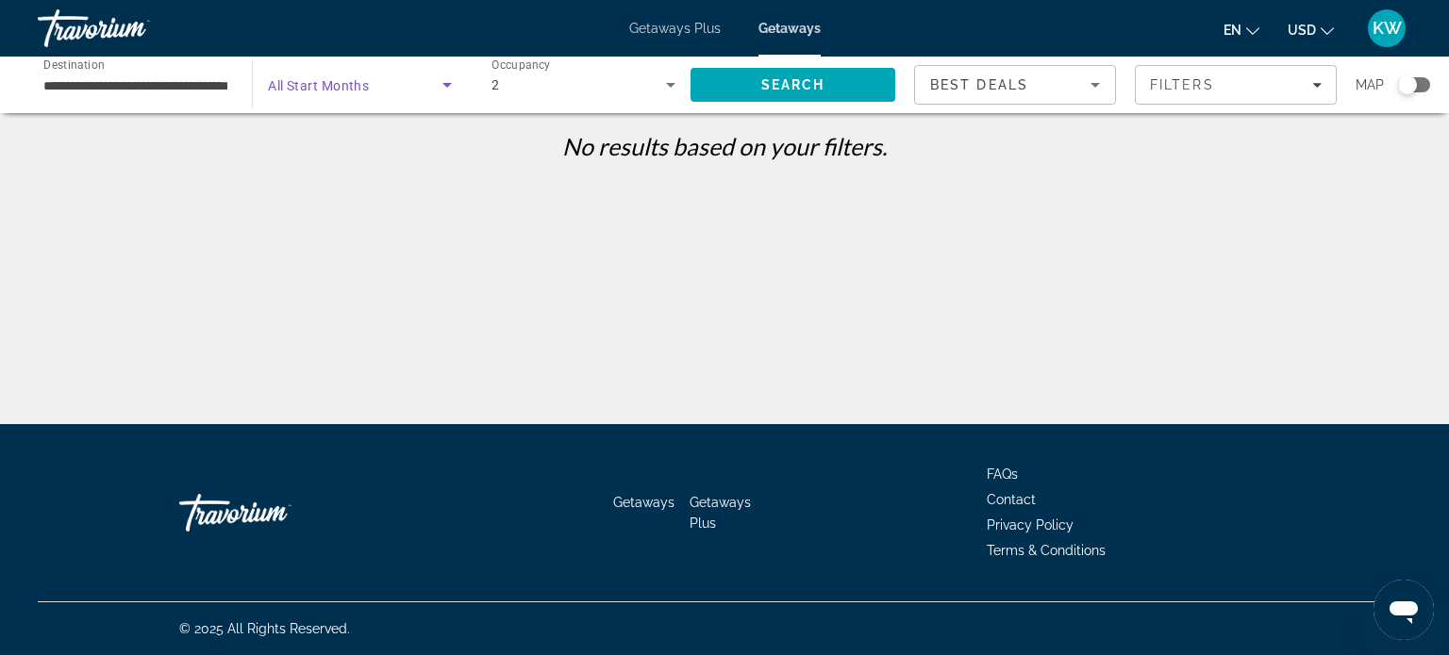
click at [387, 83] on span "Search widget" at bounding box center [355, 85] width 174 height 23
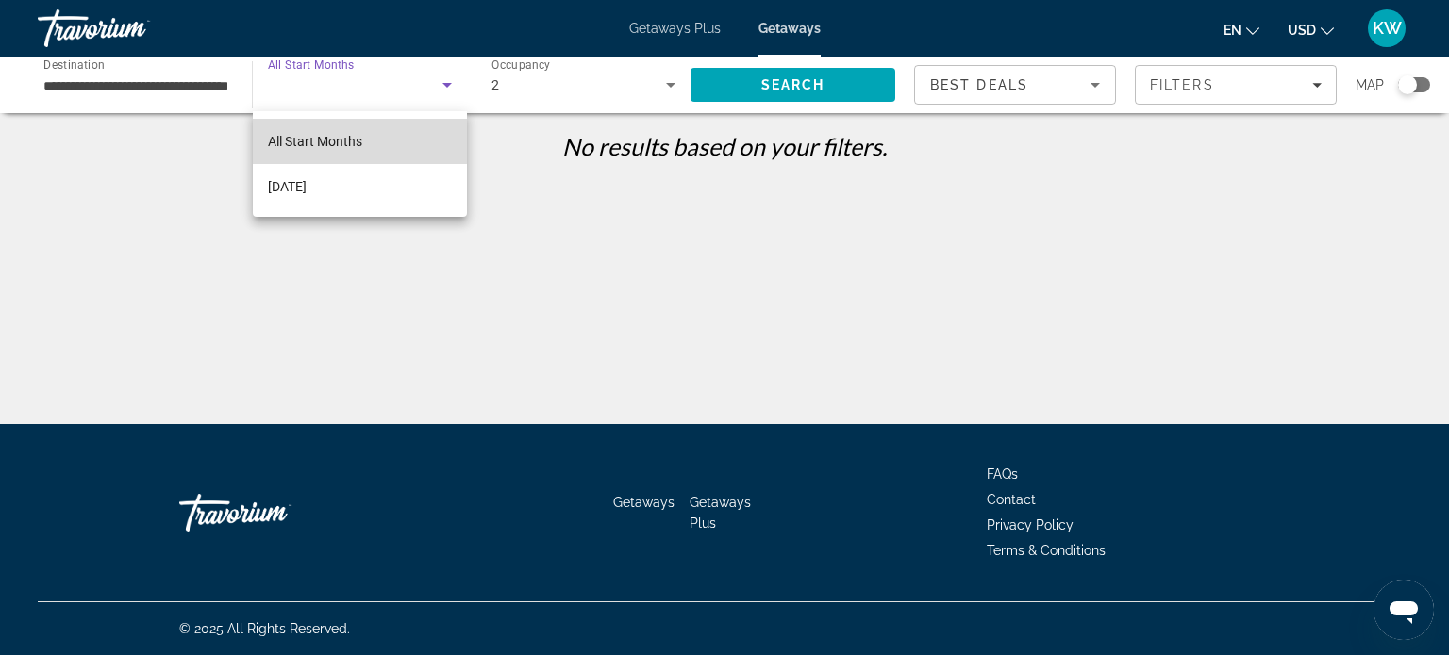
click at [354, 139] on span "All Start Months" at bounding box center [315, 141] width 94 height 15
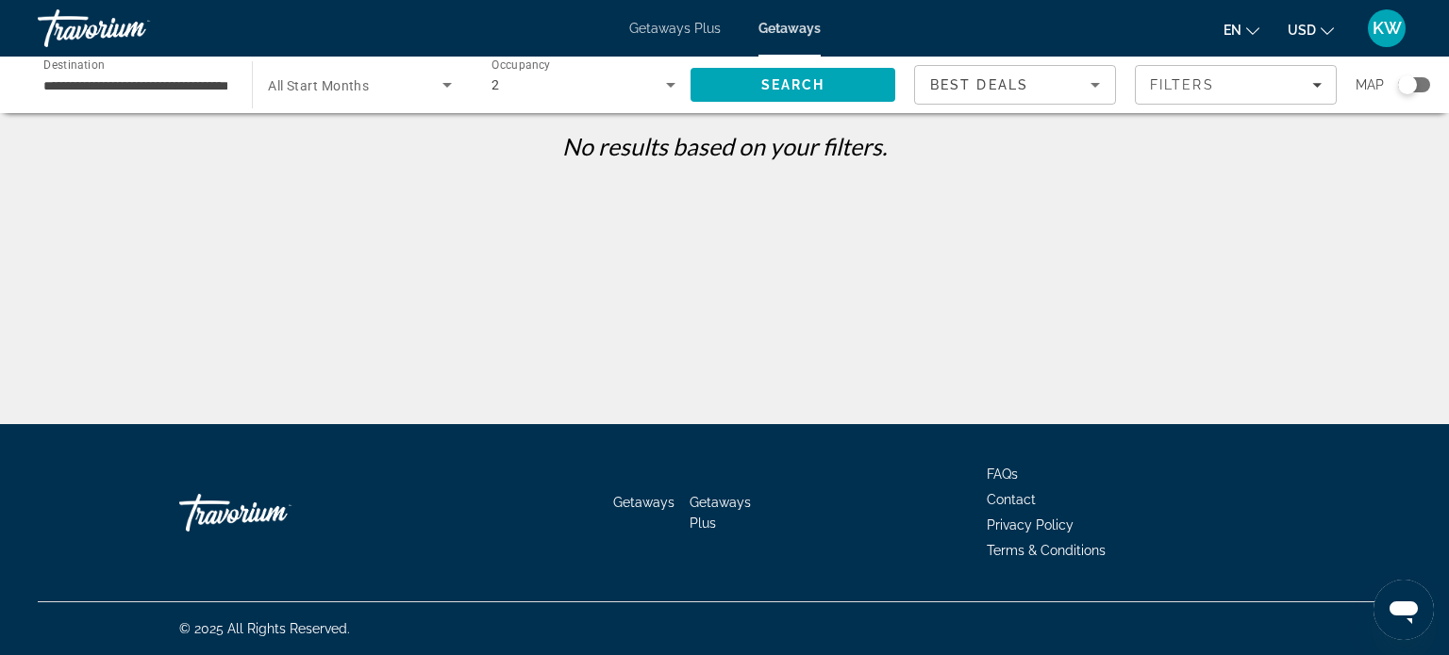
click at [319, 86] on span "All Start Months" at bounding box center [318, 85] width 101 height 15
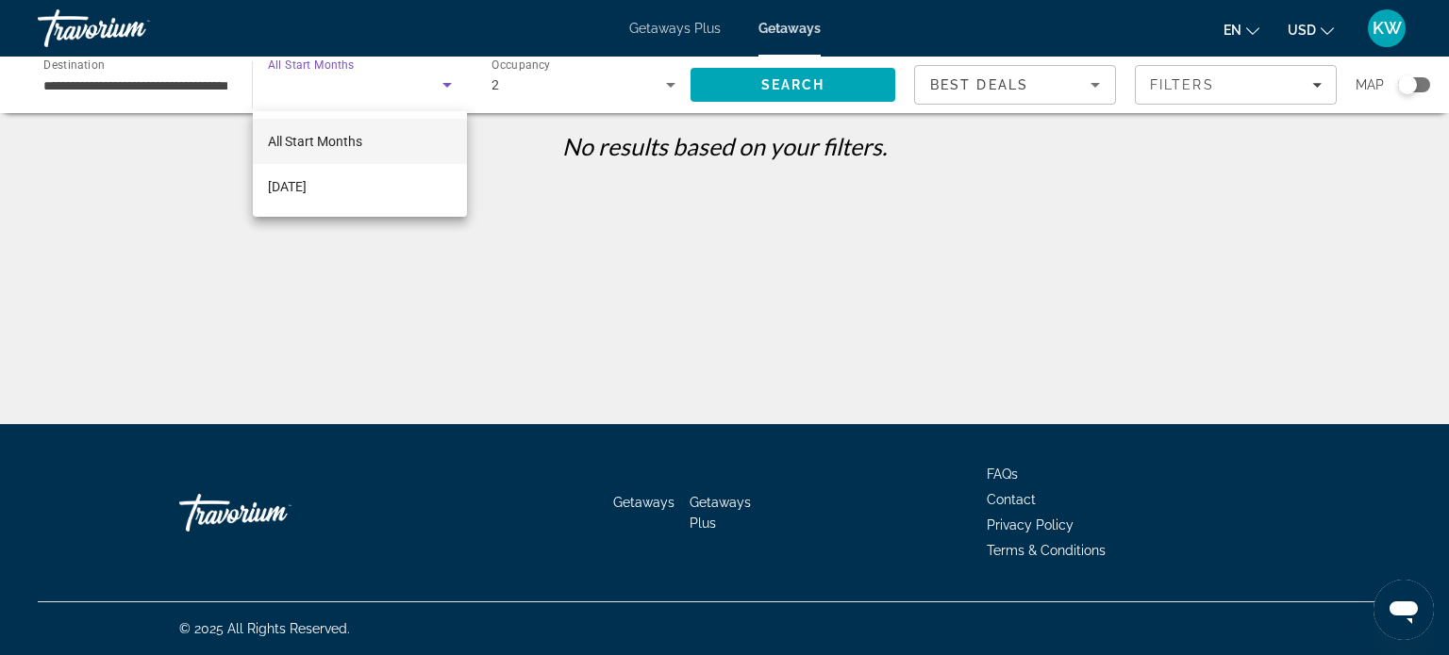
click at [777, 91] on div at bounding box center [724, 327] width 1449 height 655
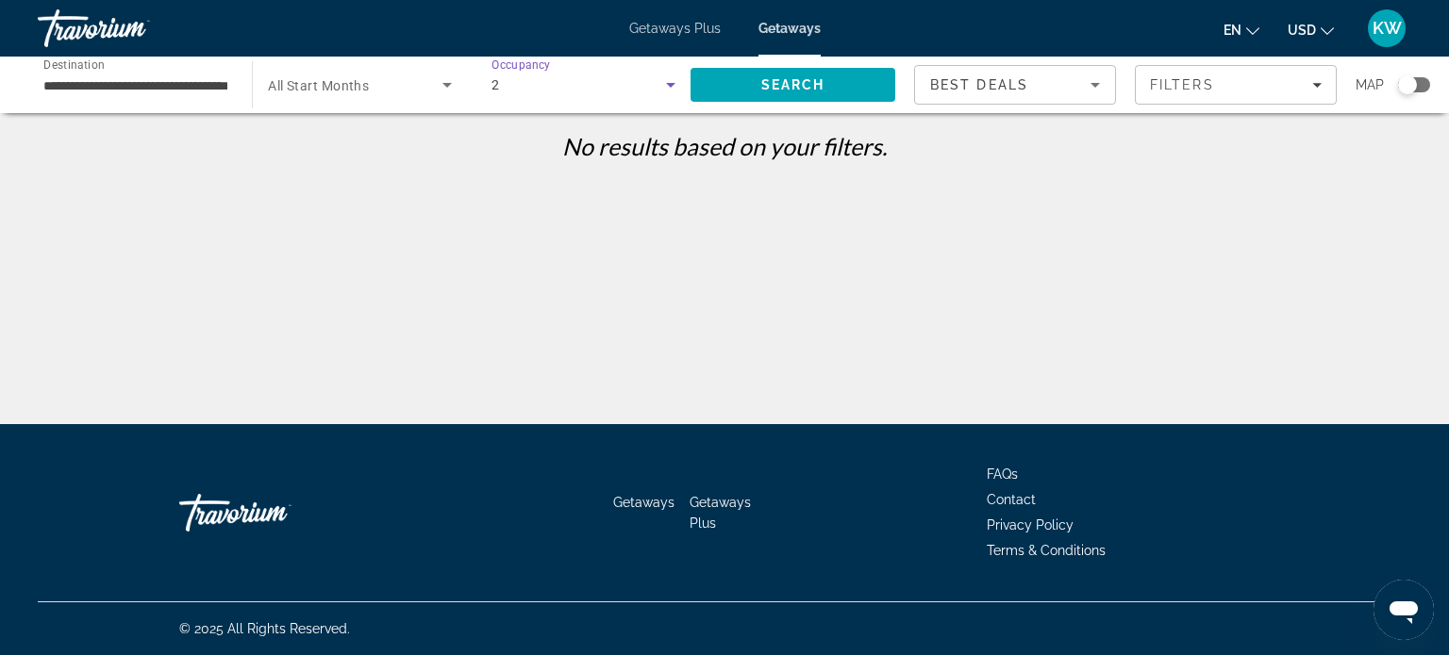
click at [675, 91] on icon "Search widget" at bounding box center [670, 85] width 23 height 23
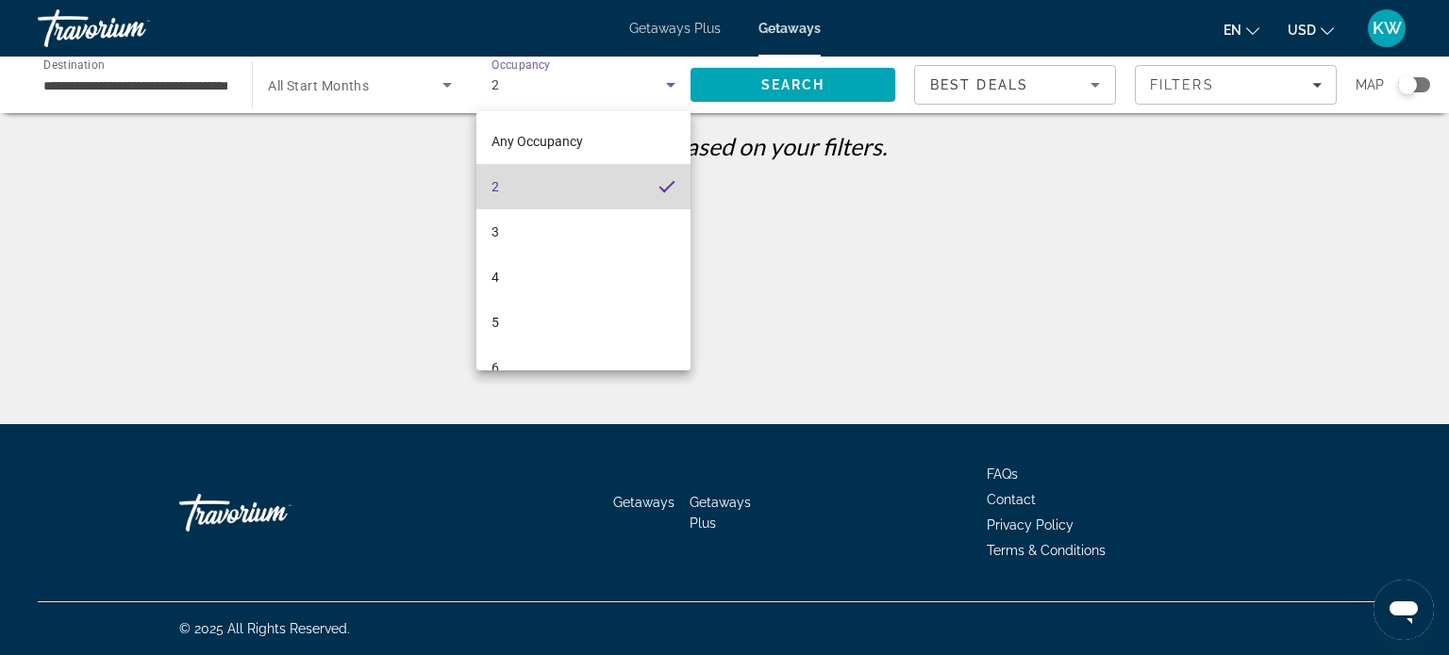
click at [660, 176] on mat-option "2" at bounding box center [583, 186] width 214 height 45
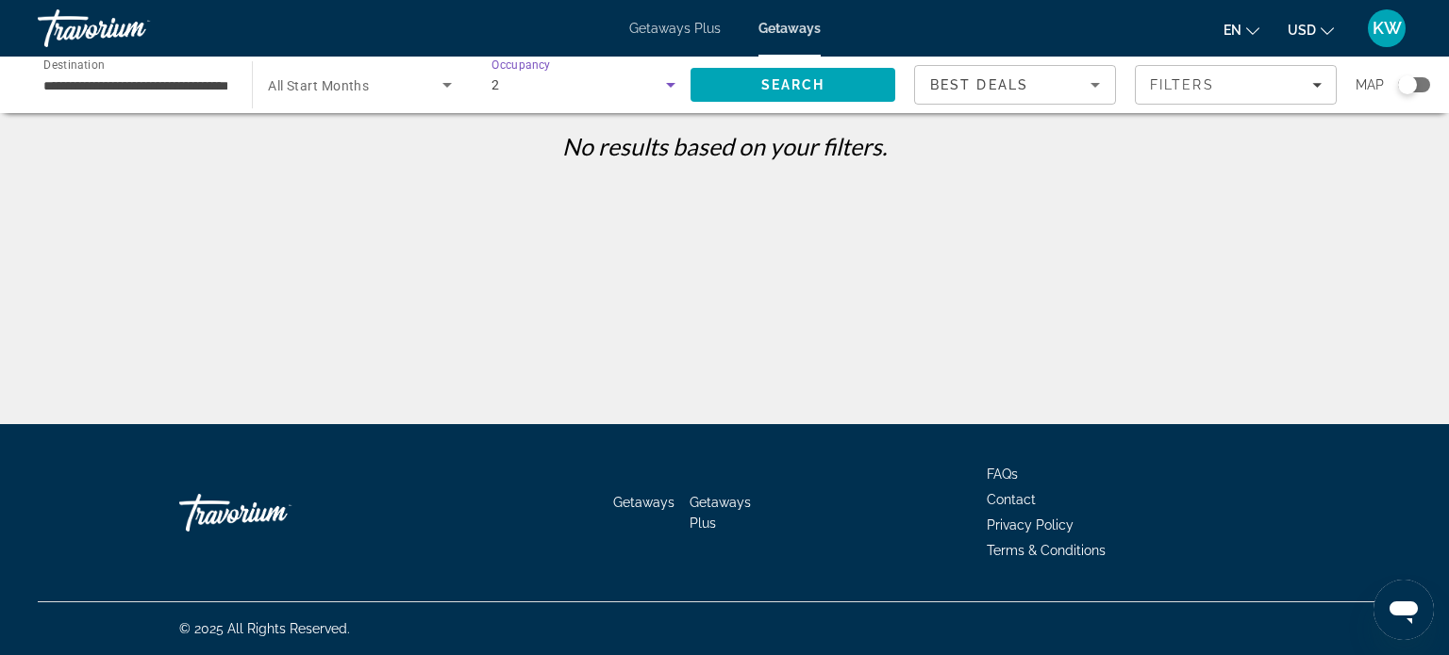
click at [621, 82] on div "2" at bounding box center [578, 85] width 174 height 23
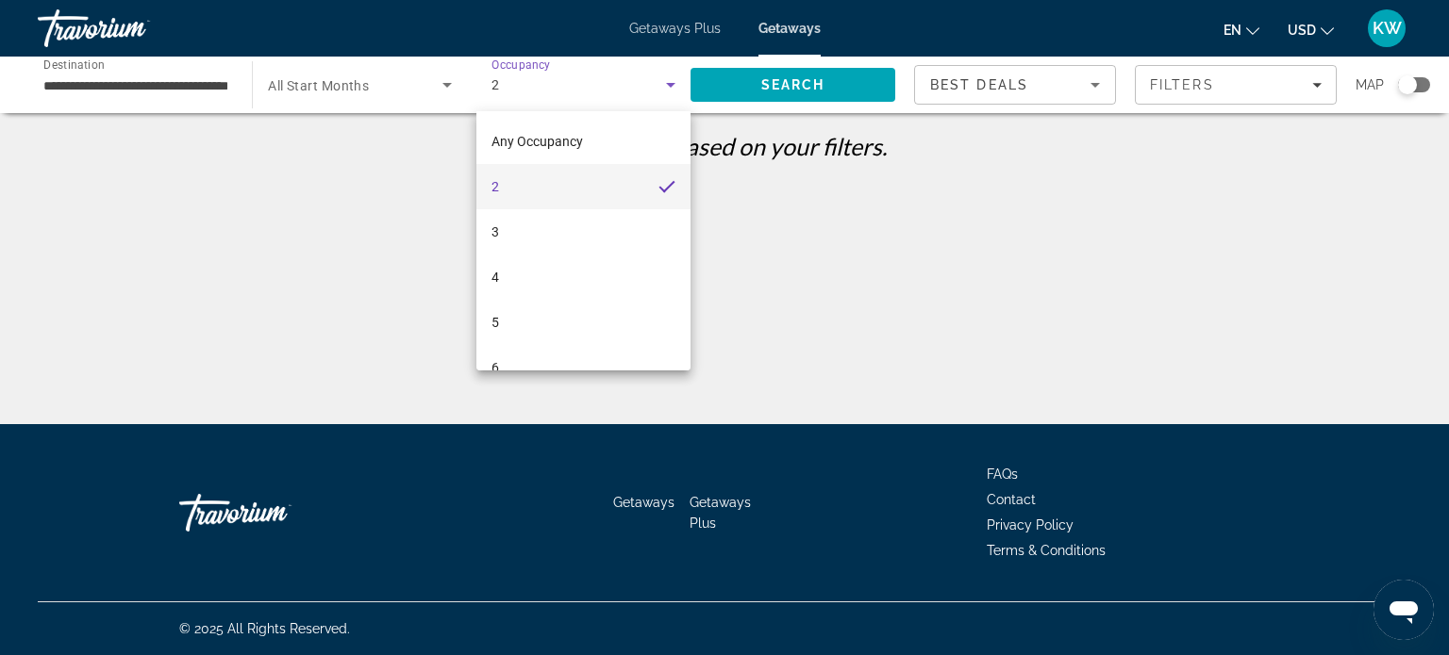
click at [305, 98] on div at bounding box center [724, 327] width 1449 height 655
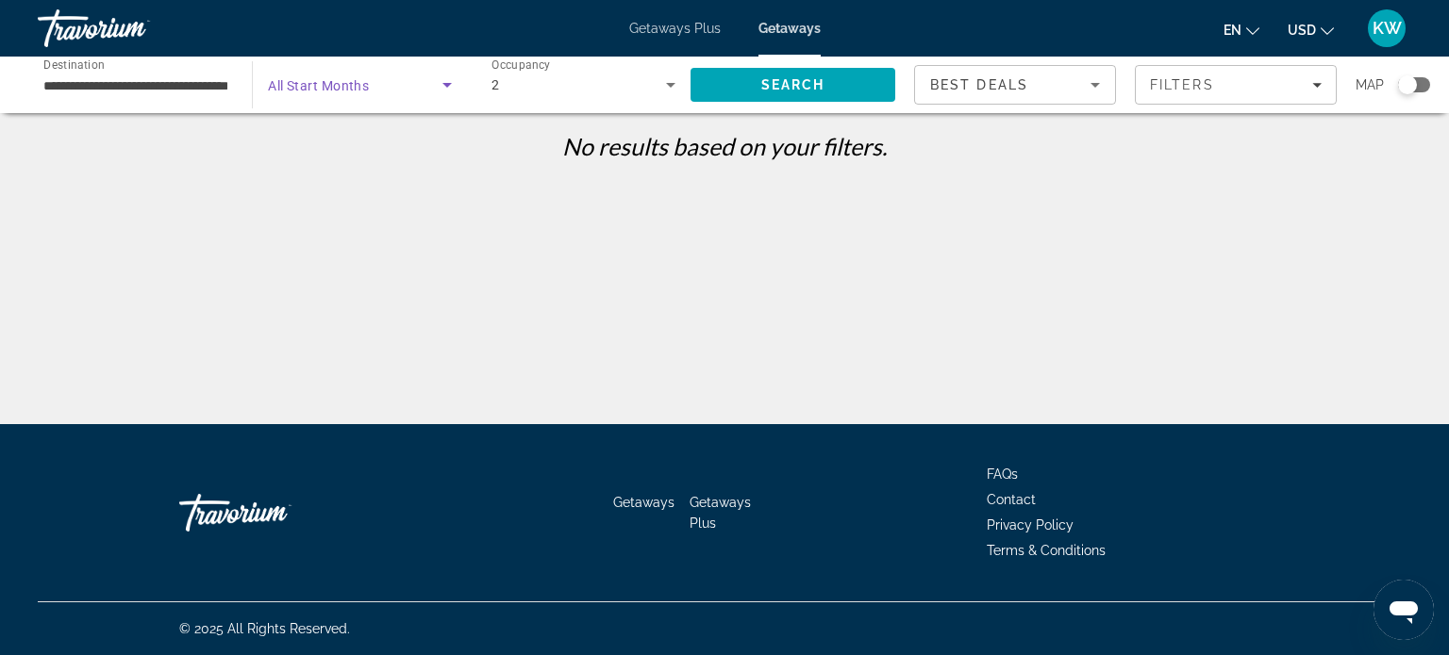
click at [454, 92] on icon "Search widget" at bounding box center [447, 85] width 23 height 23
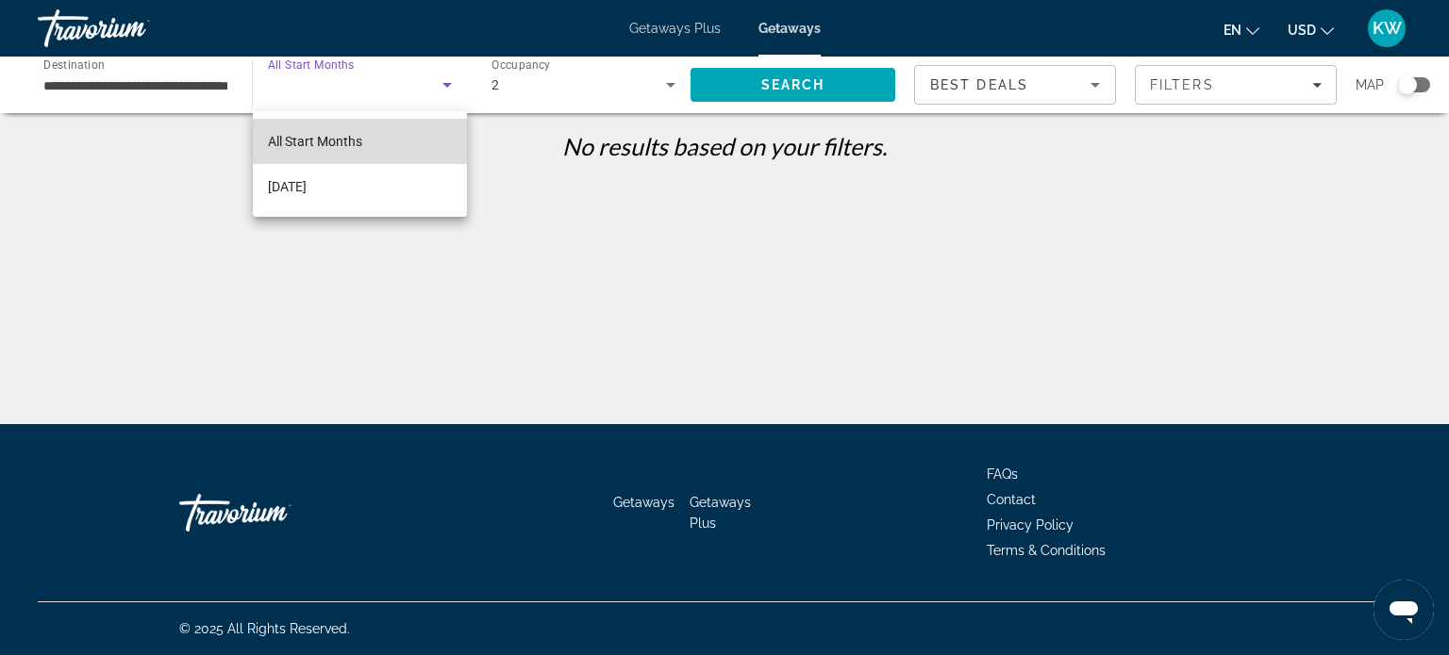
click at [392, 141] on mat-option "All Start Months" at bounding box center [360, 141] width 214 height 45
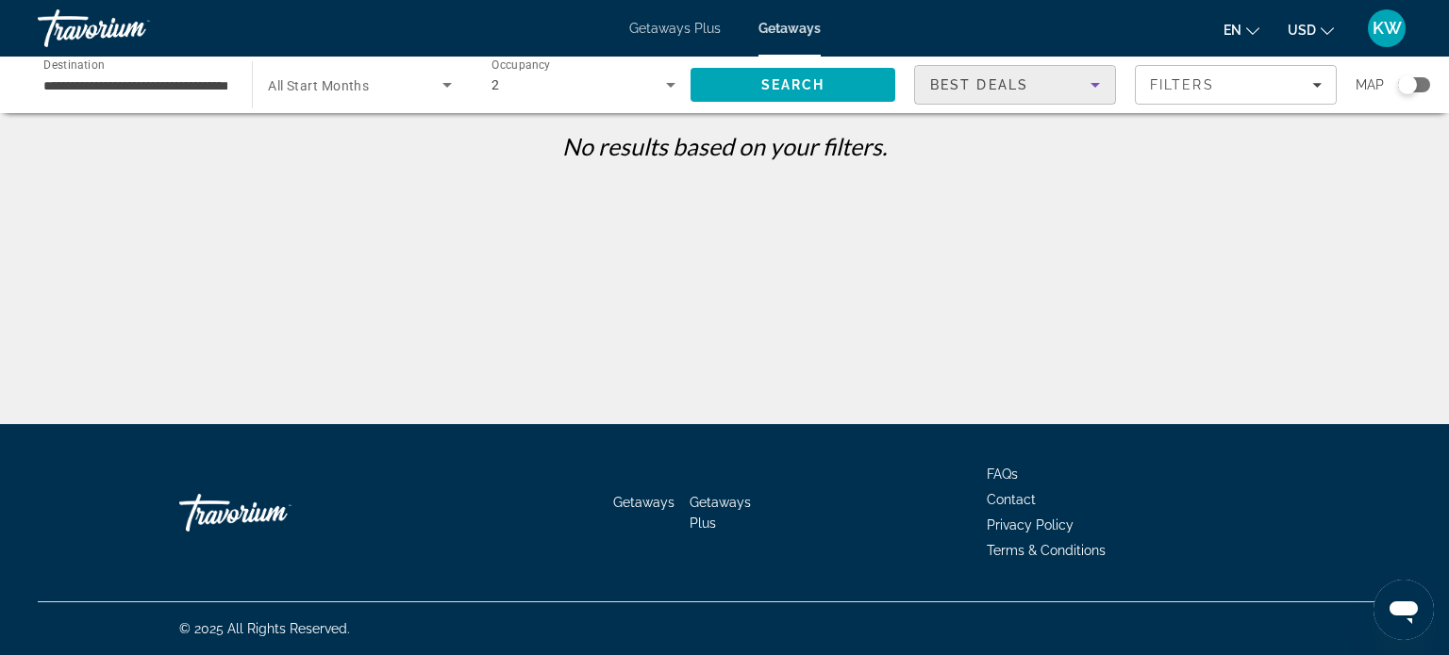
click at [1093, 93] on icon "Sort by" at bounding box center [1095, 85] width 23 height 23
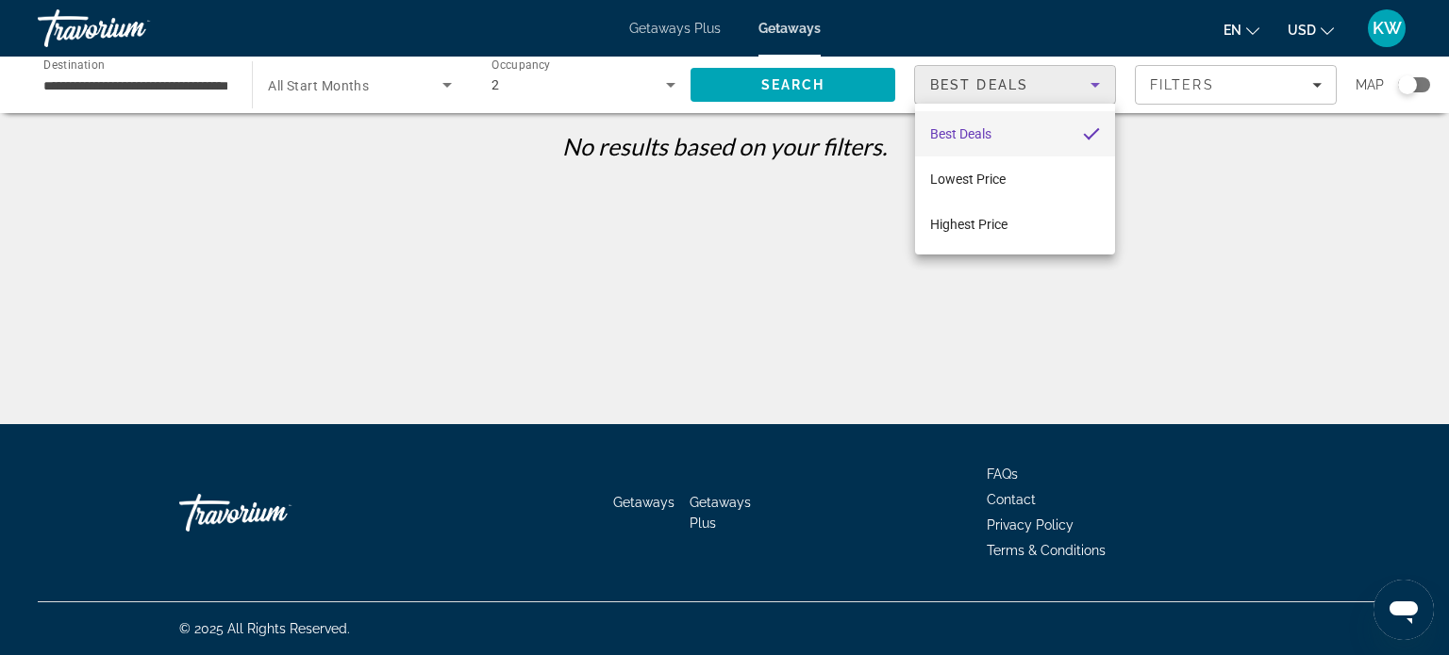
click at [1234, 176] on div at bounding box center [724, 327] width 1449 height 655
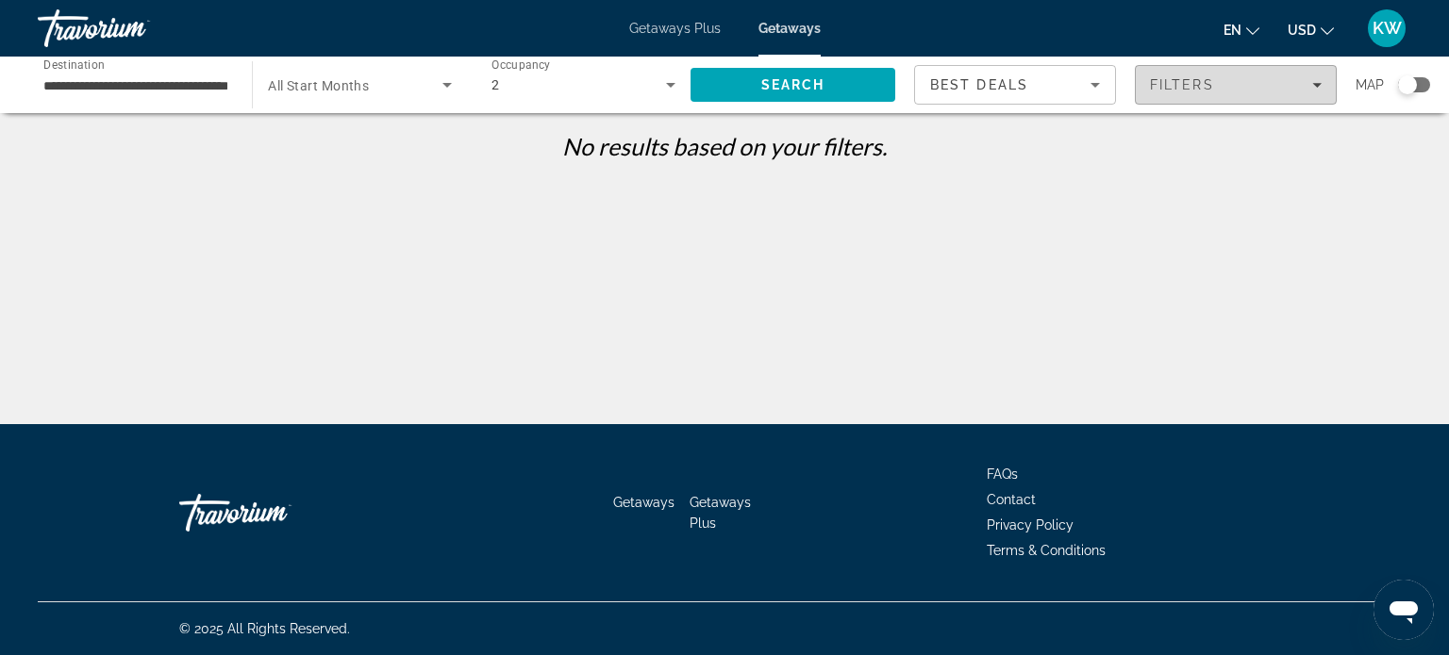
click at [1261, 97] on span "Filters" at bounding box center [1235, 84] width 200 height 45
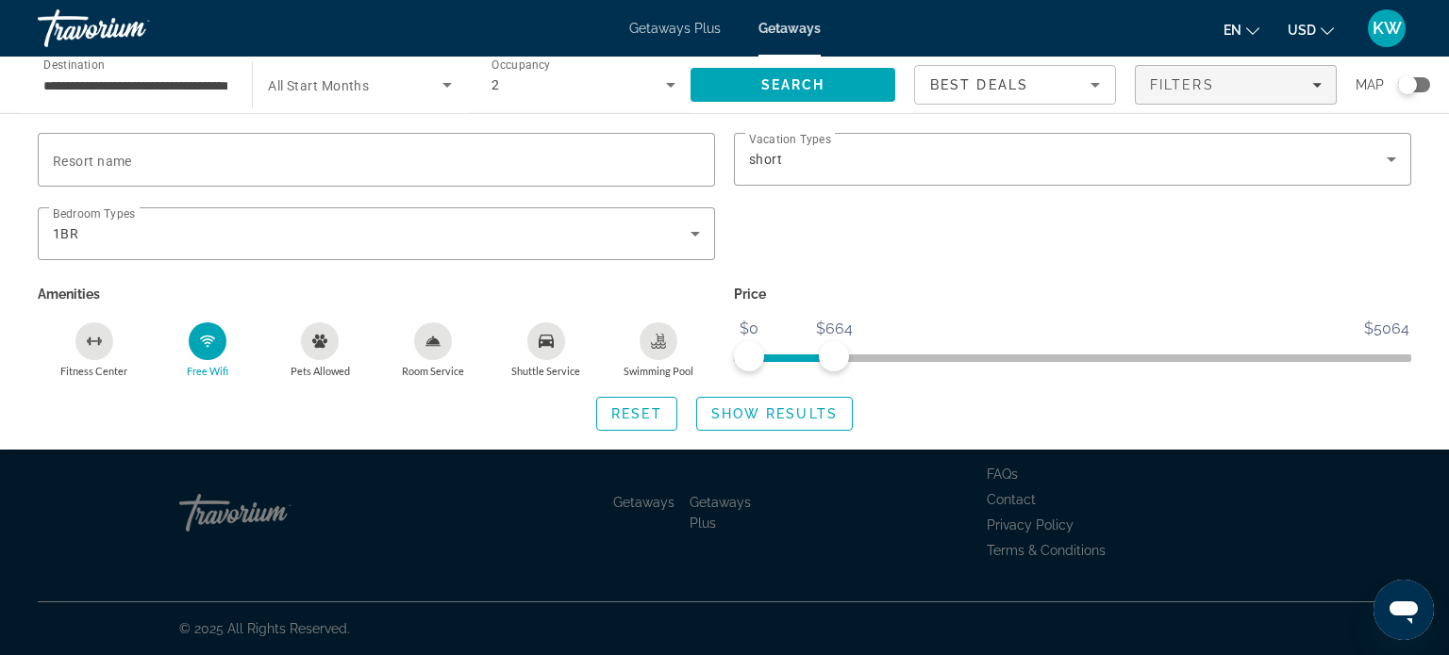
click at [196, 339] on div "Free Wifi" at bounding box center [208, 342] width 38 height 38
click at [882, 355] on span "ngx-slider" at bounding box center [1072, 359] width 677 height 8
click at [796, 405] on span "Search widget" at bounding box center [774, 413] width 155 height 45
click at [825, 423] on span "Search widget" at bounding box center [774, 413] width 155 height 45
click at [1422, 77] on div "Search widget" at bounding box center [1414, 84] width 32 height 15
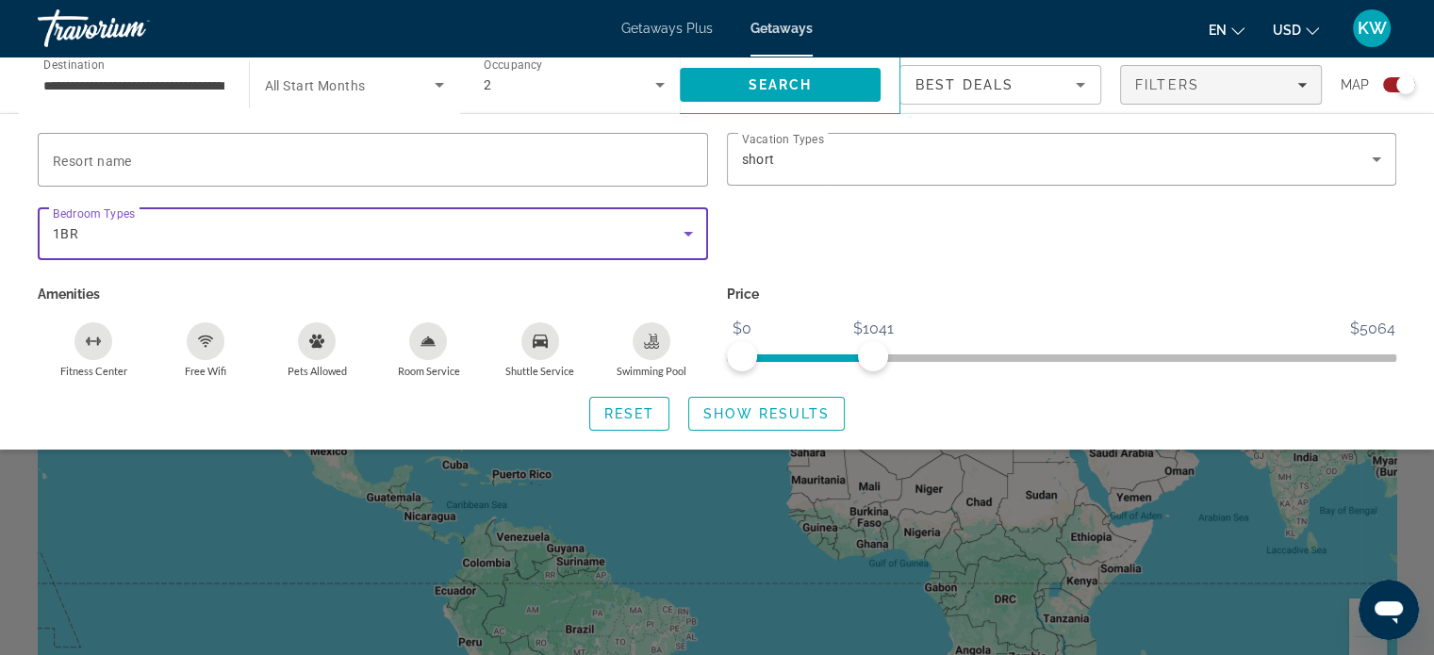
click at [520, 225] on div "1BR" at bounding box center [368, 234] width 631 height 23
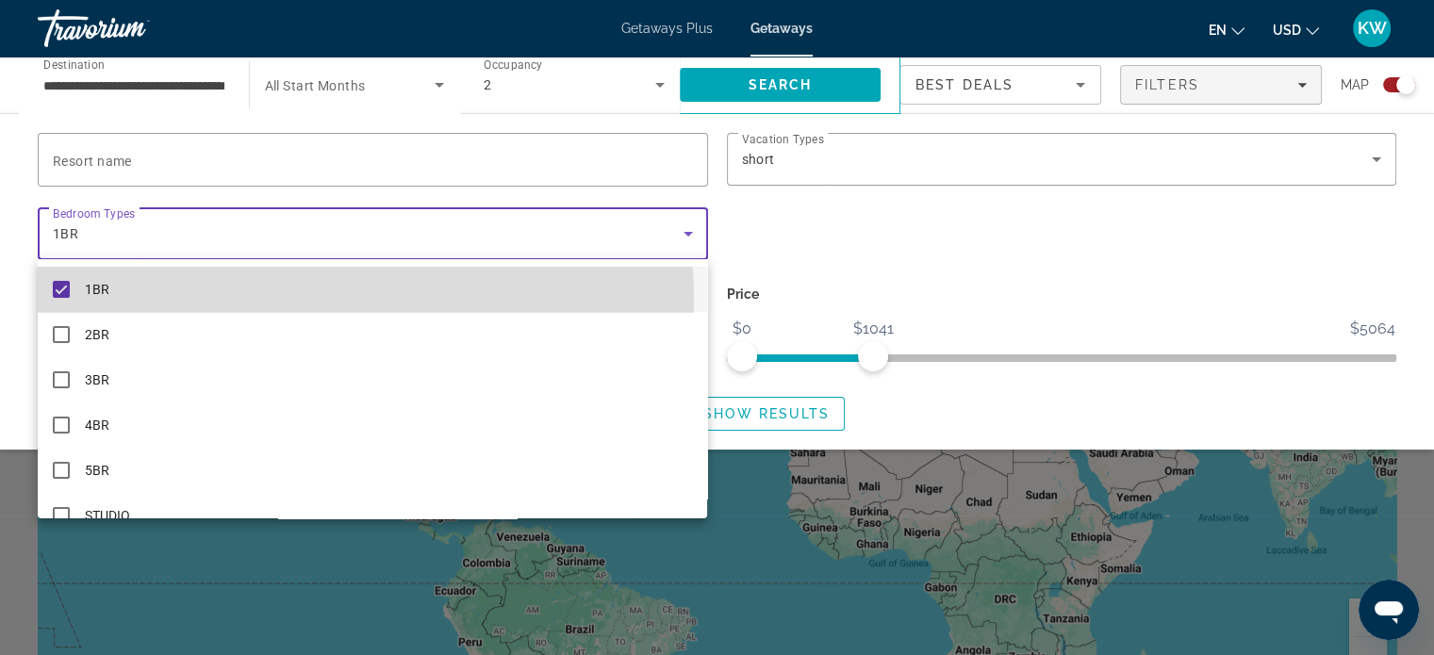
click at [136, 304] on mat-option "1BR" at bounding box center [373, 289] width 670 height 45
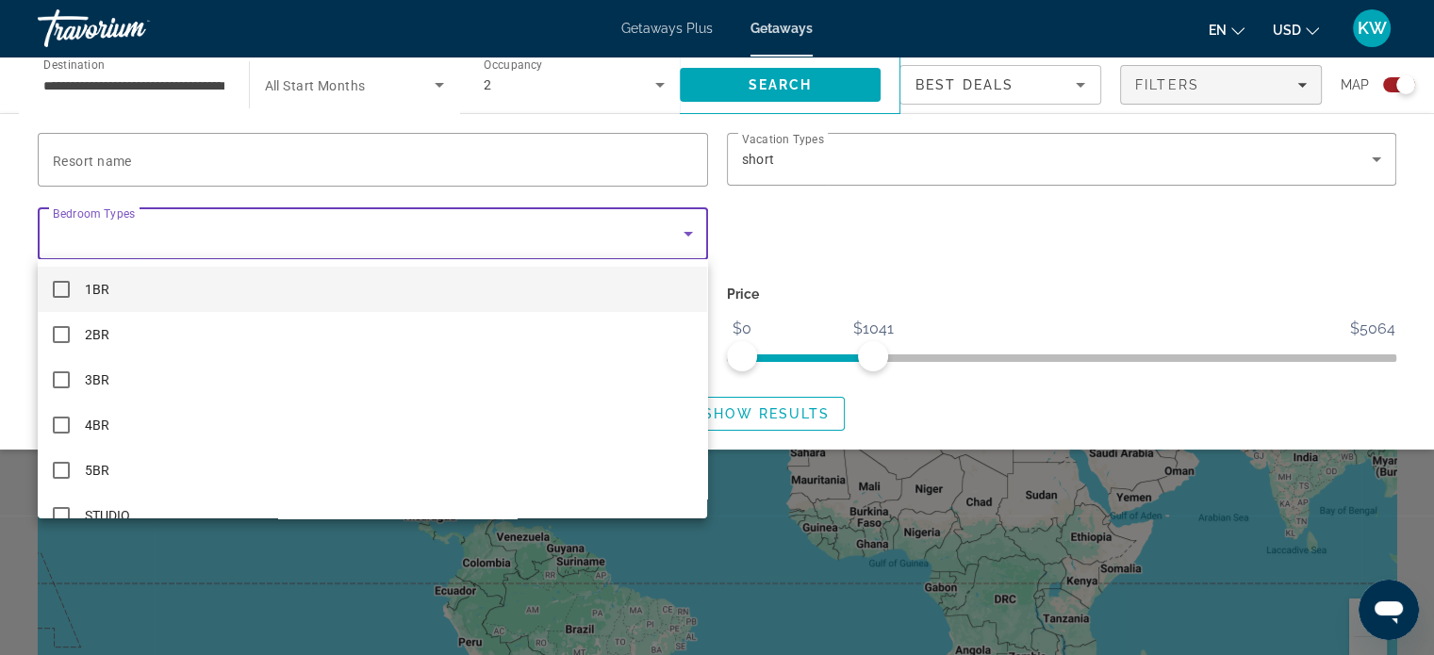
click at [822, 237] on div at bounding box center [717, 327] width 1434 height 655
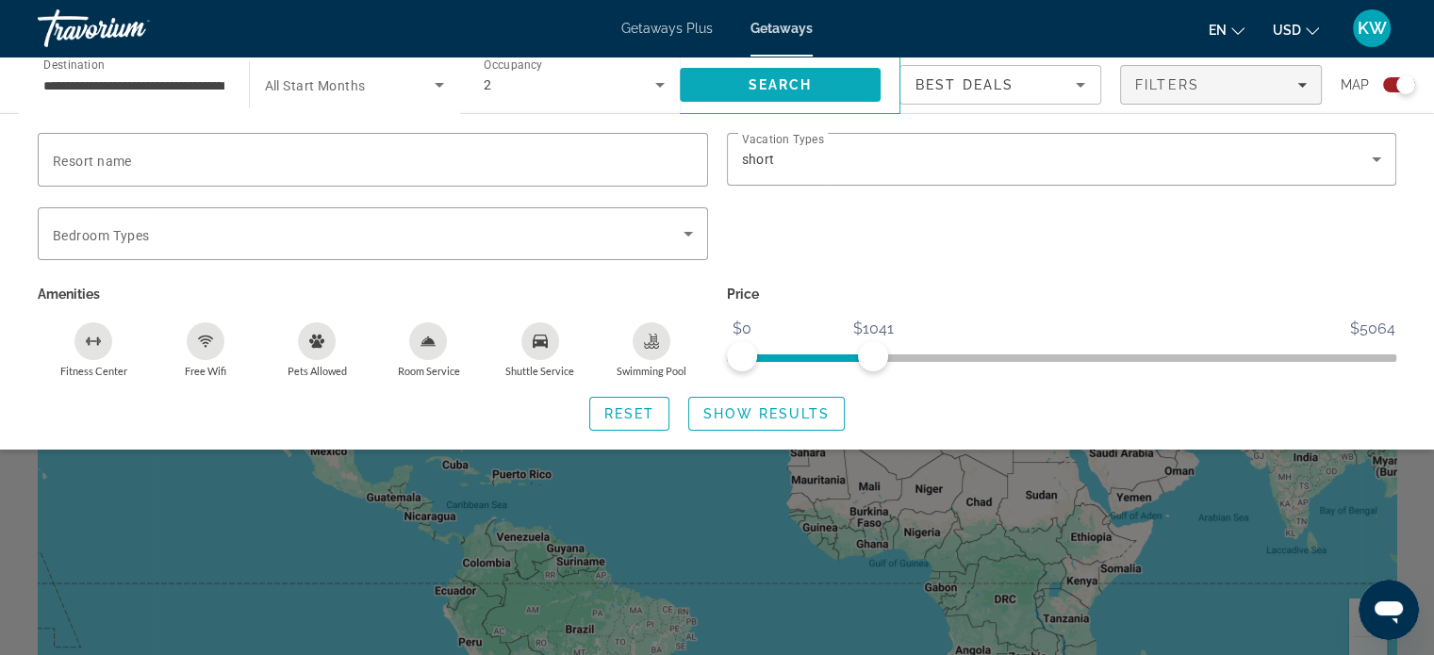
click at [860, 90] on span "Search" at bounding box center [781, 84] width 202 height 45
click at [1025, 290] on p "Price" at bounding box center [1062, 294] width 671 height 26
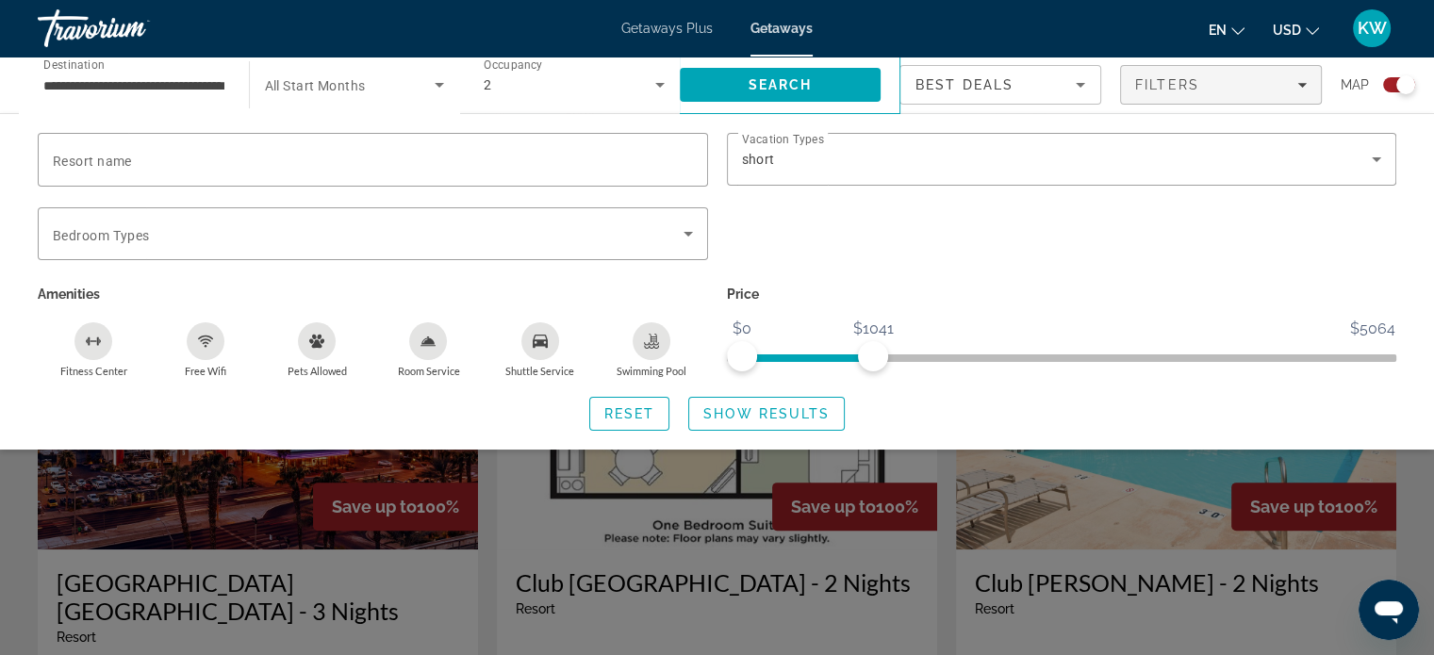
scroll to position [517, 0]
click at [223, 95] on input "**********" at bounding box center [133, 86] width 181 height 23
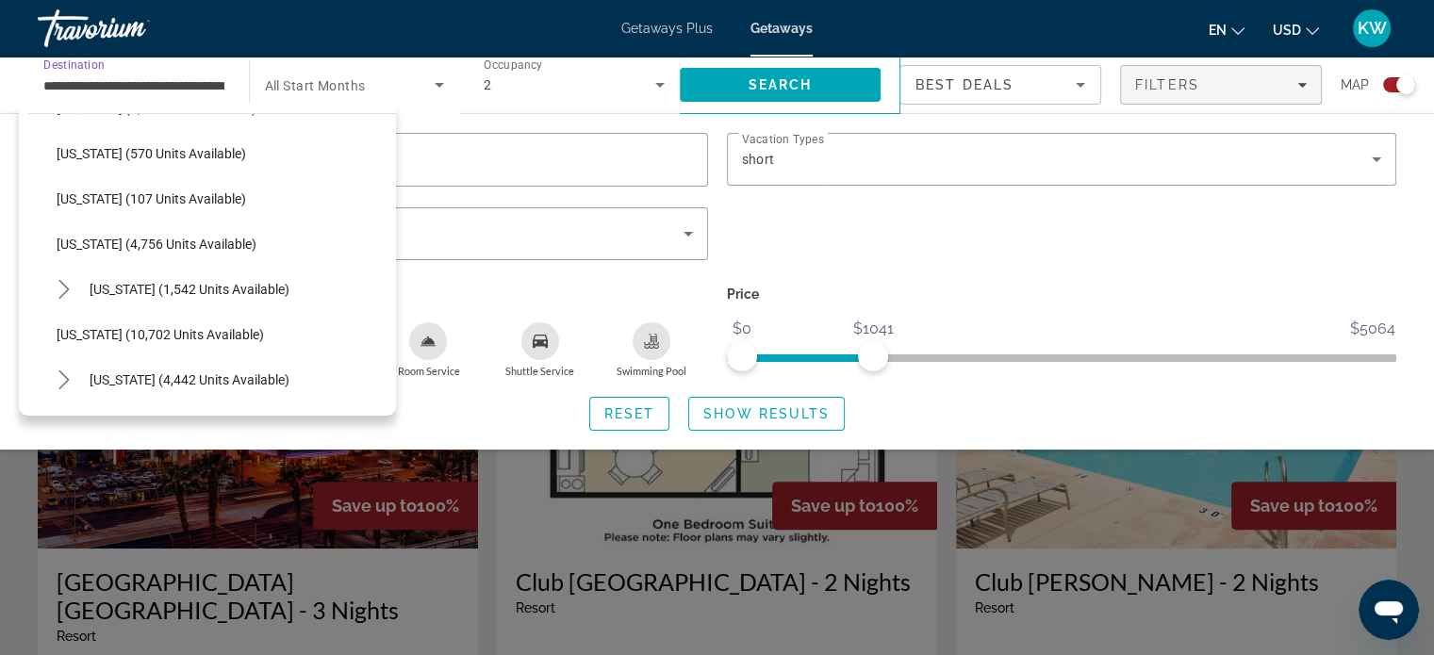
scroll to position [628, 0]
click at [831, 426] on span "Search widget" at bounding box center [766, 413] width 155 height 45
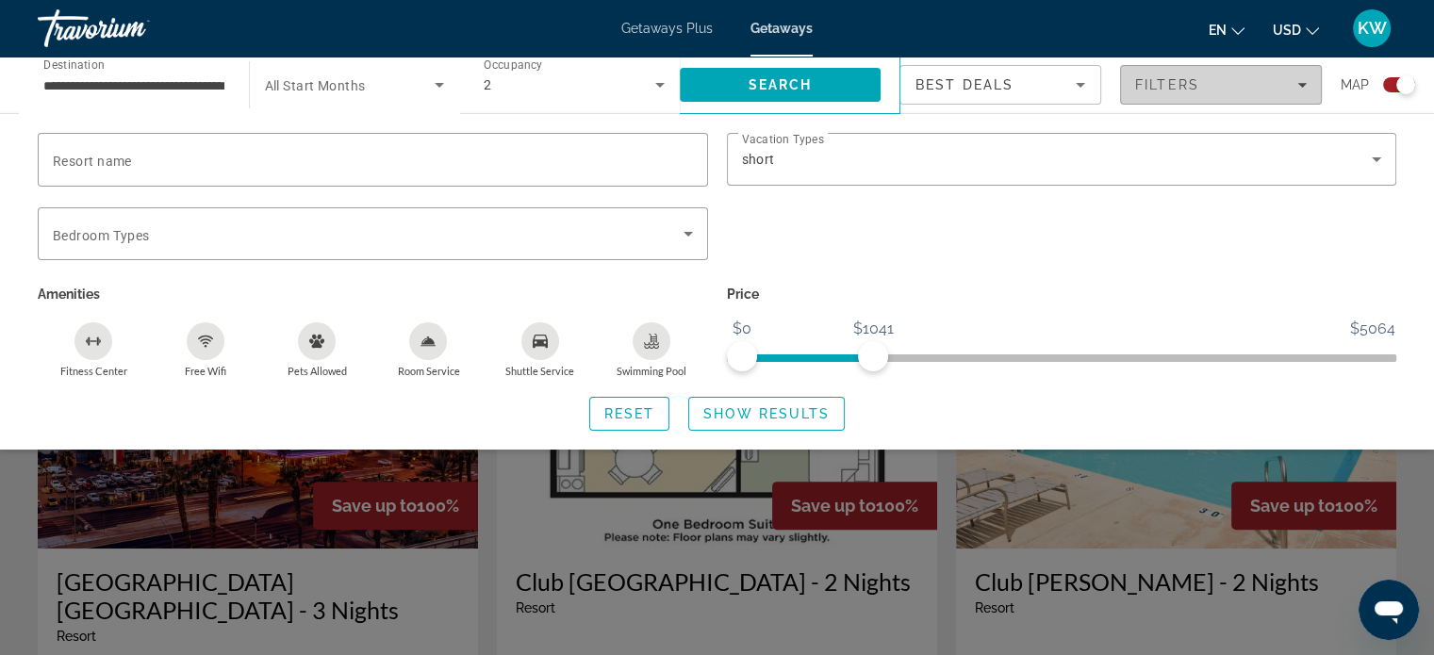
click at [1223, 97] on span "Filters" at bounding box center [1221, 84] width 200 height 45
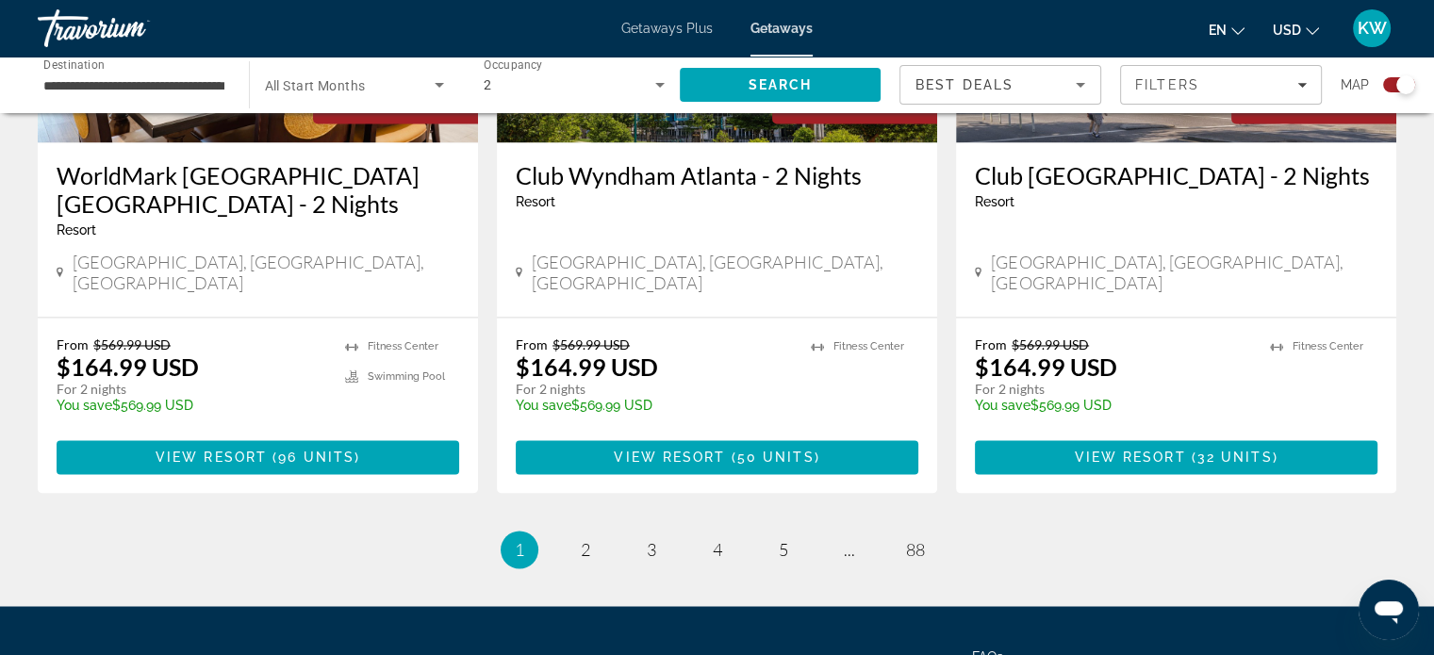
scroll to position [2997, 0]
